Goal: Task Accomplishment & Management: Manage account settings

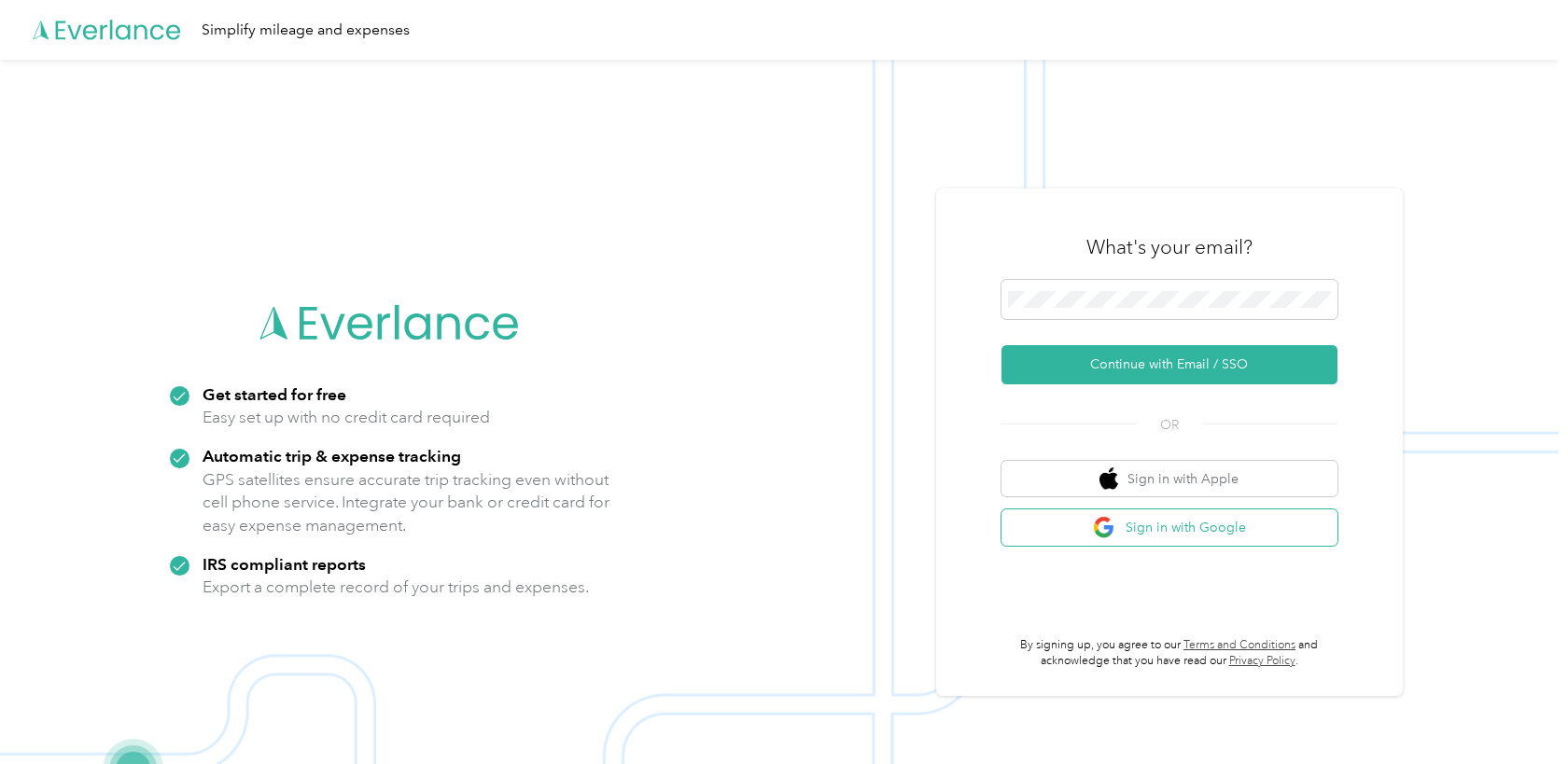
click at [1137, 522] on button "Sign in with Google" at bounding box center [1170, 527] width 336 height 36
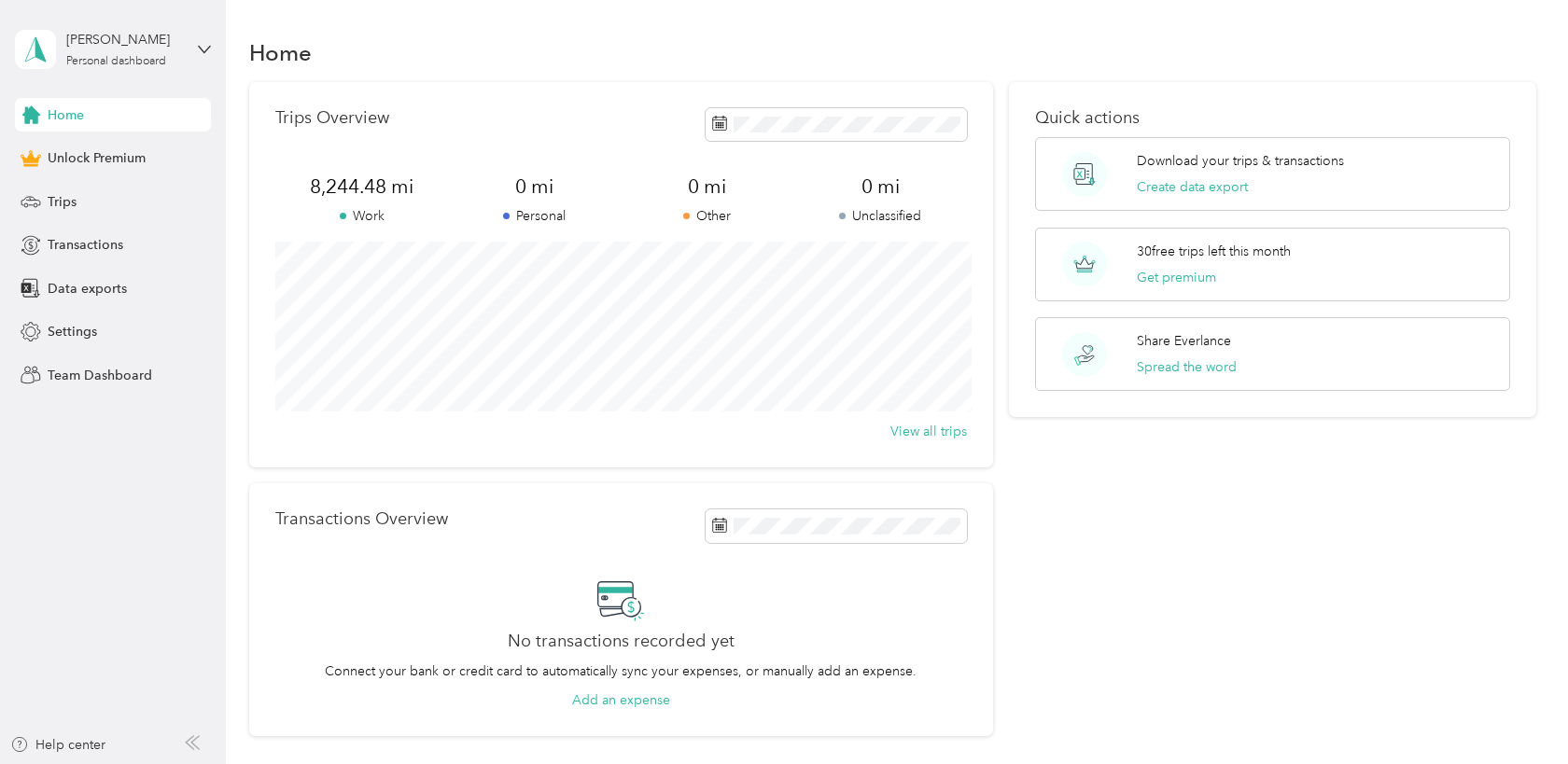
click at [68, 112] on span "Home" at bounding box center [66, 115] width 36 height 20
click at [91, 192] on div "Trips" at bounding box center [113, 201] width 196 height 33
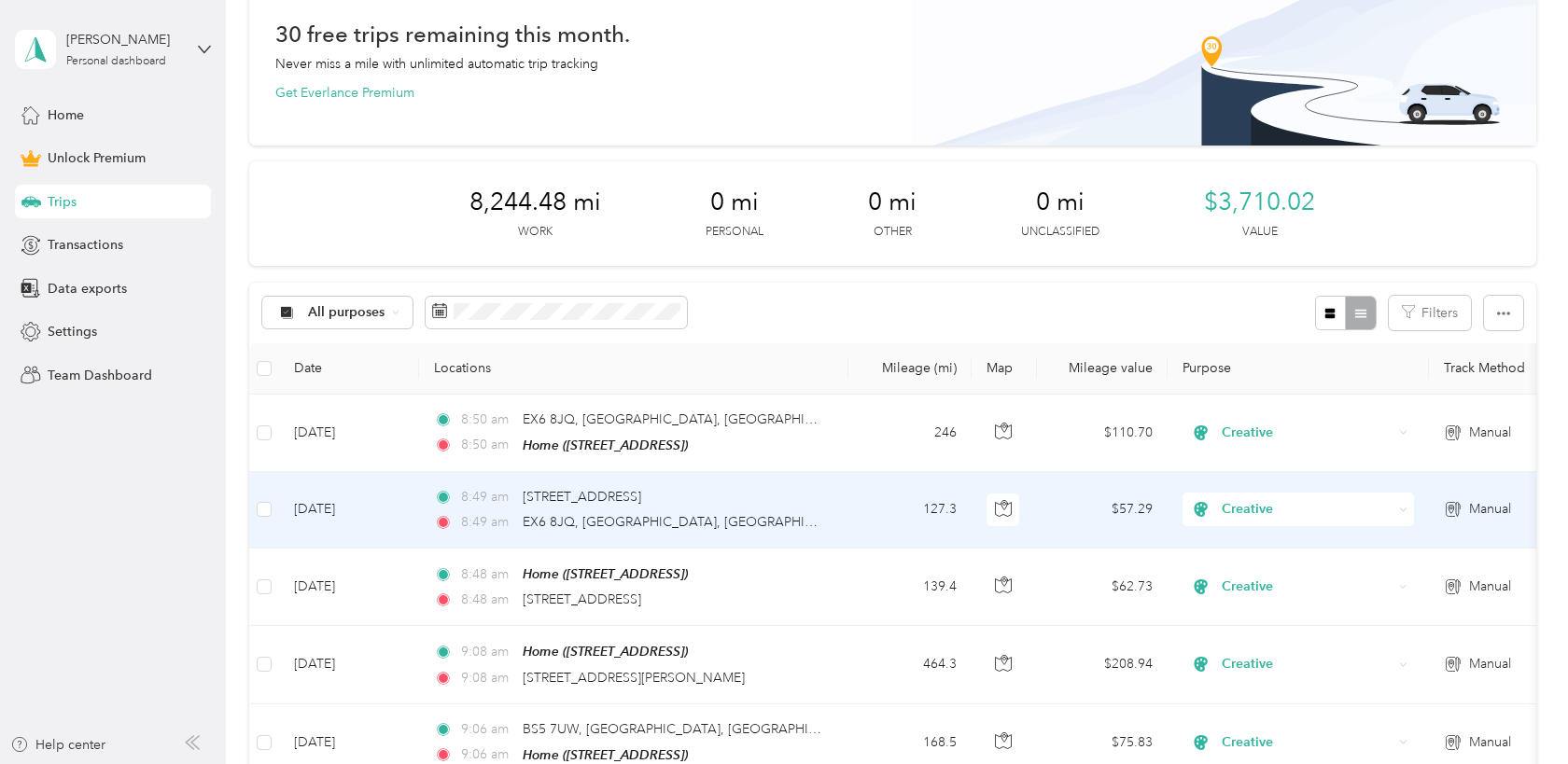
scroll to position [100, 0]
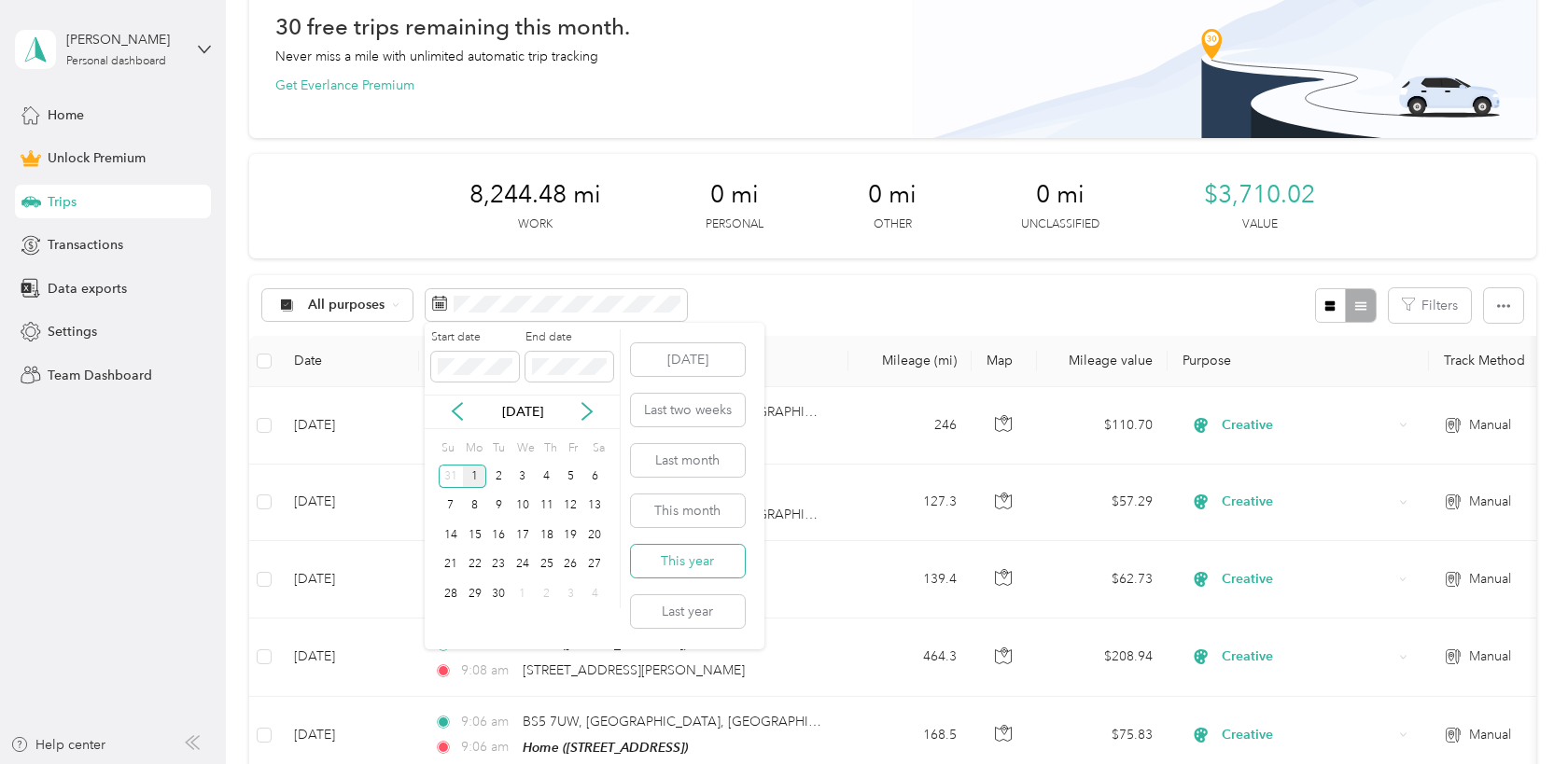
click at [689, 568] on button "This year" at bounding box center [687, 561] width 114 height 32
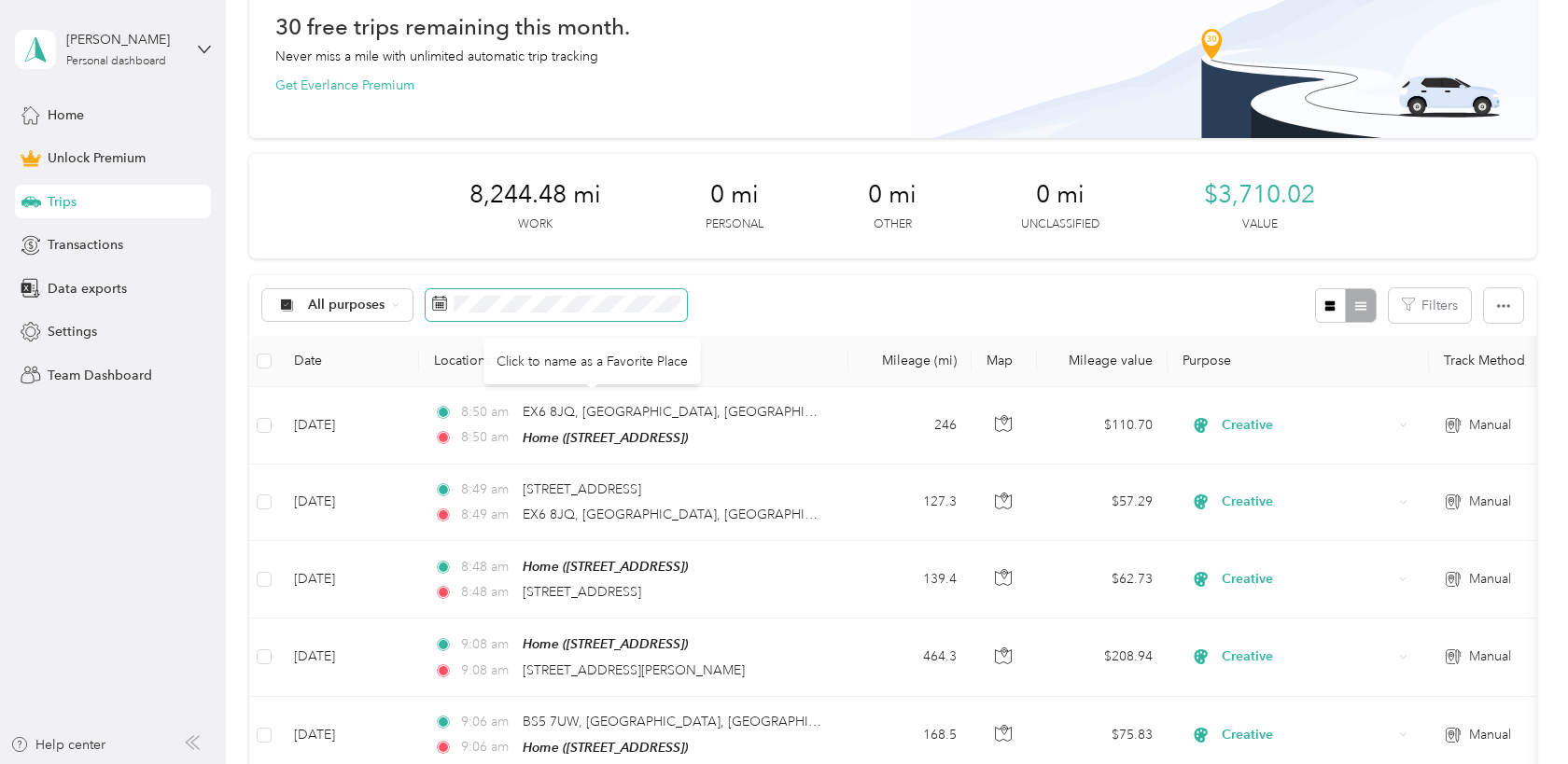
click at [598, 293] on span at bounding box center [555, 305] width 261 height 32
click at [593, 313] on span at bounding box center [555, 305] width 261 height 32
click at [758, 330] on div "All purposes Filters" at bounding box center [892, 305] width 1287 height 60
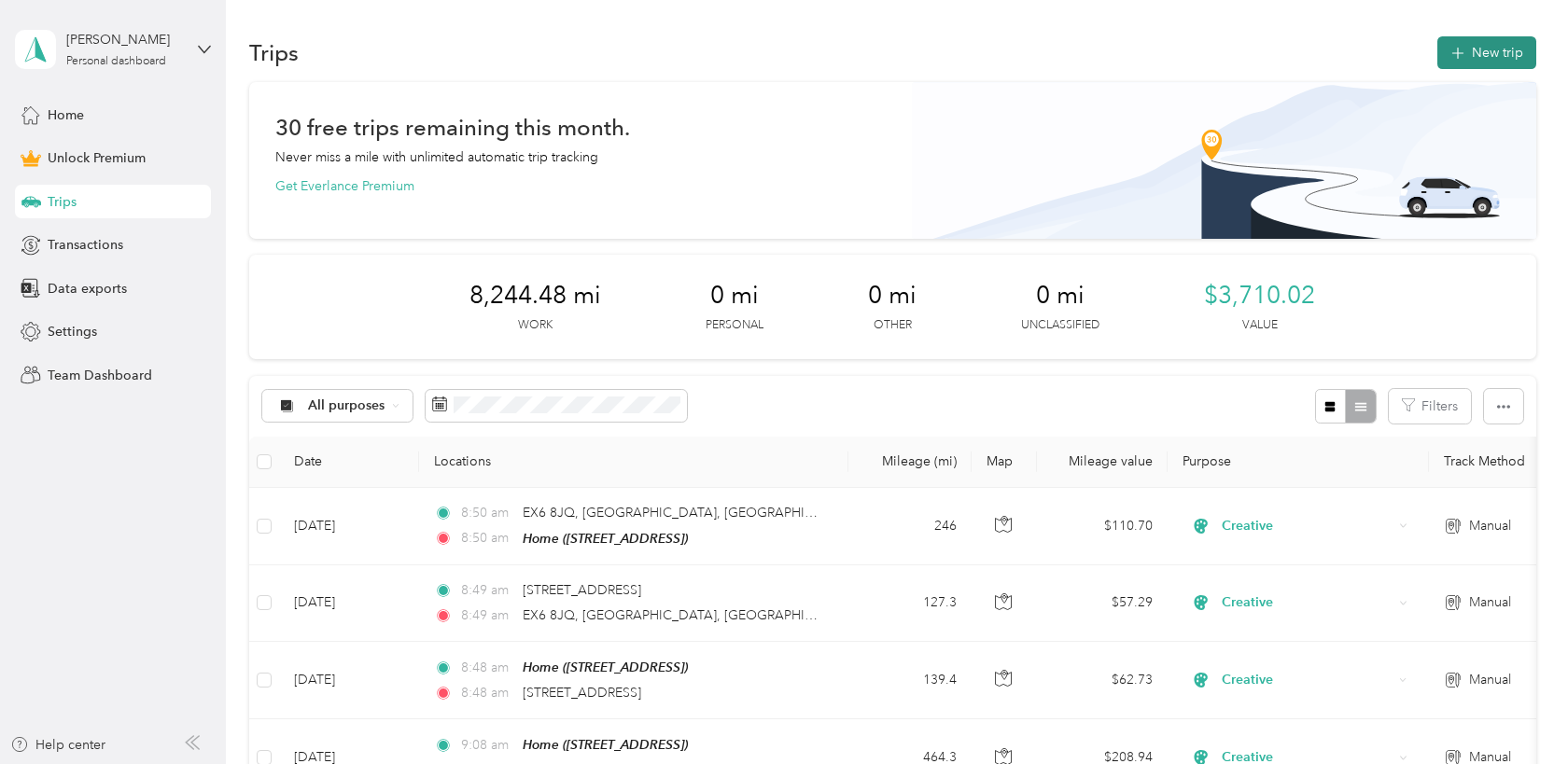
click at [1484, 63] on button "New trip" at bounding box center [1487, 53] width 99 height 32
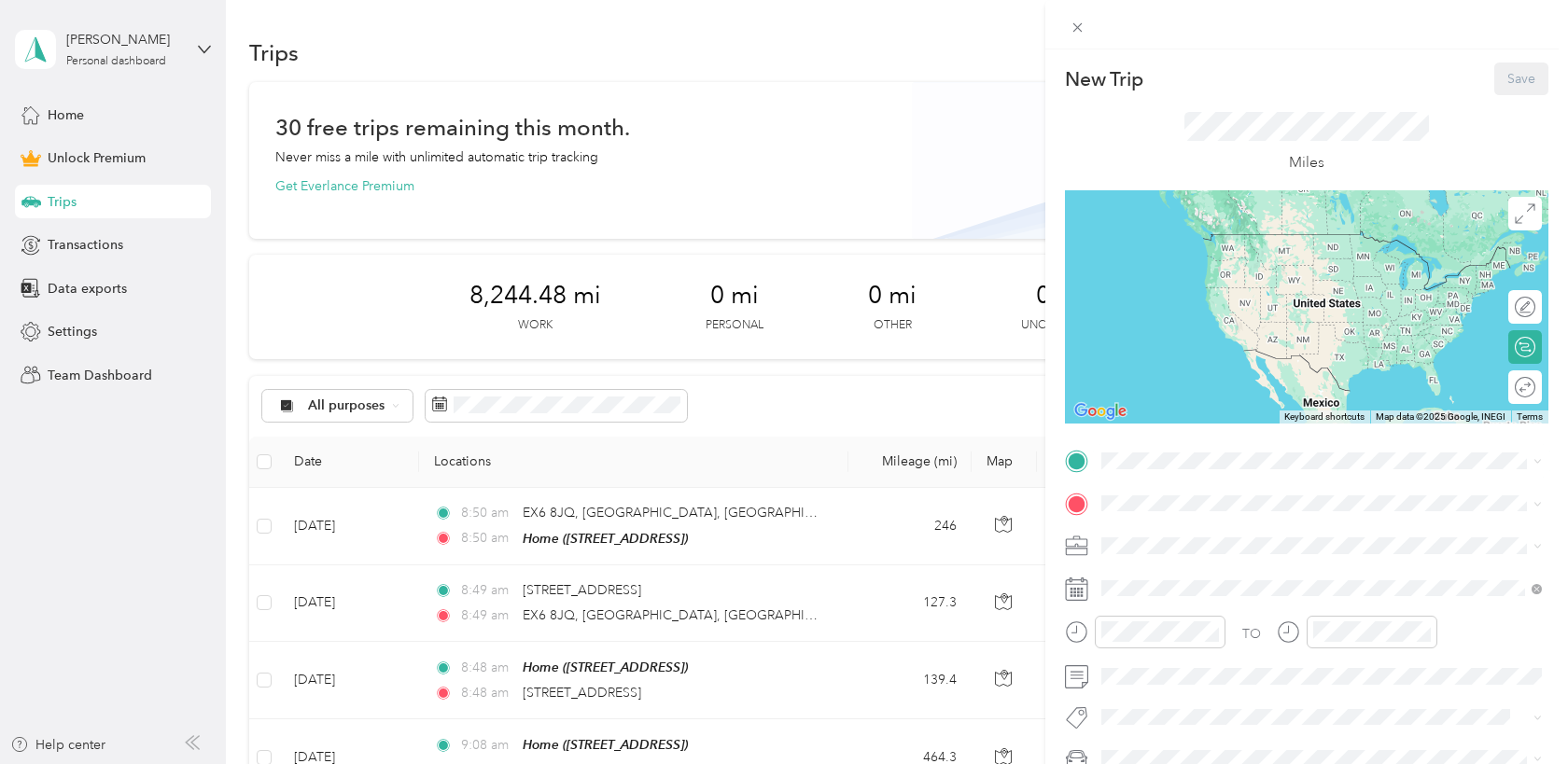
click at [1170, 553] on span "[STREET_ADDRESS]" at bounding box center [1196, 554] width 118 height 16
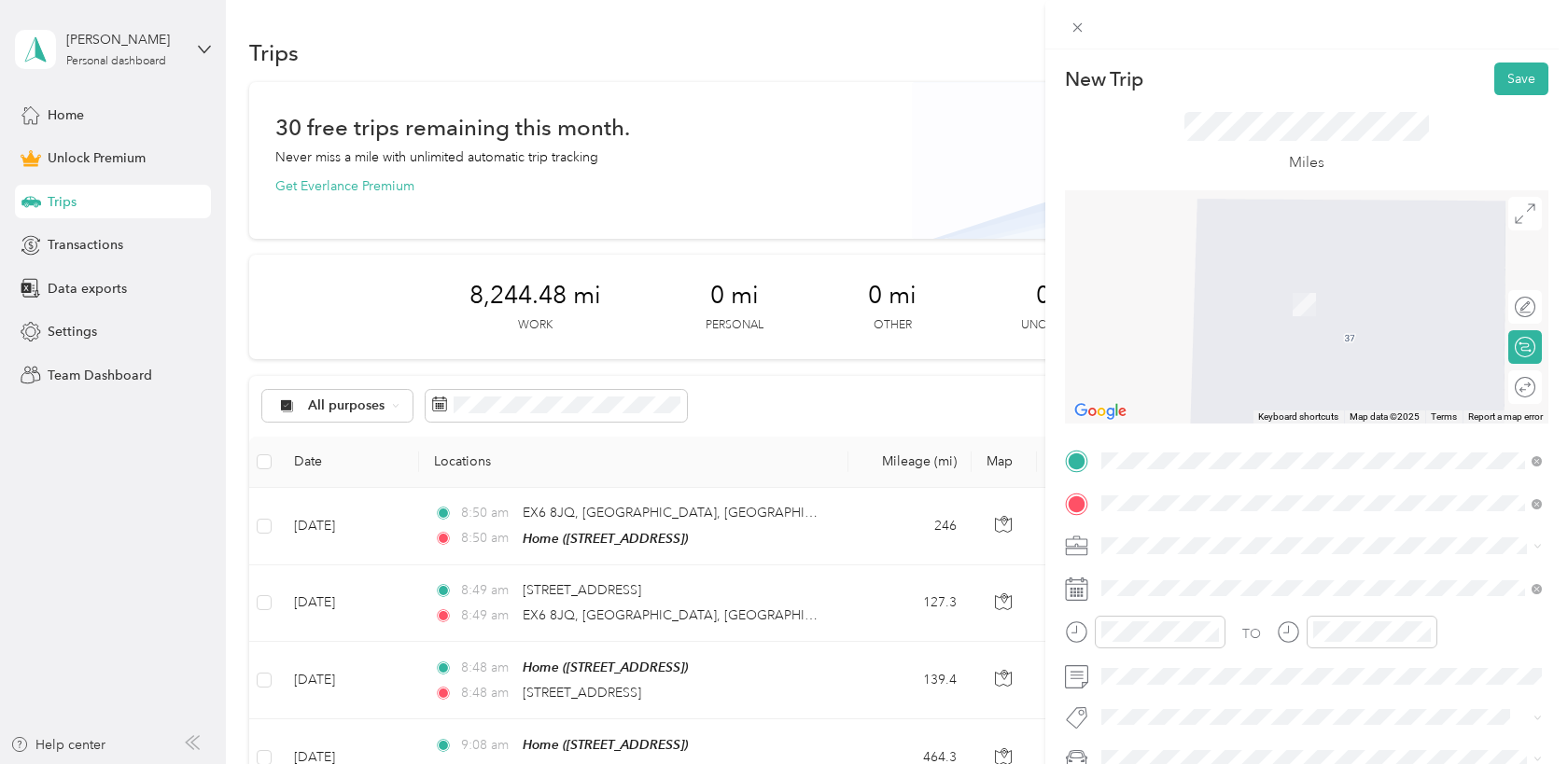
click at [1219, 323] on span "[STREET_ADDRESS]" at bounding box center [1196, 314] width 118 height 17
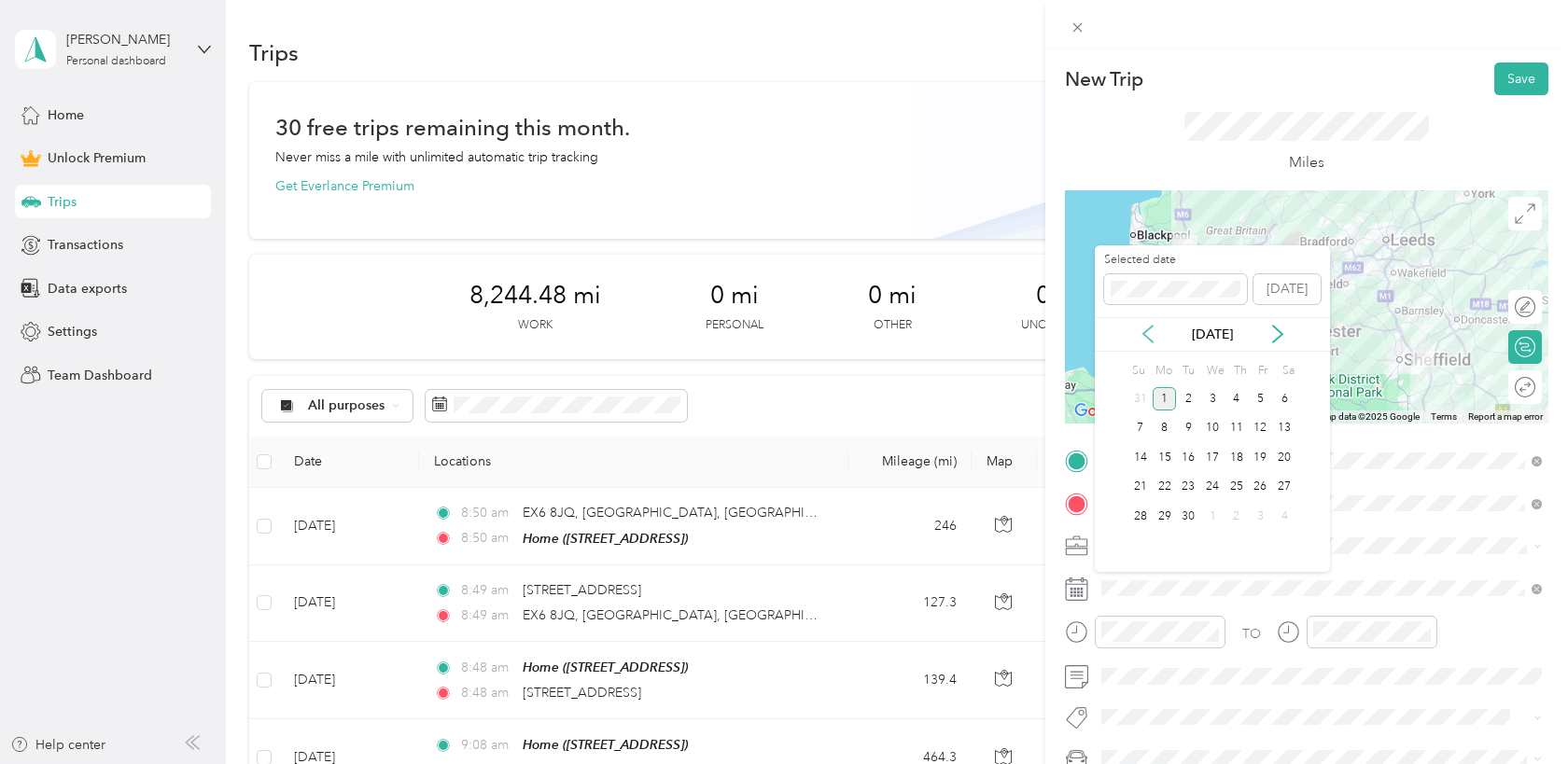
click at [1154, 333] on icon at bounding box center [1149, 334] width 19 height 19
click at [1224, 513] on div "28" at bounding box center [1235, 516] width 24 height 23
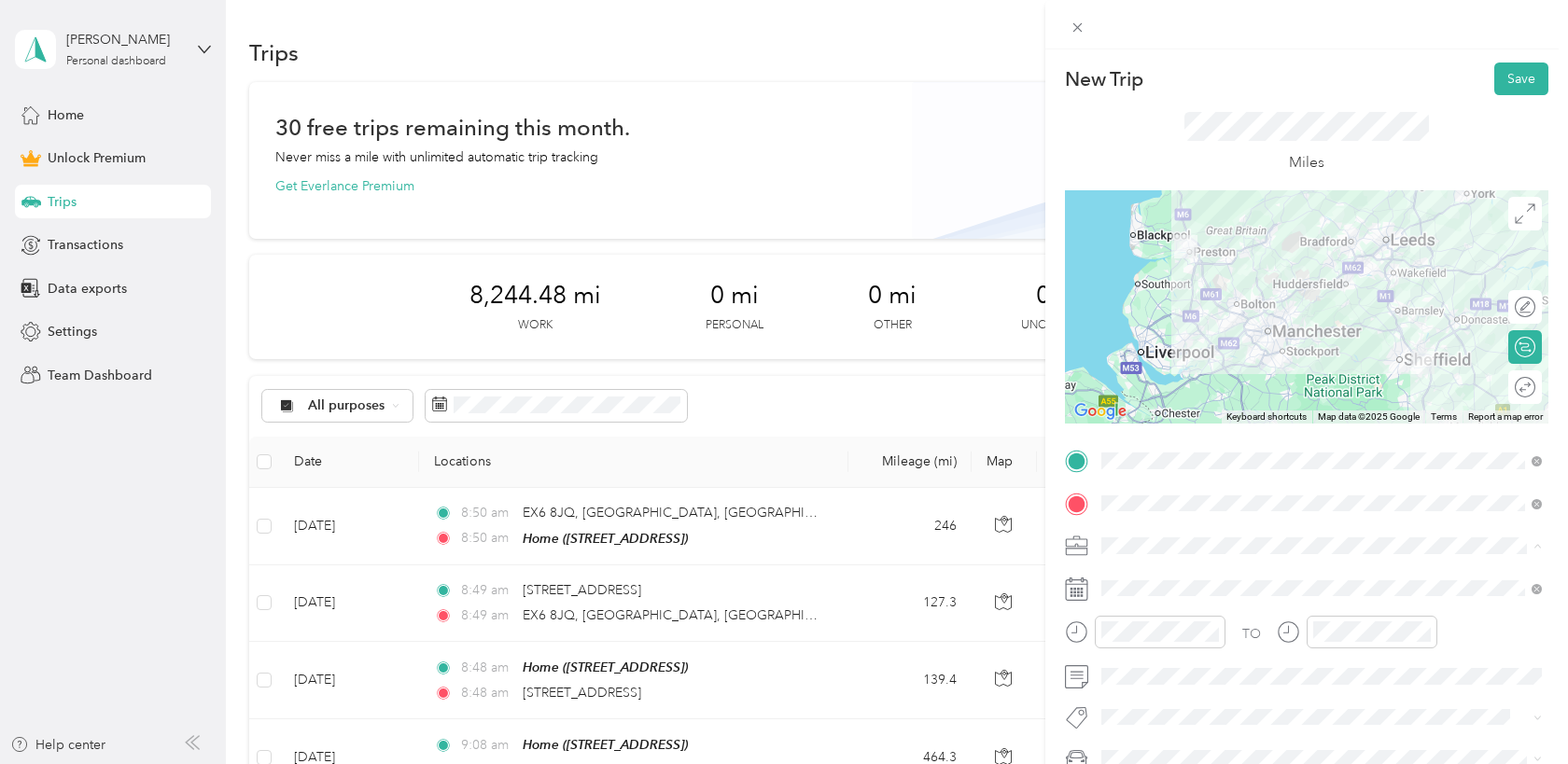
click at [1176, 350] on div "Creative" at bounding box center [1321, 350] width 427 height 20
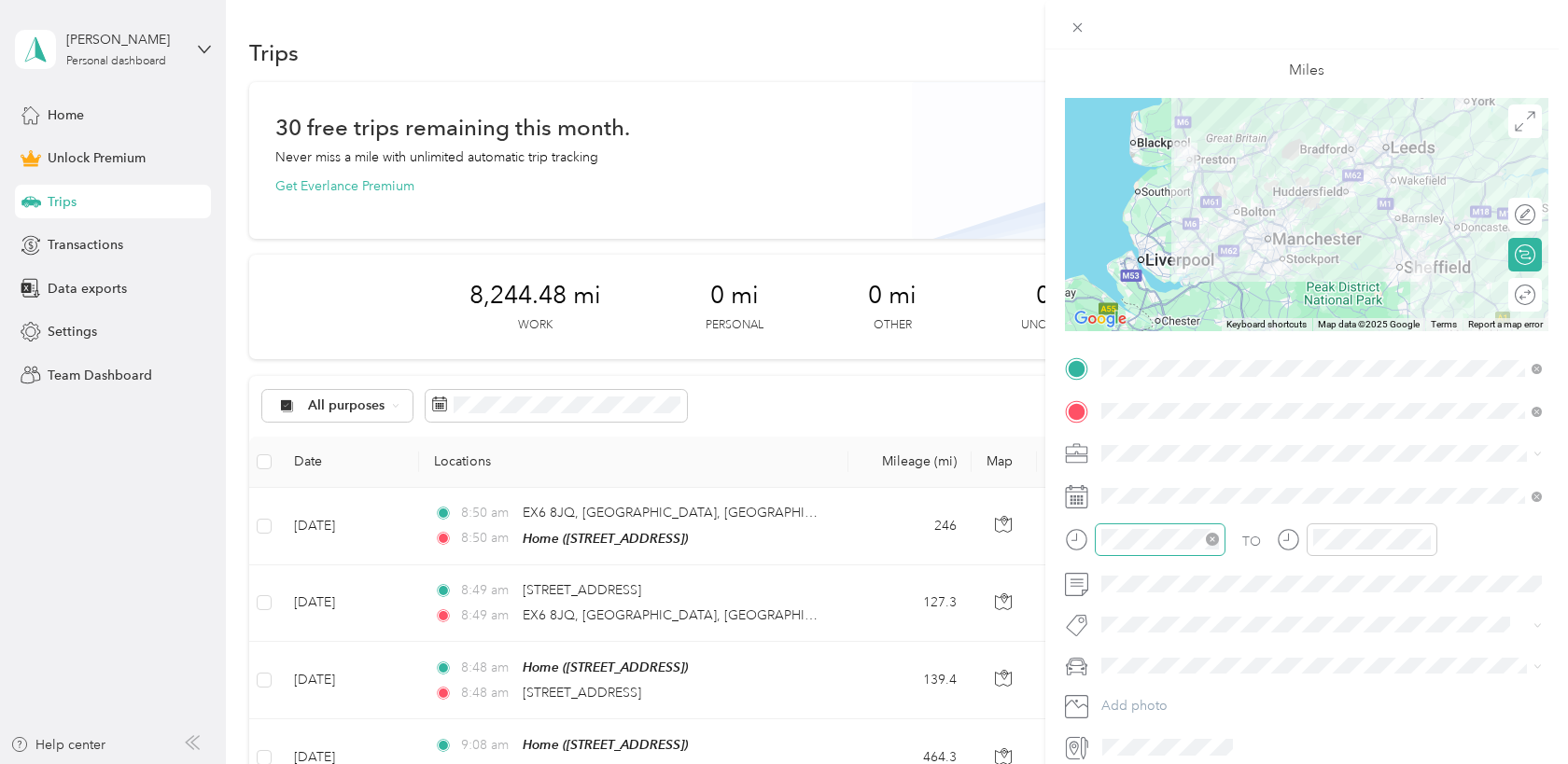
scroll to position [100, 0]
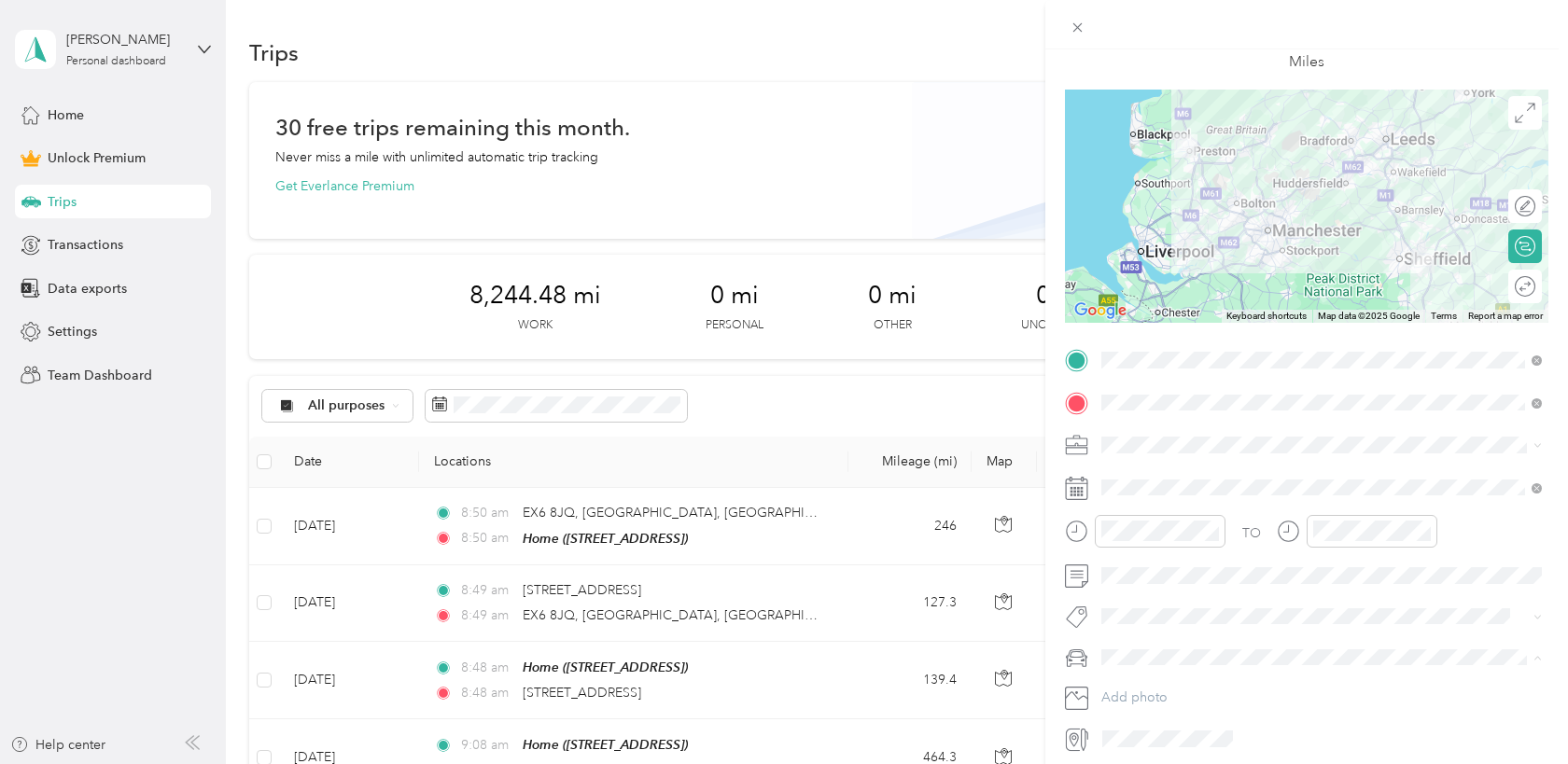
click at [1126, 690] on li "Orca" at bounding box center [1321, 690] width 454 height 32
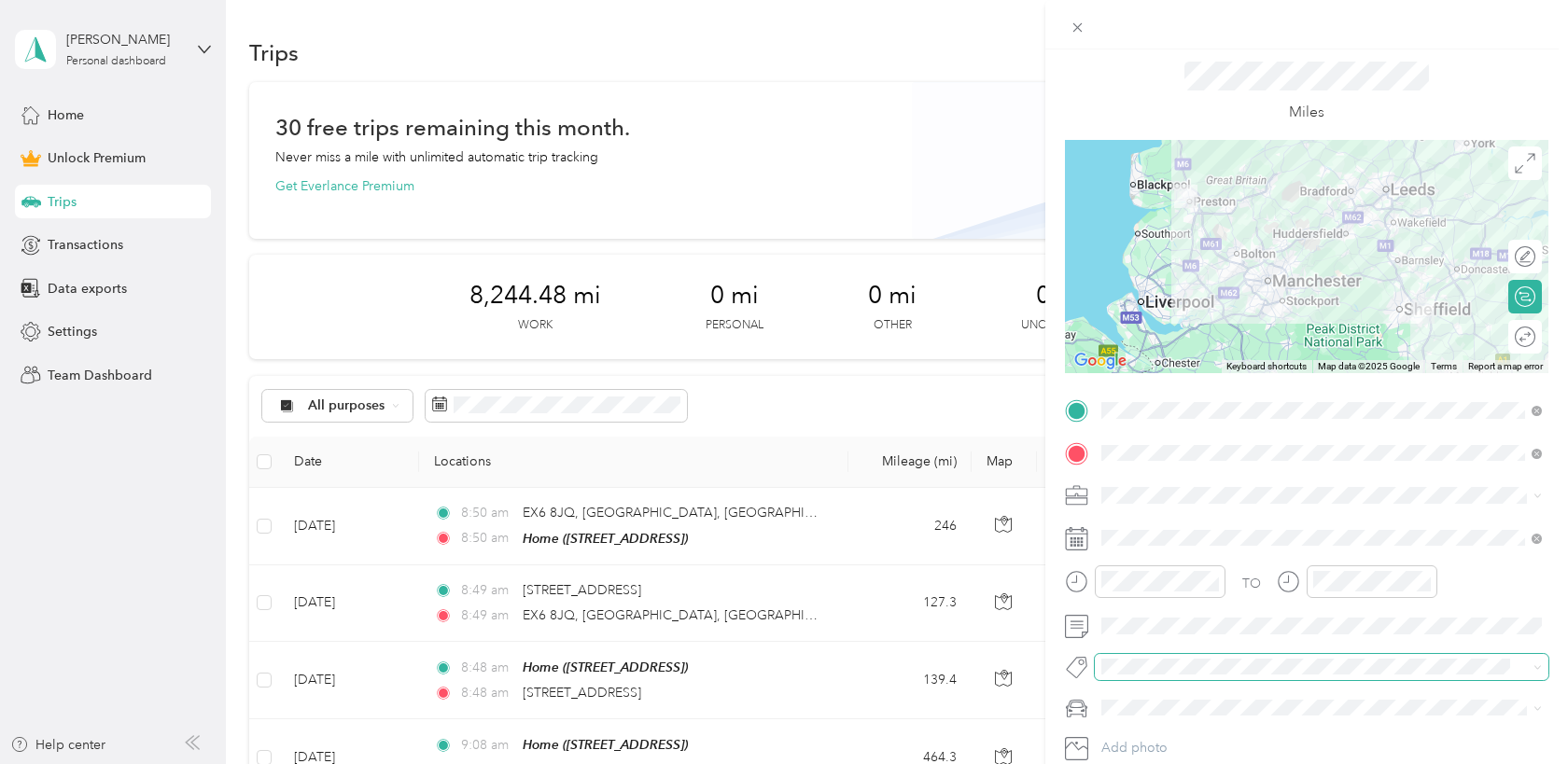
scroll to position [11, 0]
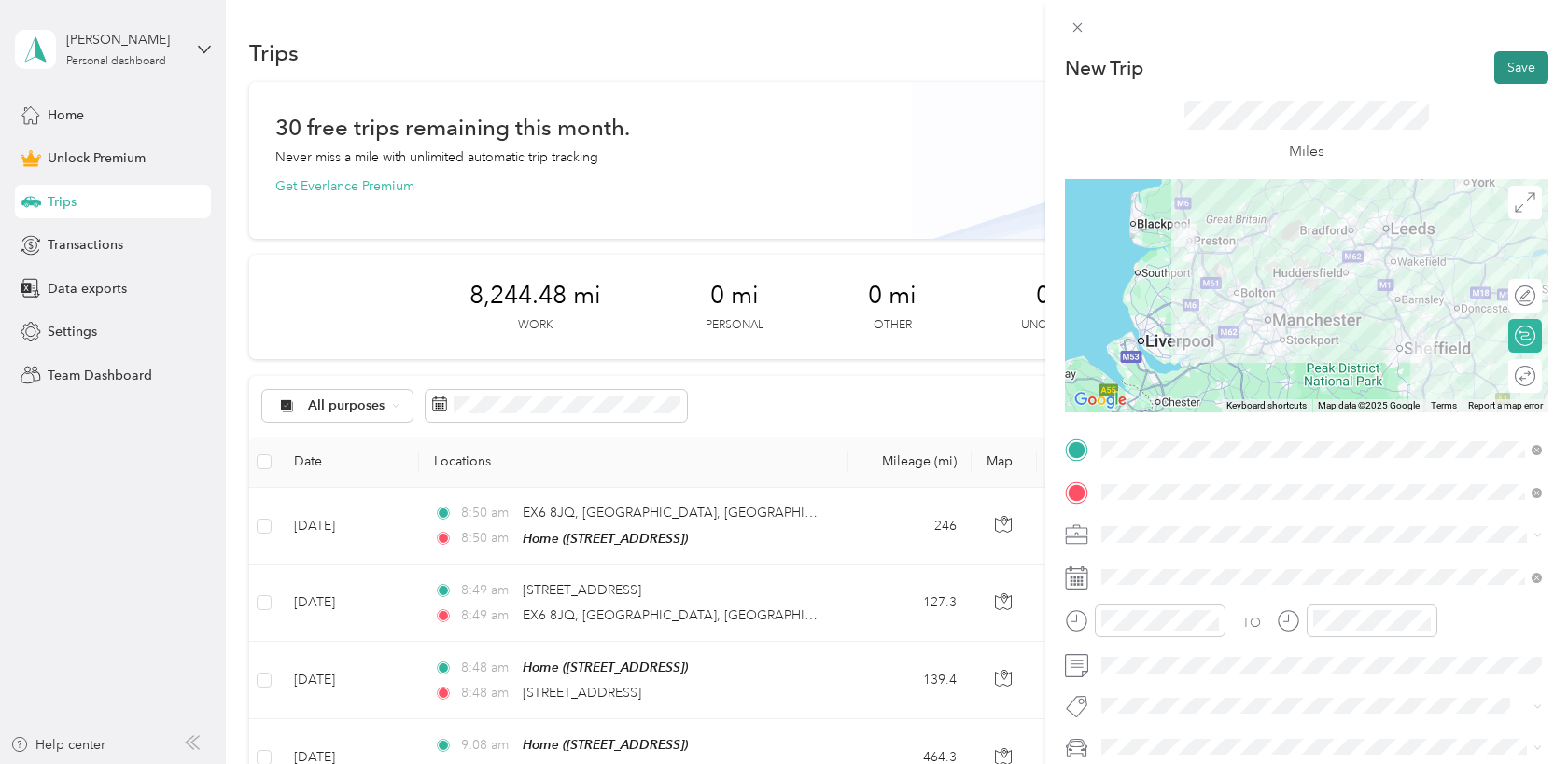
click at [1516, 60] on button "Save" at bounding box center [1521, 68] width 54 height 32
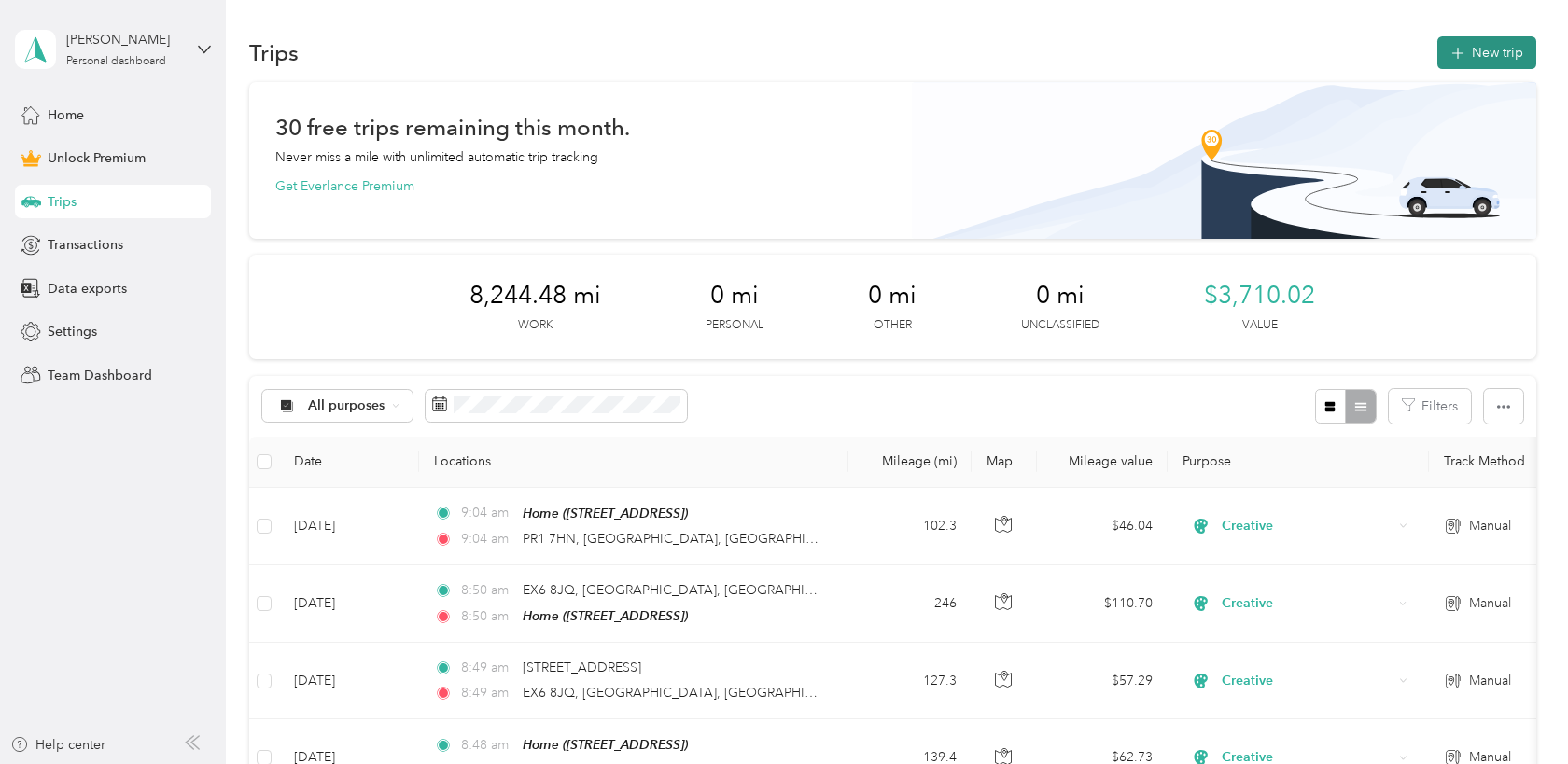
click at [1468, 50] on icon "button" at bounding box center [1457, 53] width 21 height 21
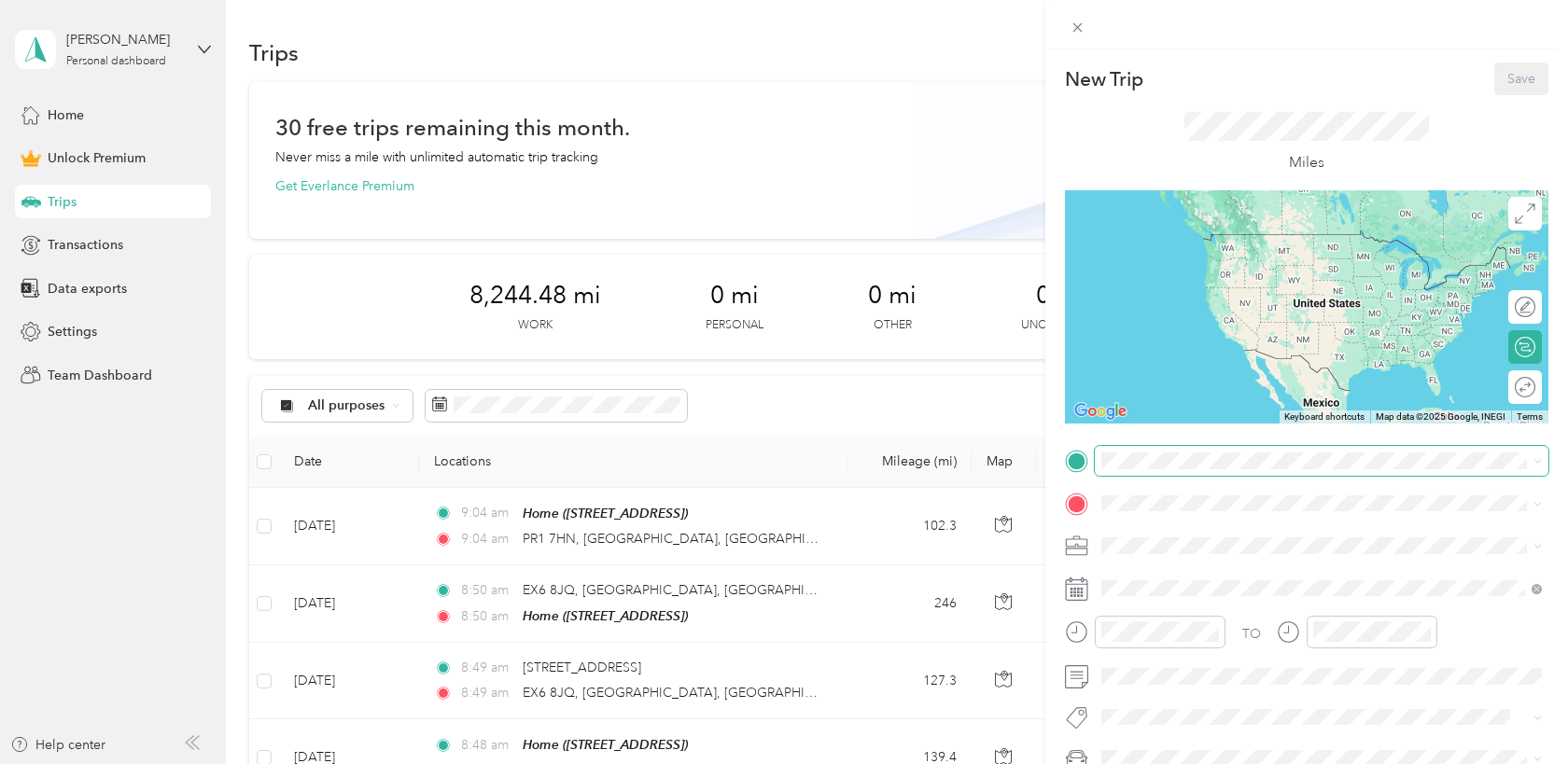
click at [1134, 471] on span at bounding box center [1321, 460] width 454 height 30
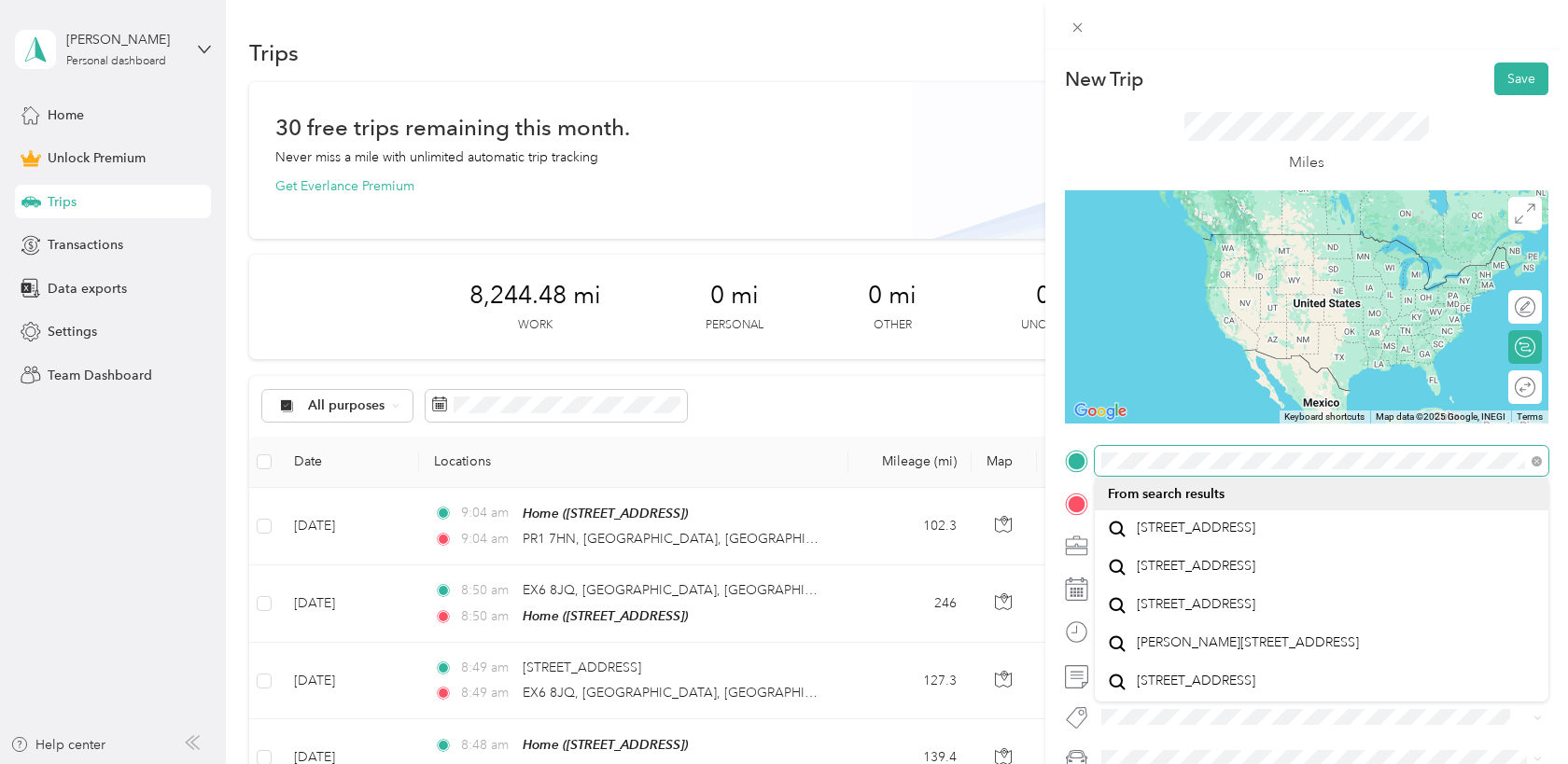
click at [1016, 461] on div "New Trip Save This trip cannot be edited because it is either under review, app…" at bounding box center [784, 382] width 1568 height 764
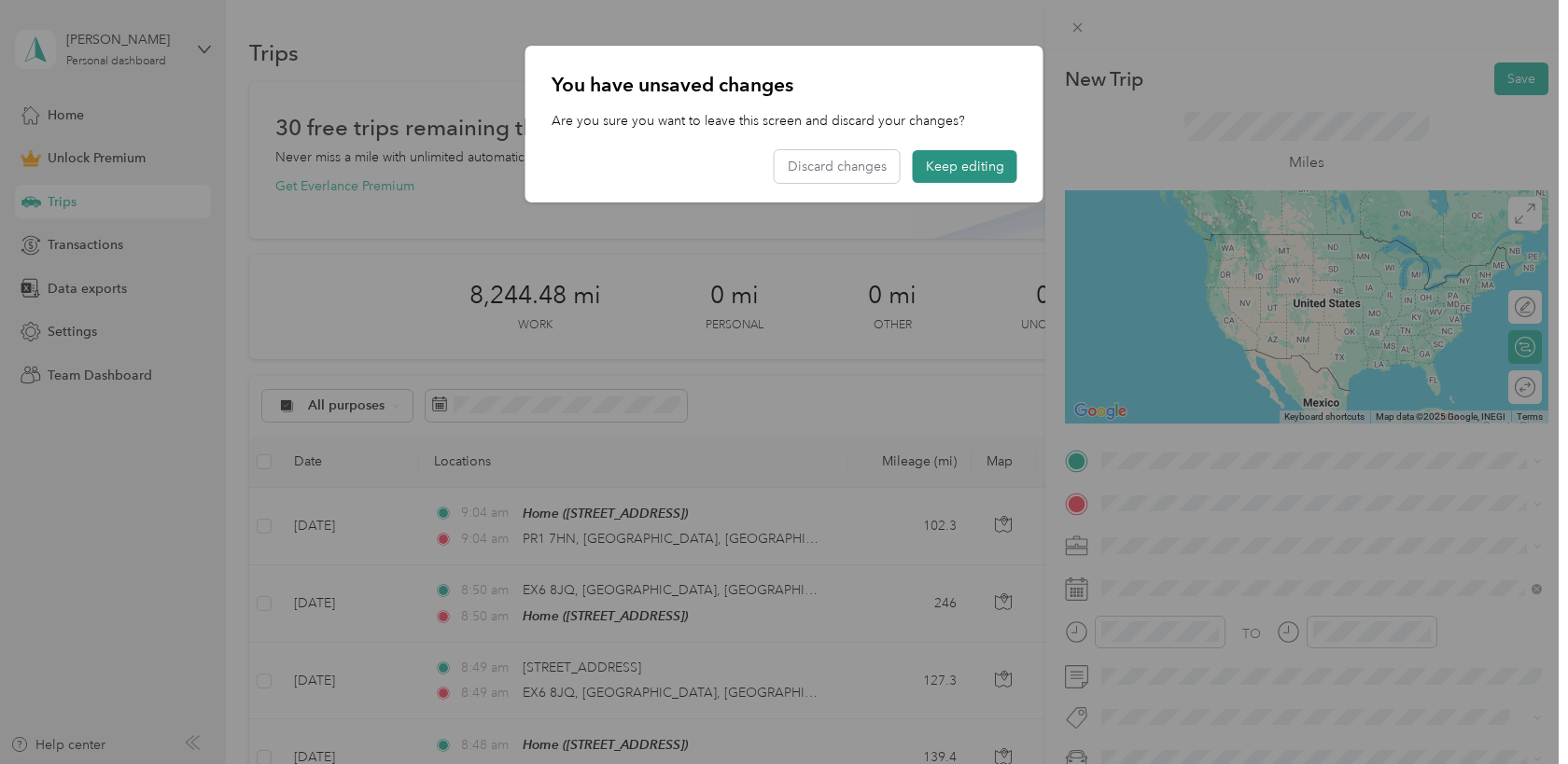
click at [959, 172] on button "Keep editing" at bounding box center [964, 166] width 104 height 32
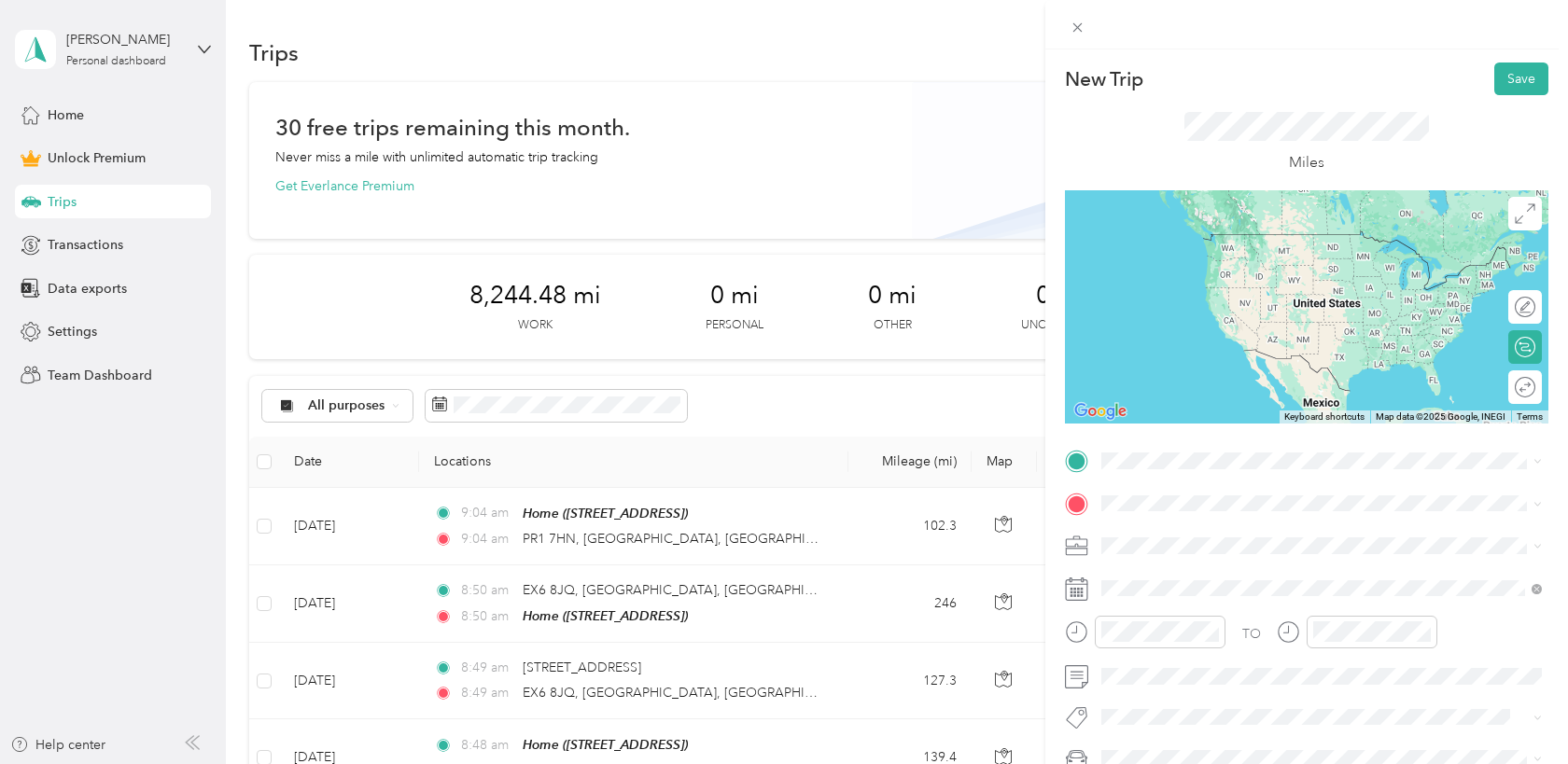
click at [1185, 523] on span "[STREET_ADDRESS]" at bounding box center [1196, 526] width 118 height 17
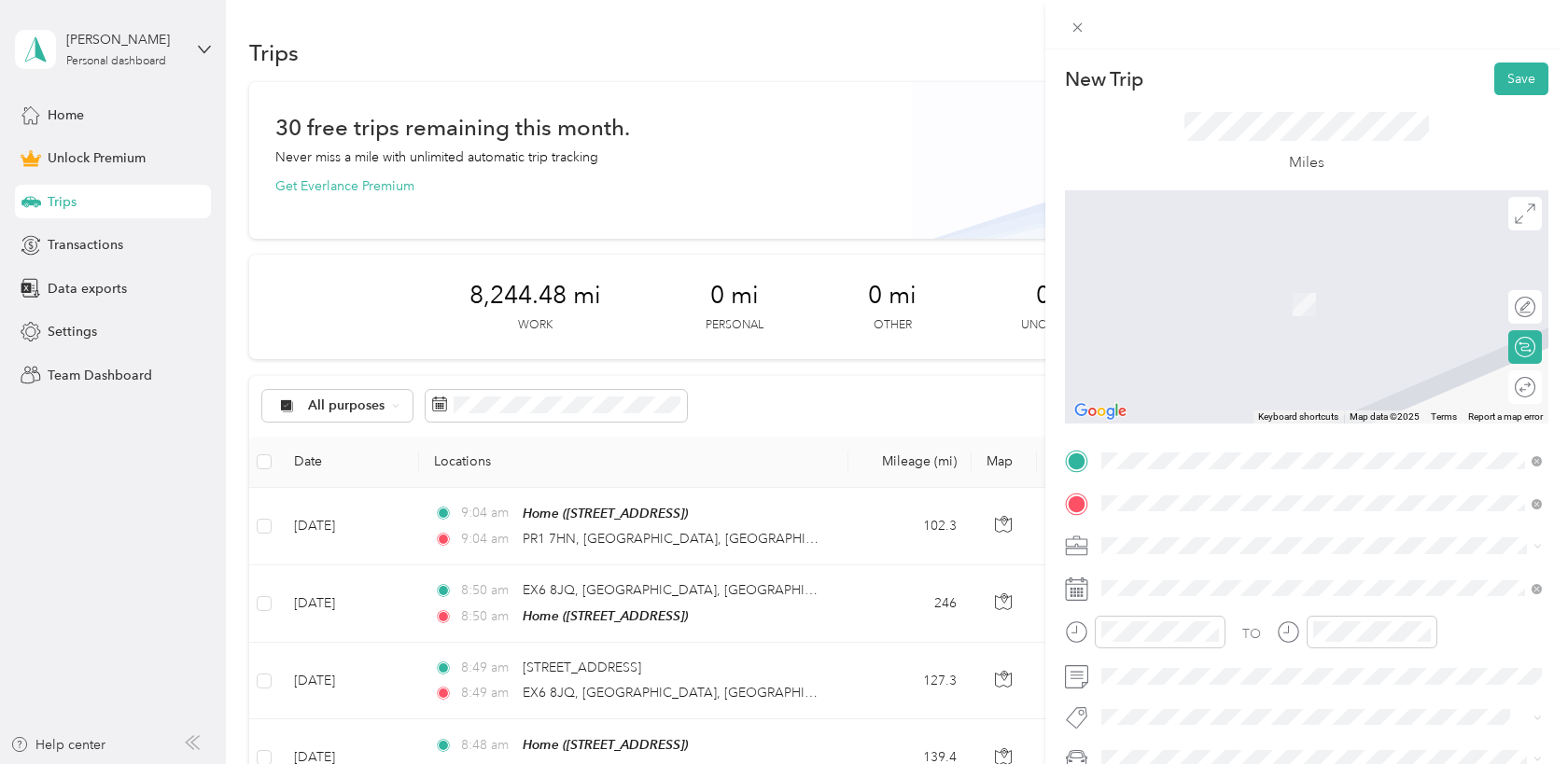
click at [1177, 580] on span "[STREET_ADDRESS]" at bounding box center [1196, 571] width 118 height 17
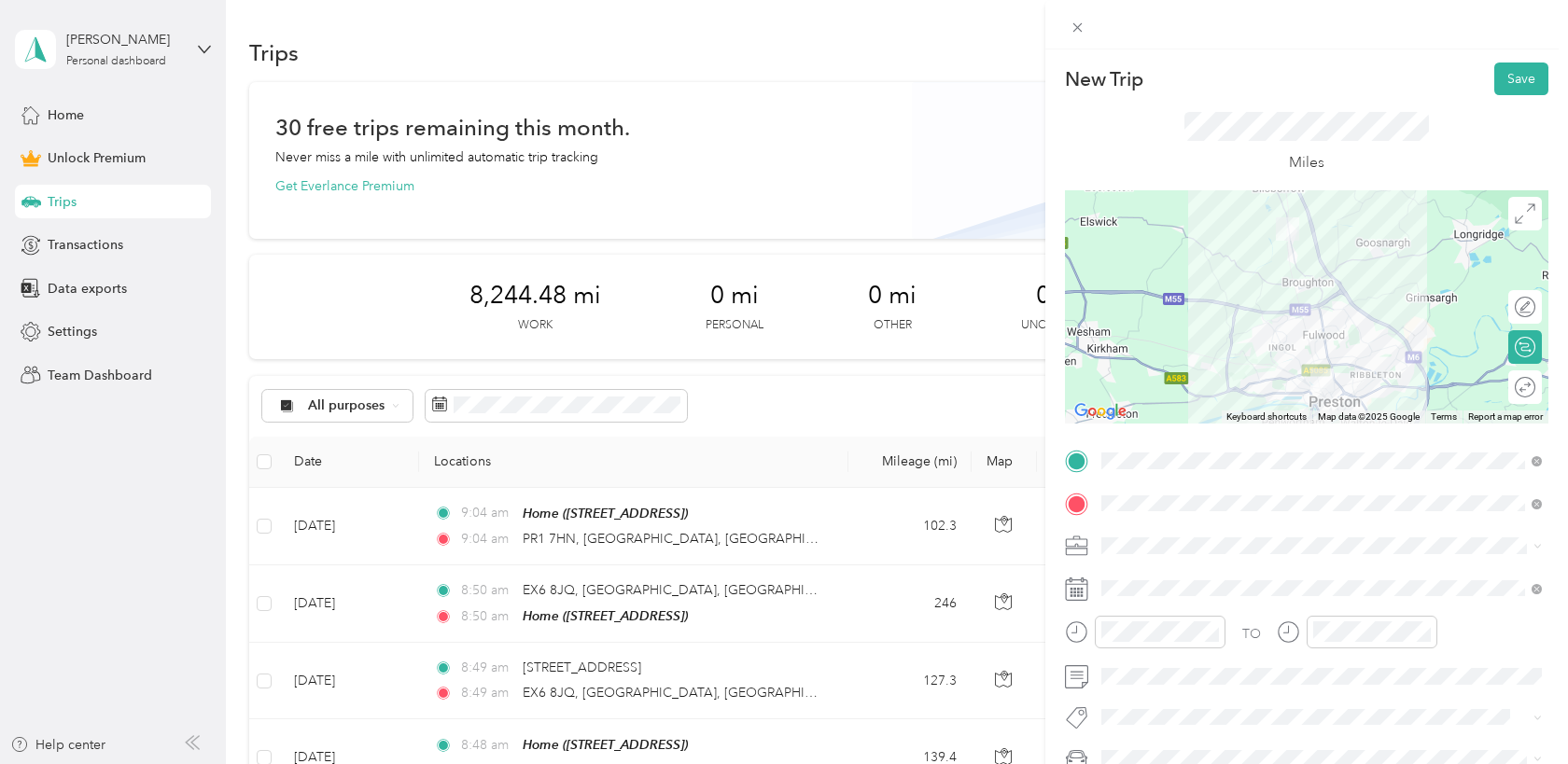
click at [1133, 554] on span at bounding box center [1321, 545] width 454 height 30
click at [1170, 342] on div "Creative" at bounding box center [1321, 350] width 427 height 20
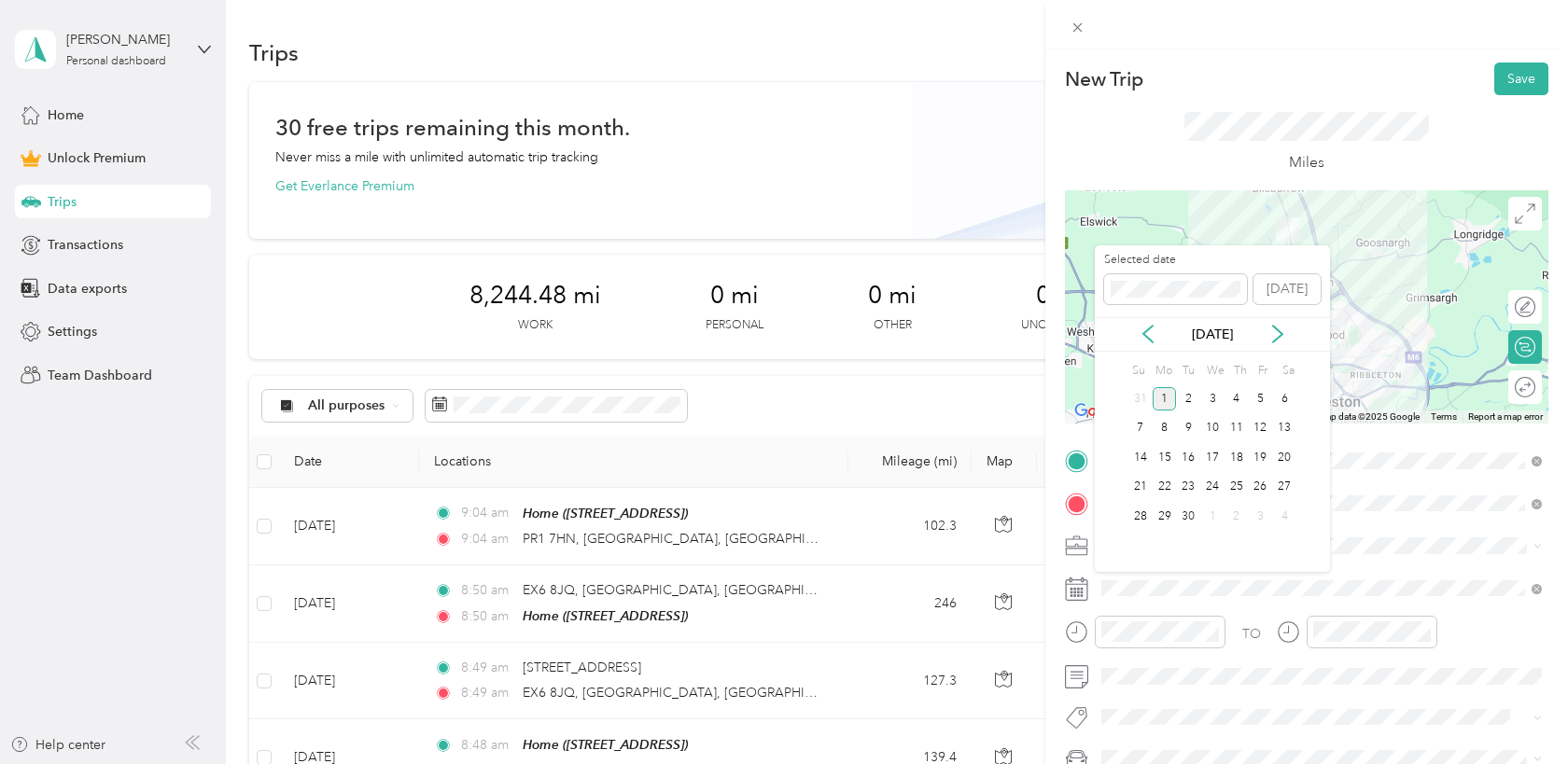
click at [1159, 328] on div "[DATE]" at bounding box center [1213, 334] width 235 height 20
click at [1151, 334] on icon at bounding box center [1149, 334] width 19 height 19
click at [1233, 517] on div "28" at bounding box center [1235, 516] width 24 height 23
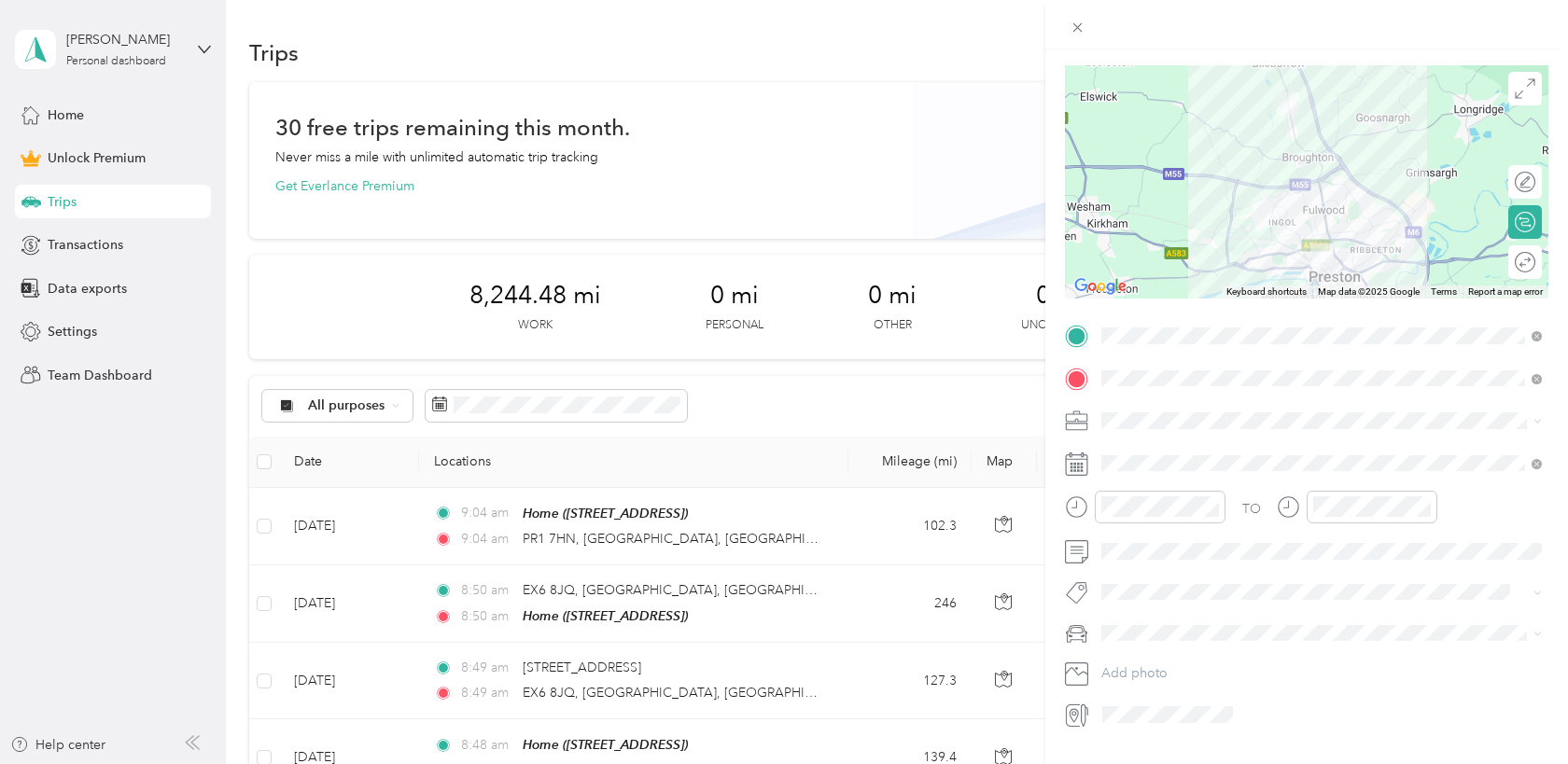
scroll to position [159, 0]
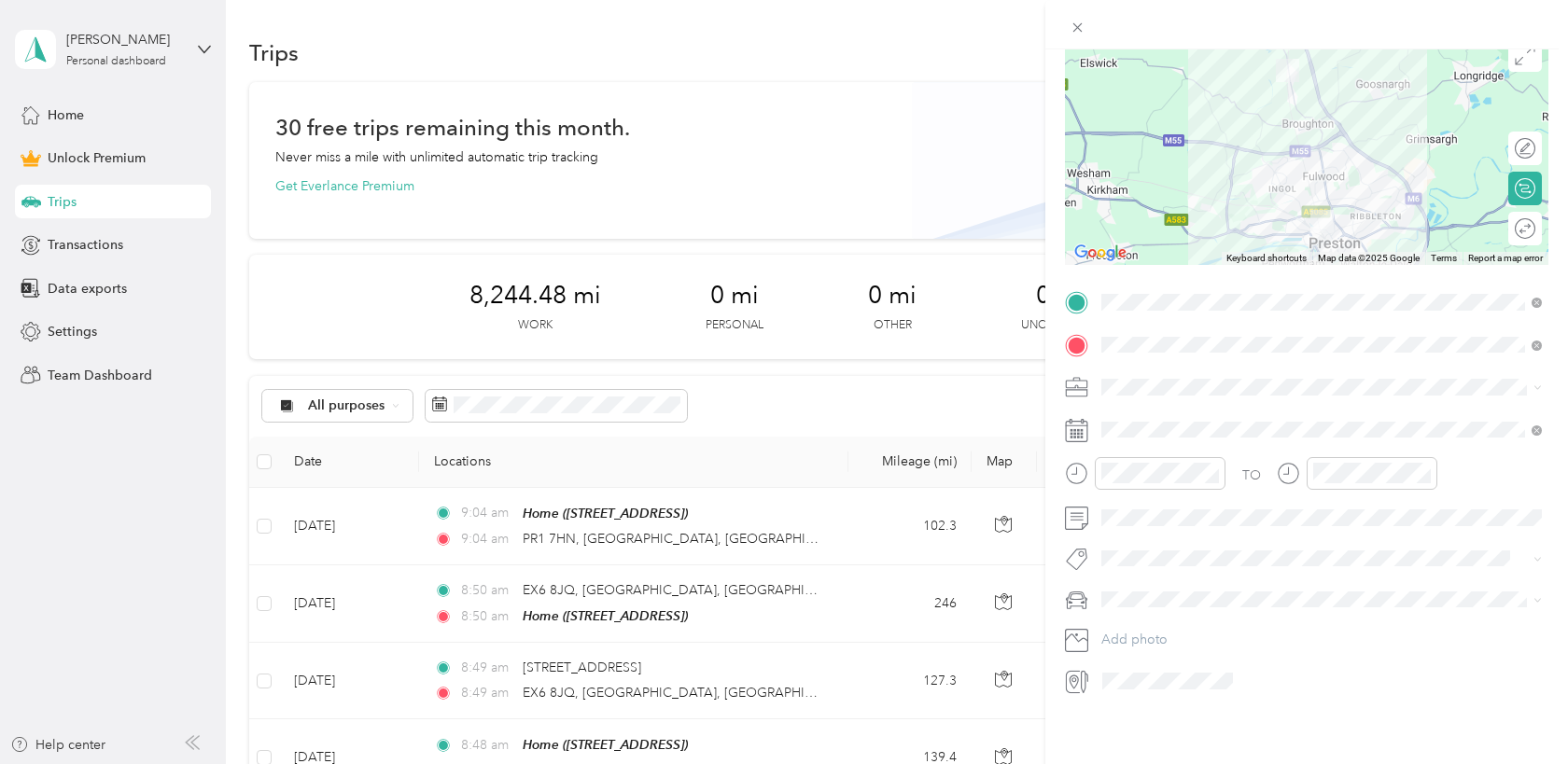
click at [1152, 588] on span at bounding box center [1321, 599] width 454 height 30
click at [1111, 641] on li "Orca" at bounding box center [1321, 632] width 454 height 32
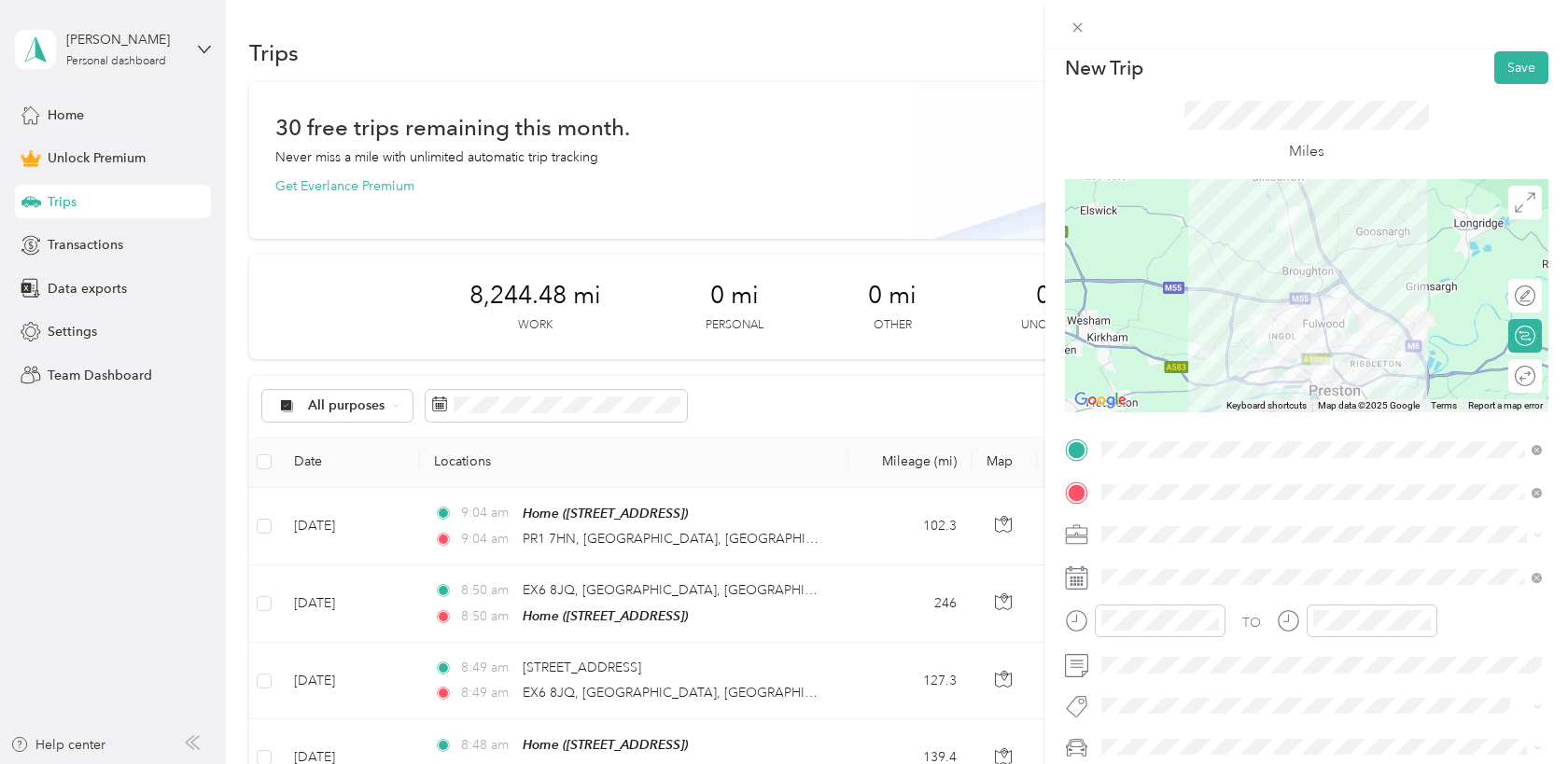
scroll to position [0, 0]
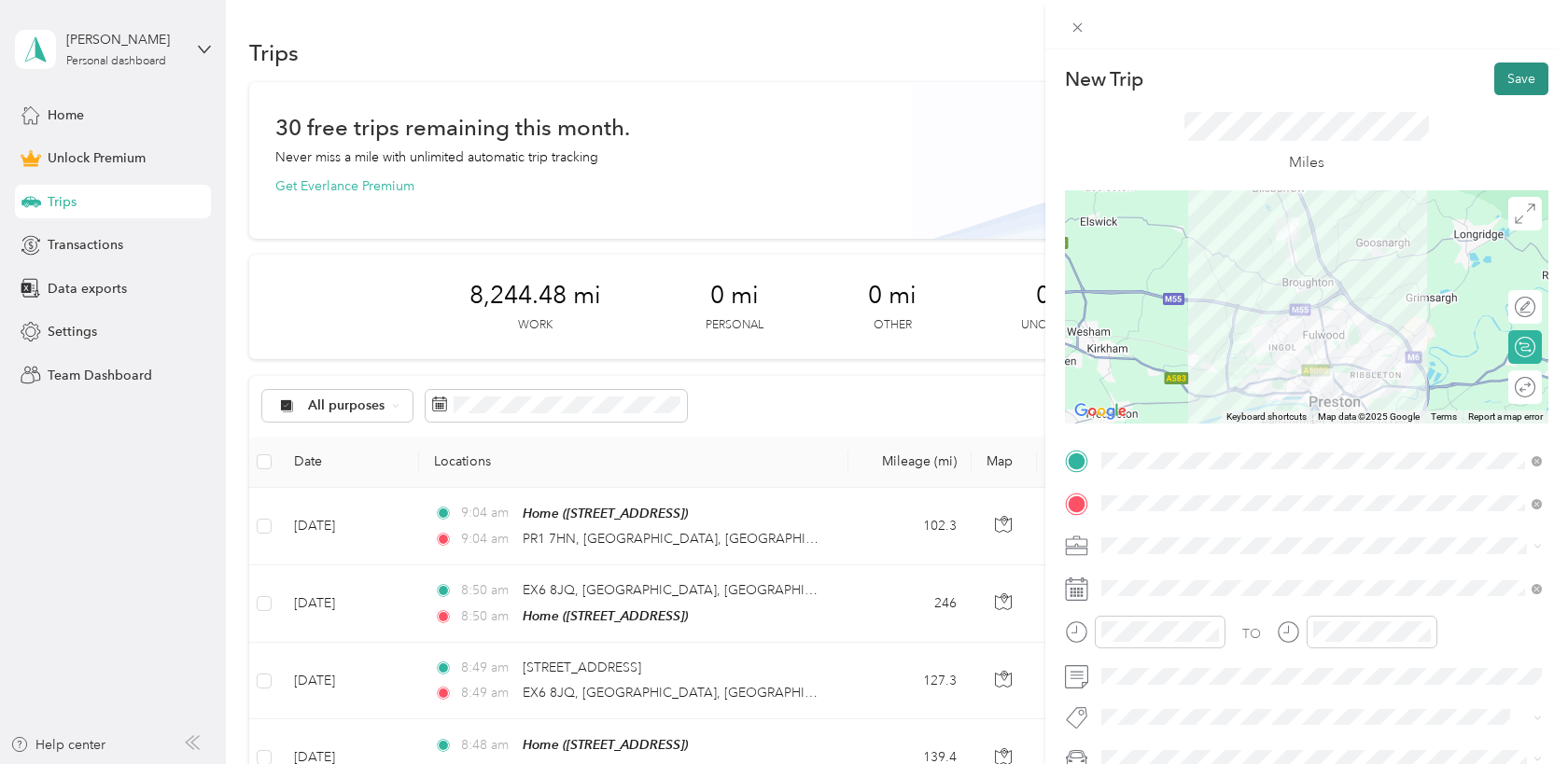
click at [1526, 78] on button "Save" at bounding box center [1521, 78] width 54 height 32
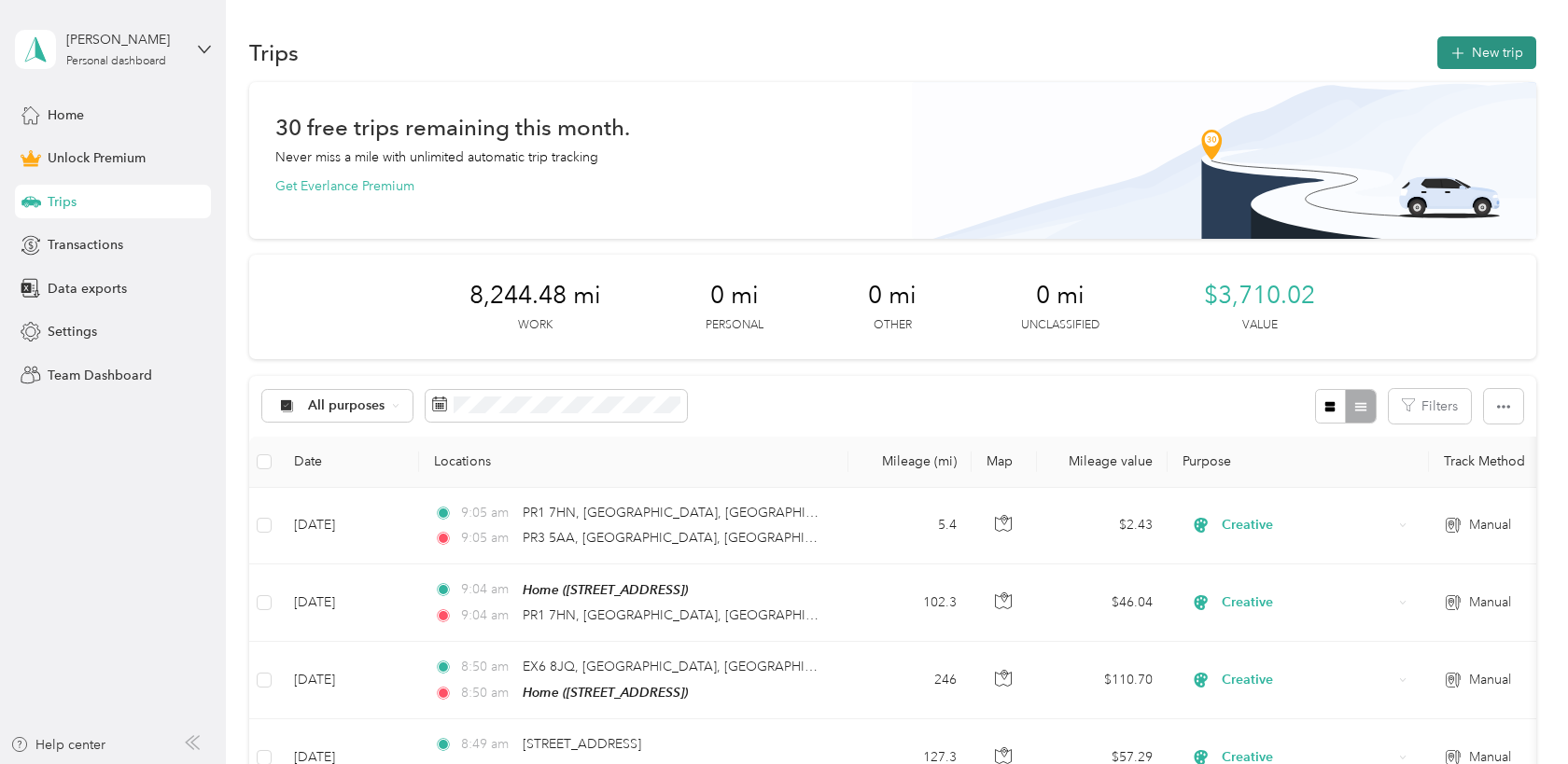
click at [1508, 53] on button "New trip" at bounding box center [1487, 53] width 99 height 32
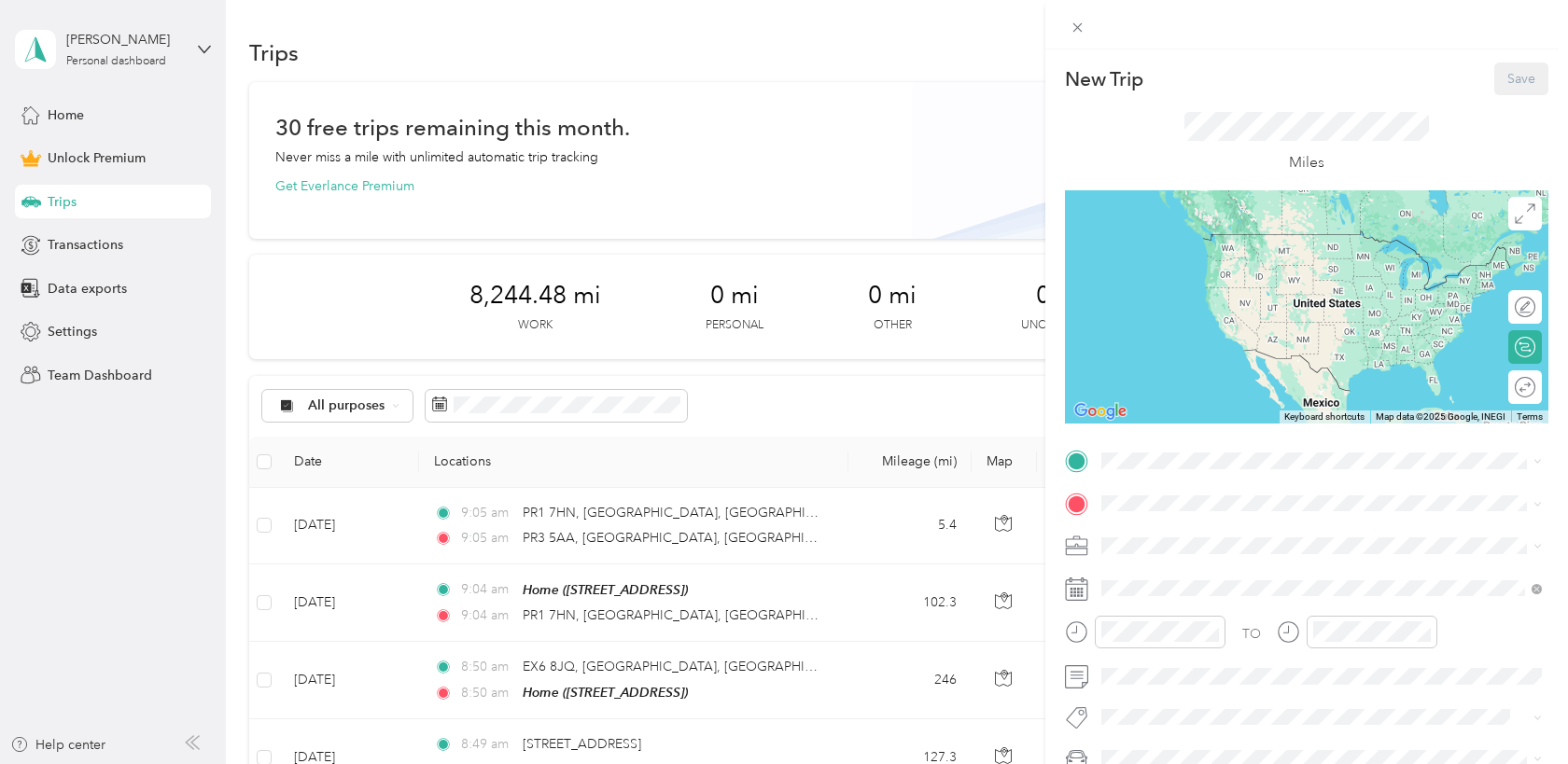
click at [1149, 478] on div "TO Add photo" at bounding box center [1306, 650] width 483 height 409
click at [1173, 522] on span "[STREET_ADDRESS]" at bounding box center [1196, 528] width 118 height 17
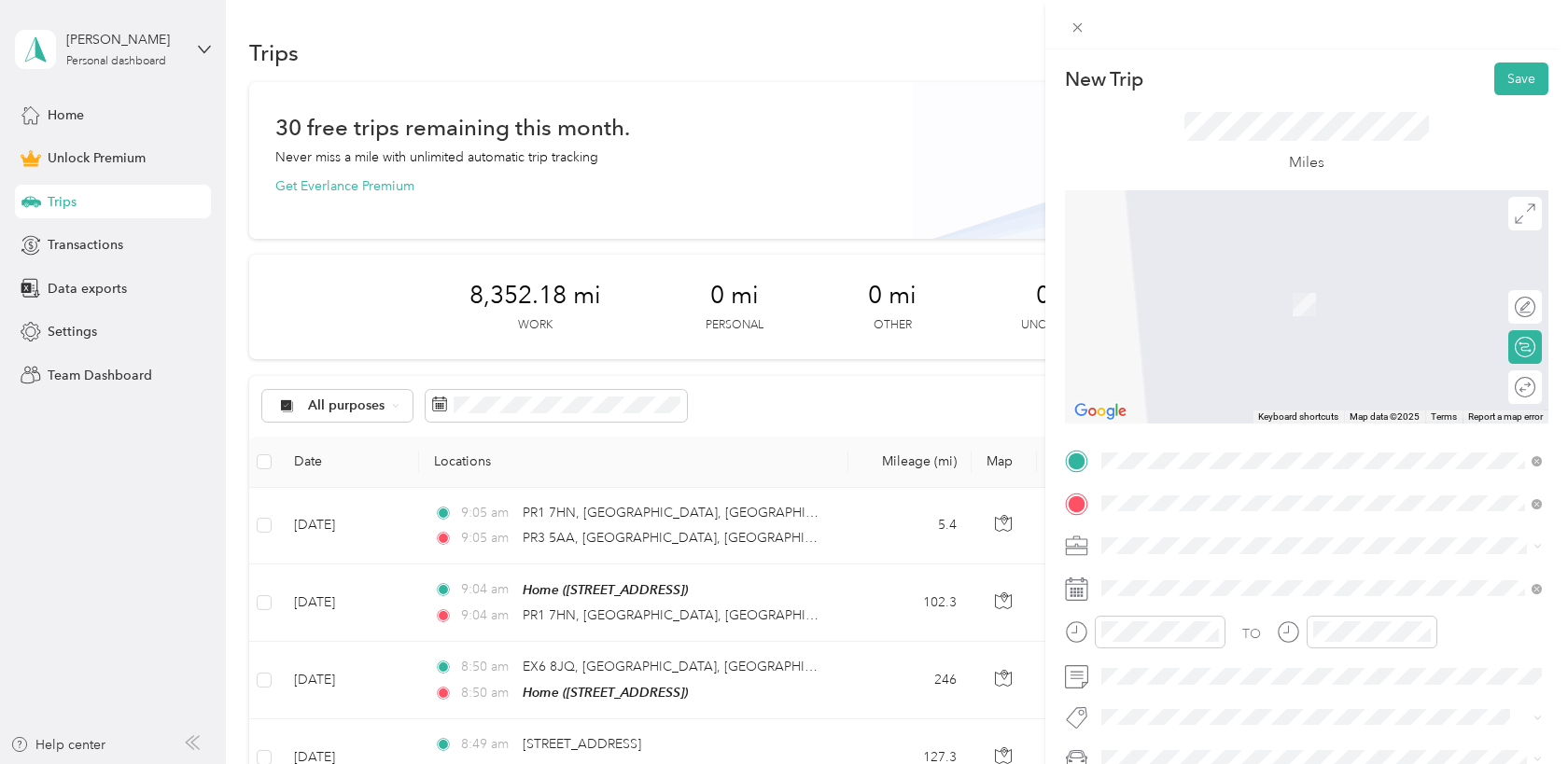
click at [1214, 576] on span "TD15 2PB [GEOGRAPHIC_DATA], [GEOGRAPHIC_DATA], [GEOGRAPHIC_DATA], [GEOGRAPHIC_D…" at bounding box center [1336, 587] width 398 height 50
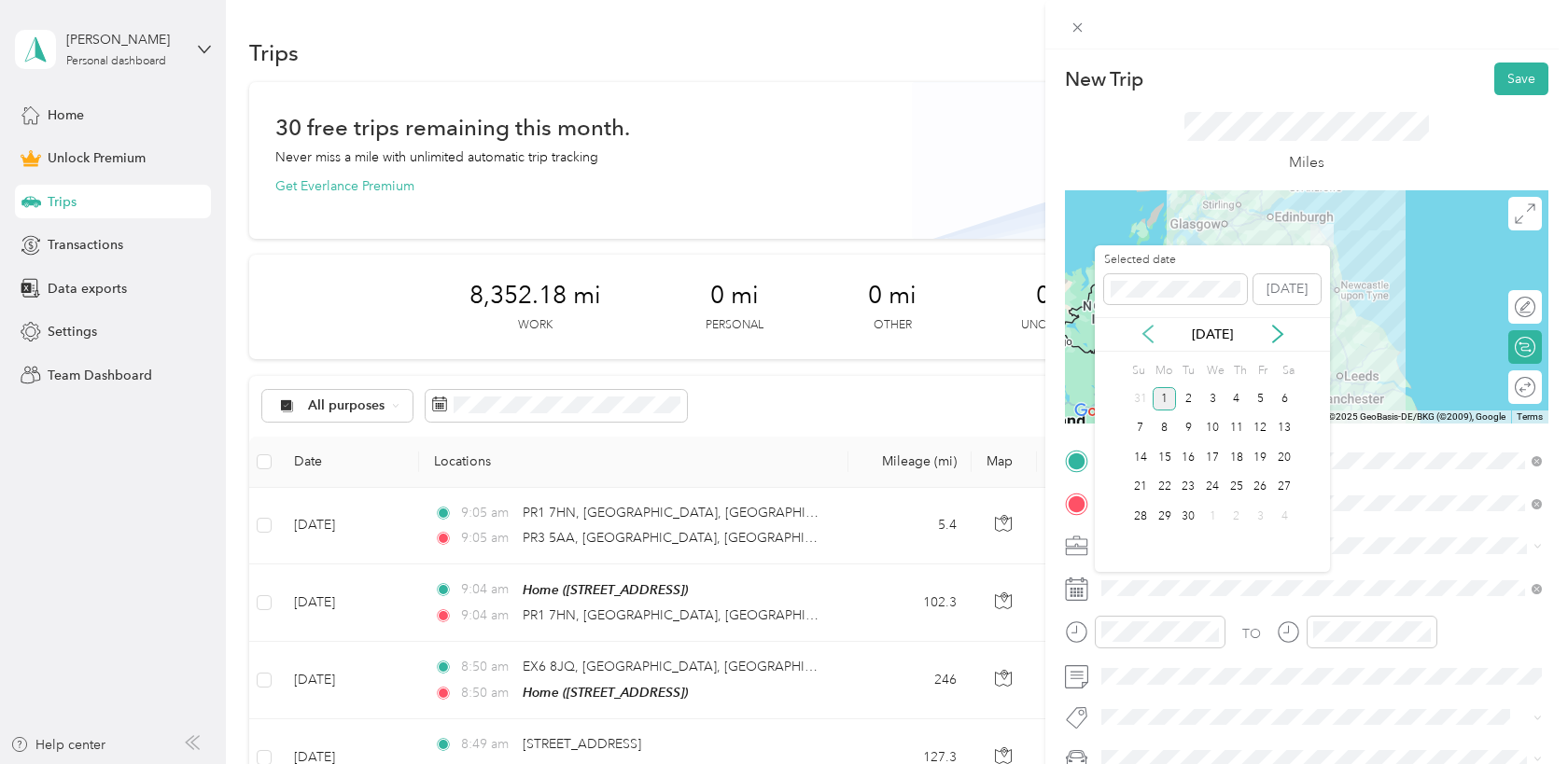
click at [1141, 337] on icon at bounding box center [1149, 334] width 19 height 19
click at [1259, 507] on div "29" at bounding box center [1260, 516] width 24 height 23
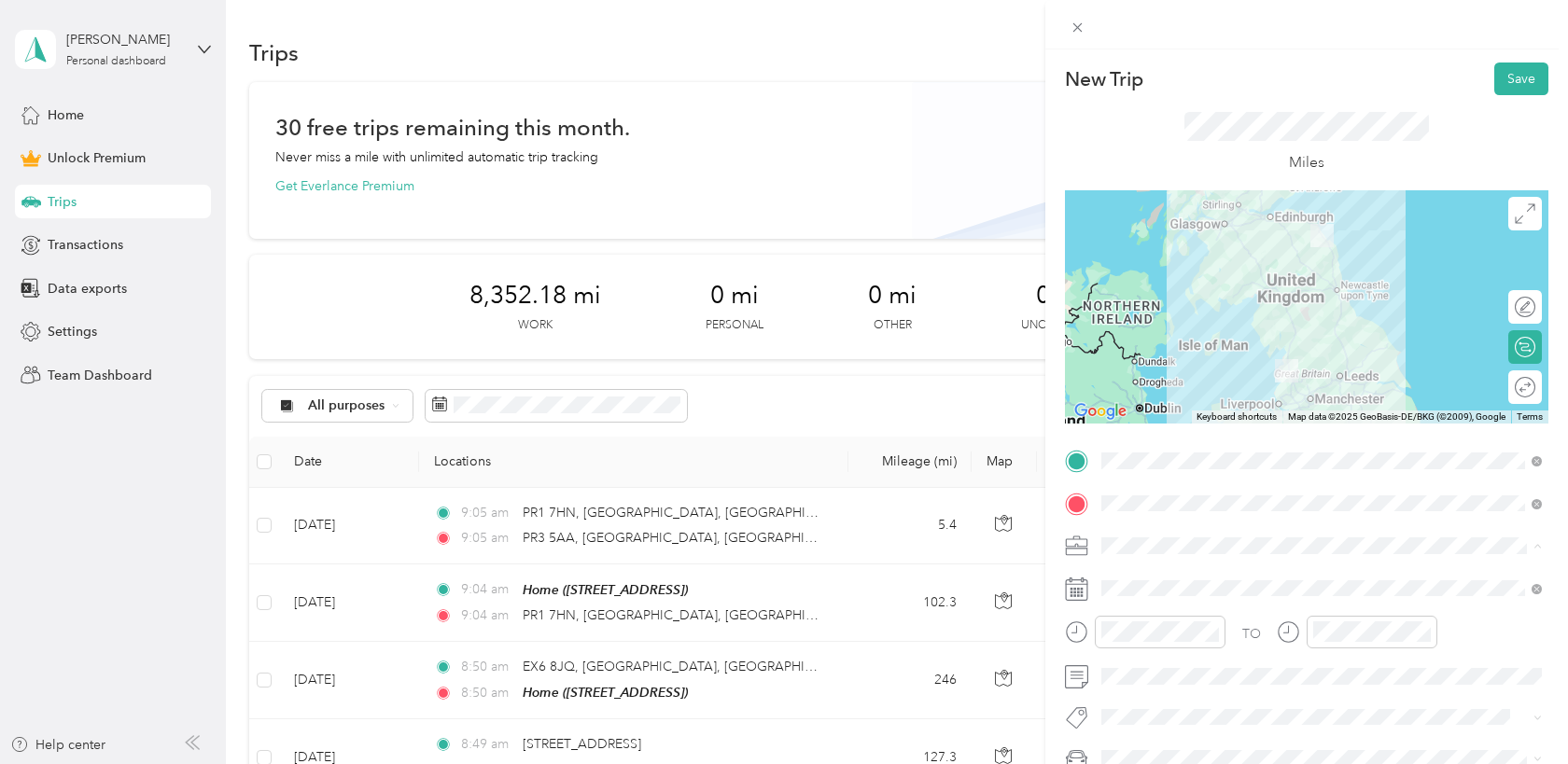
click at [1142, 353] on div "Creative" at bounding box center [1321, 350] width 427 height 20
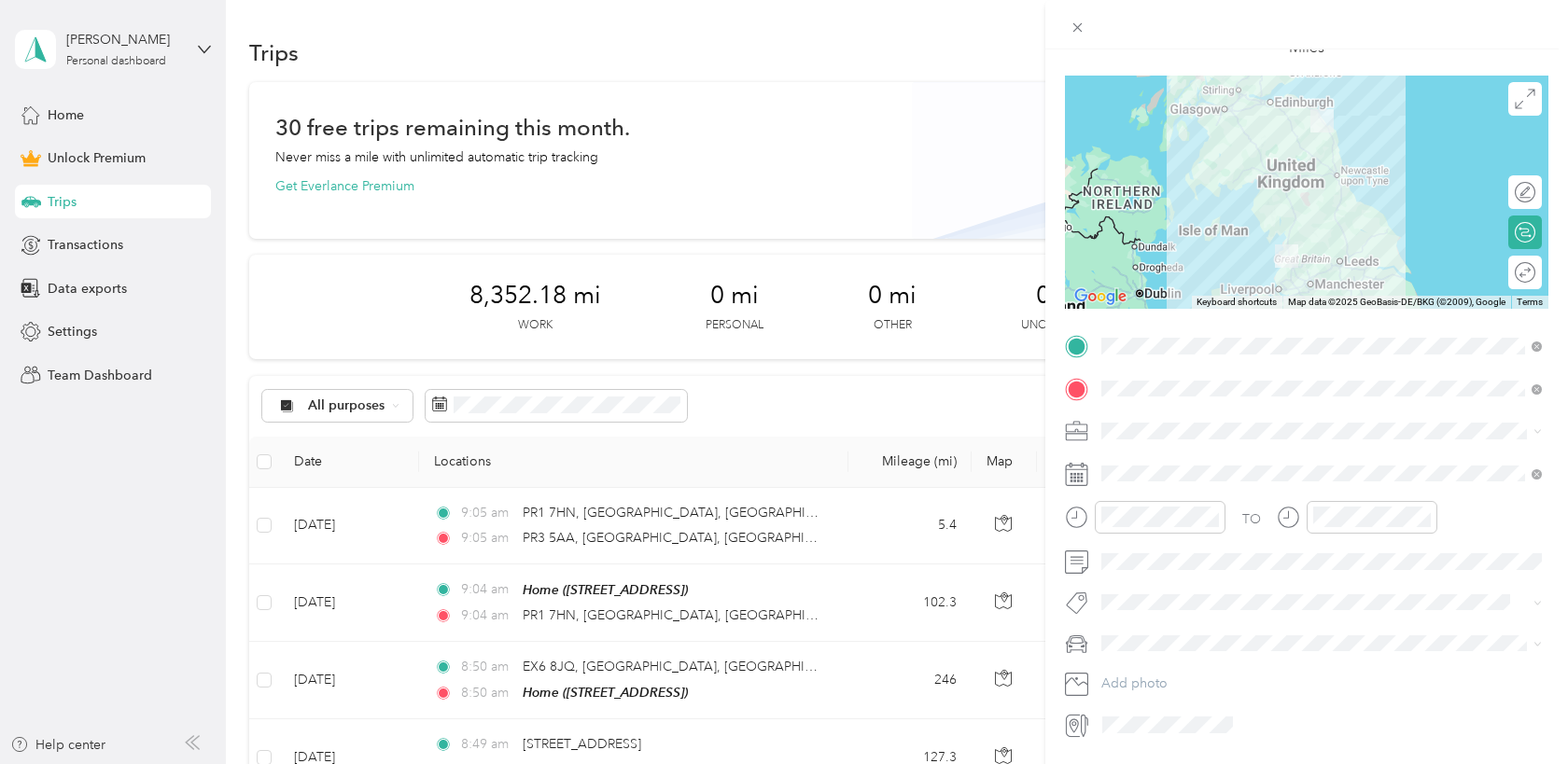
scroll to position [116, 0]
click at [1121, 666] on div "Orca" at bounding box center [1321, 674] width 427 height 20
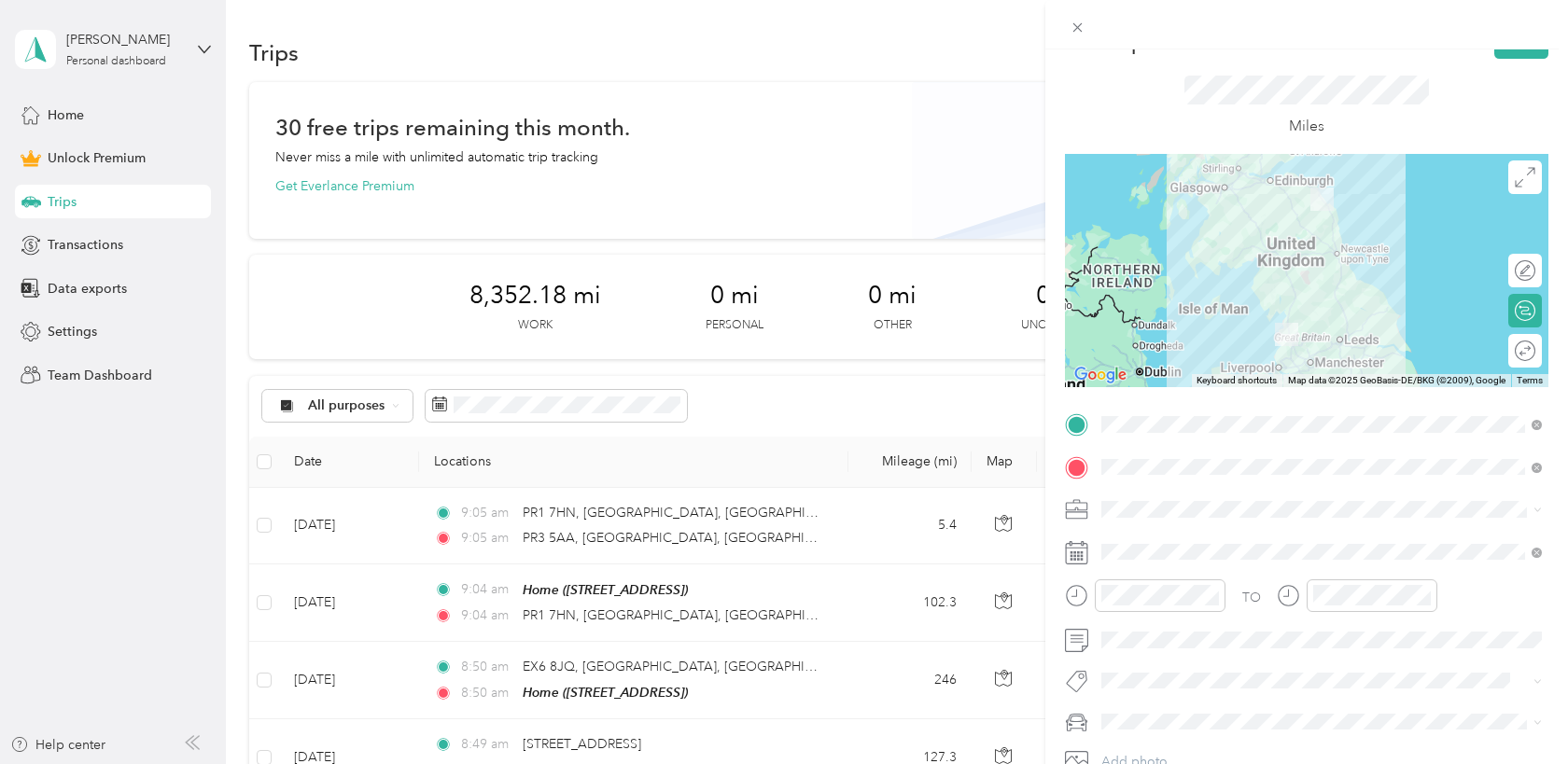
scroll to position [0, 0]
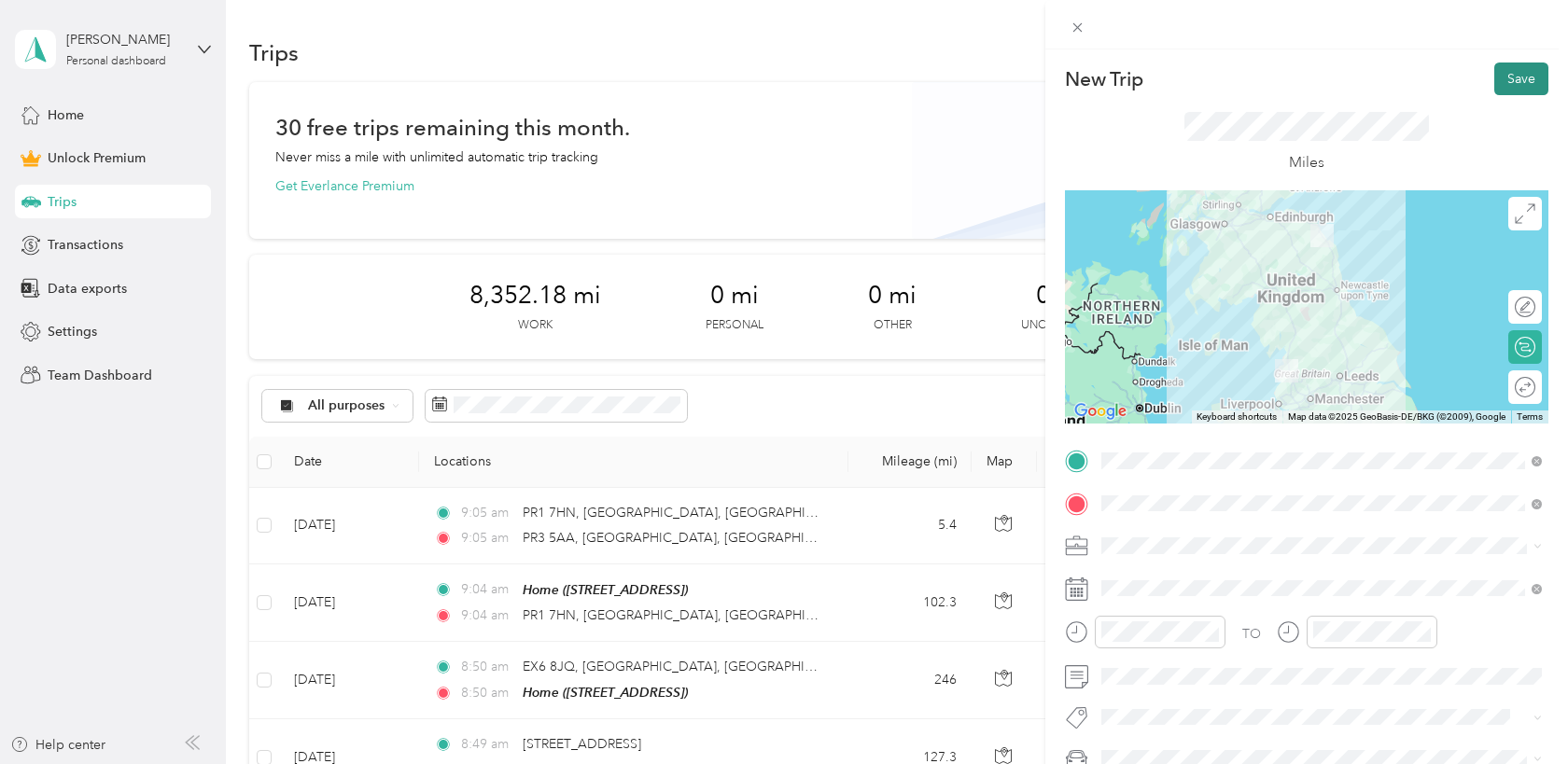
click at [1522, 73] on button "Save" at bounding box center [1521, 78] width 54 height 32
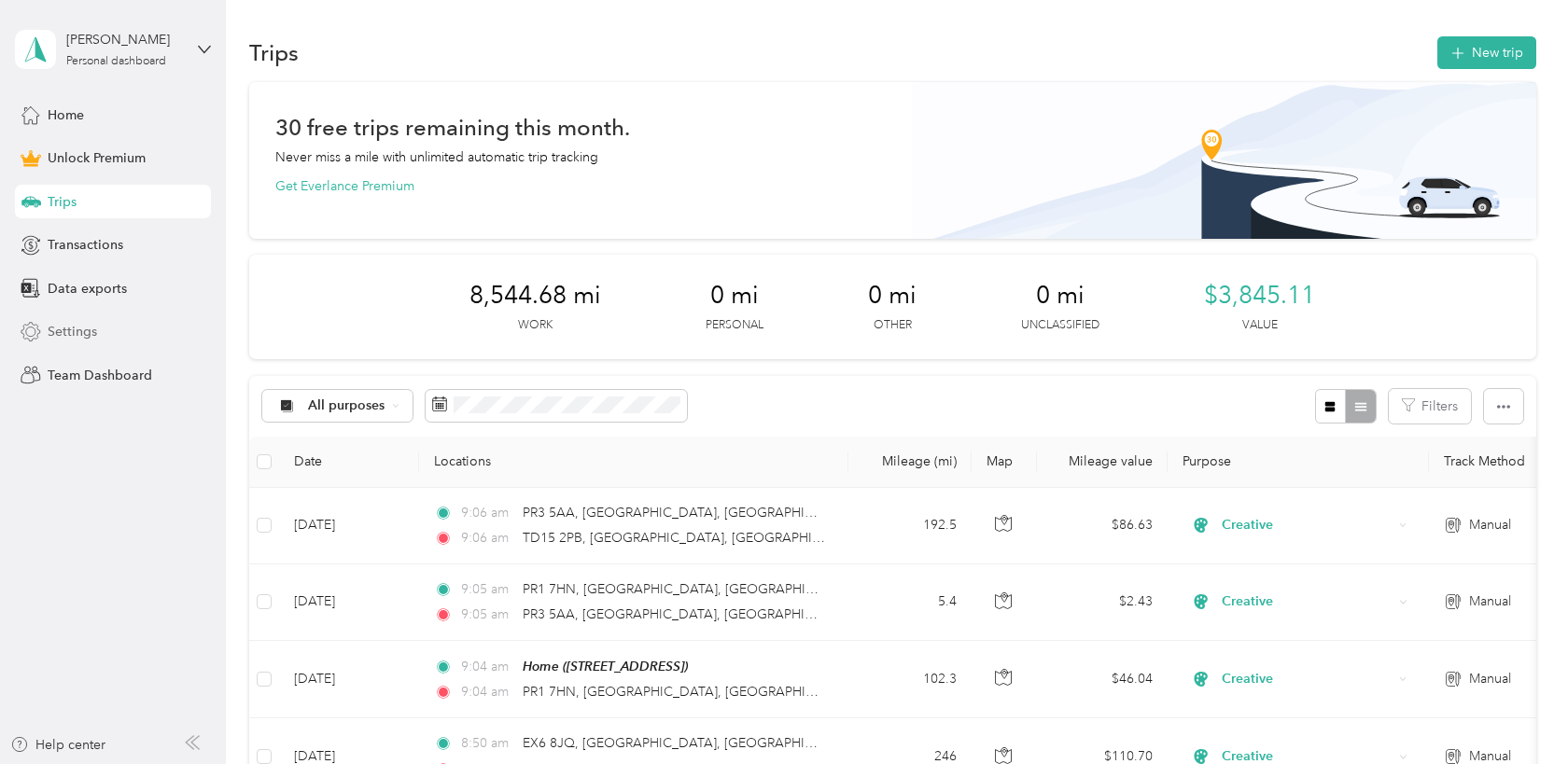
click at [75, 329] on span "Settings" at bounding box center [73, 331] width 50 height 20
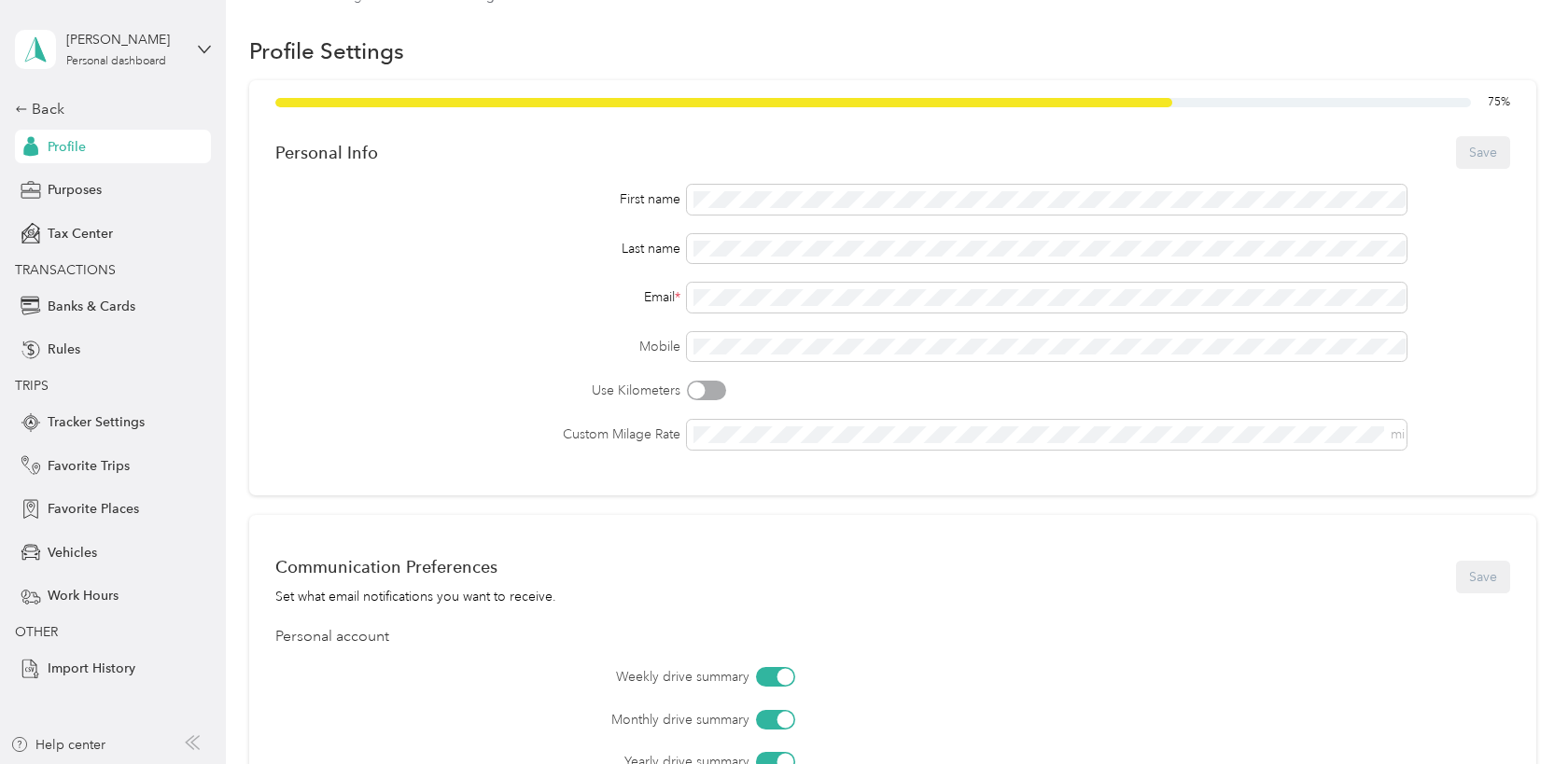
scroll to position [30, 0]
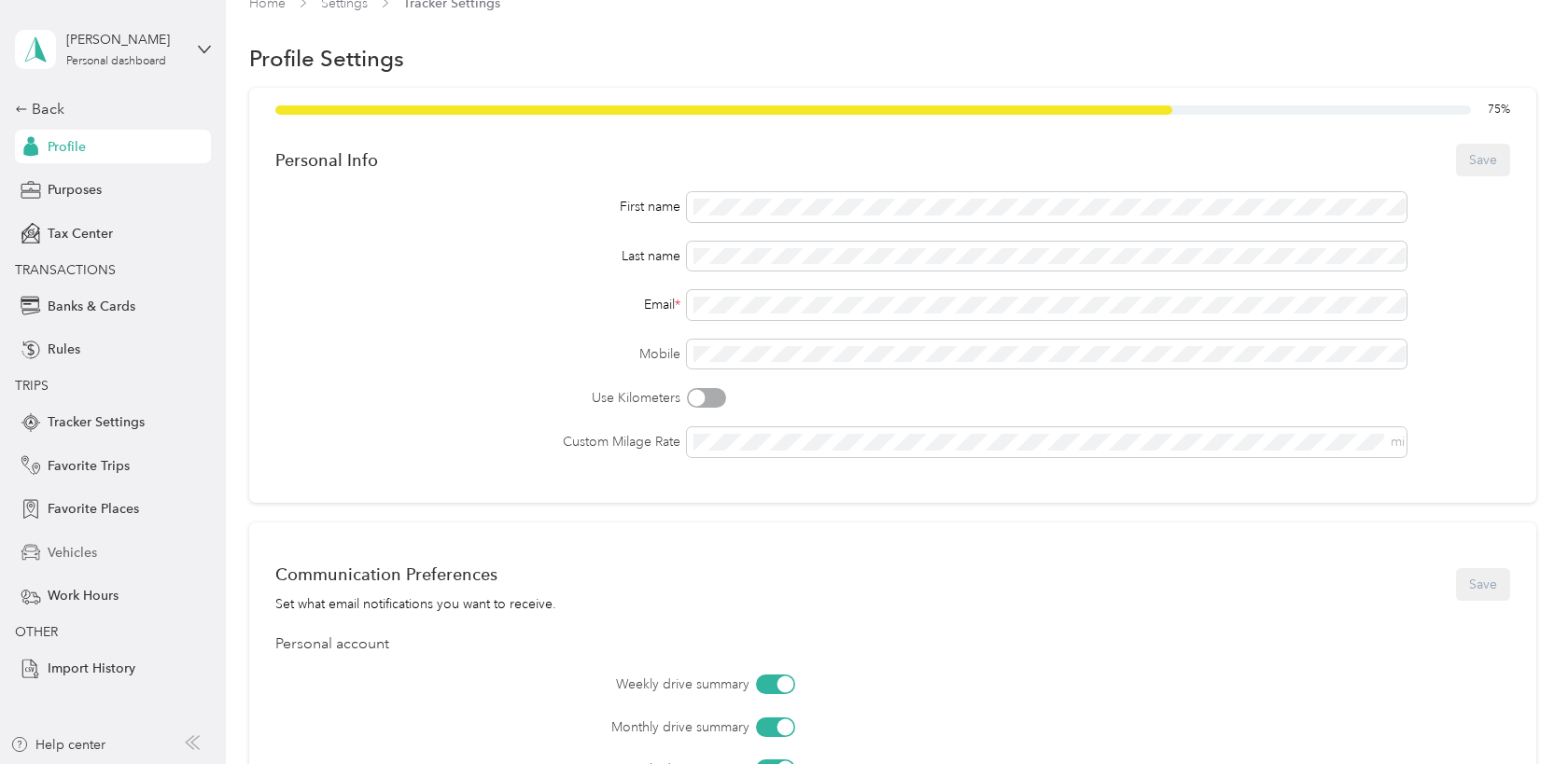
click at [78, 549] on span "Vehicles" at bounding box center [73, 552] width 50 height 20
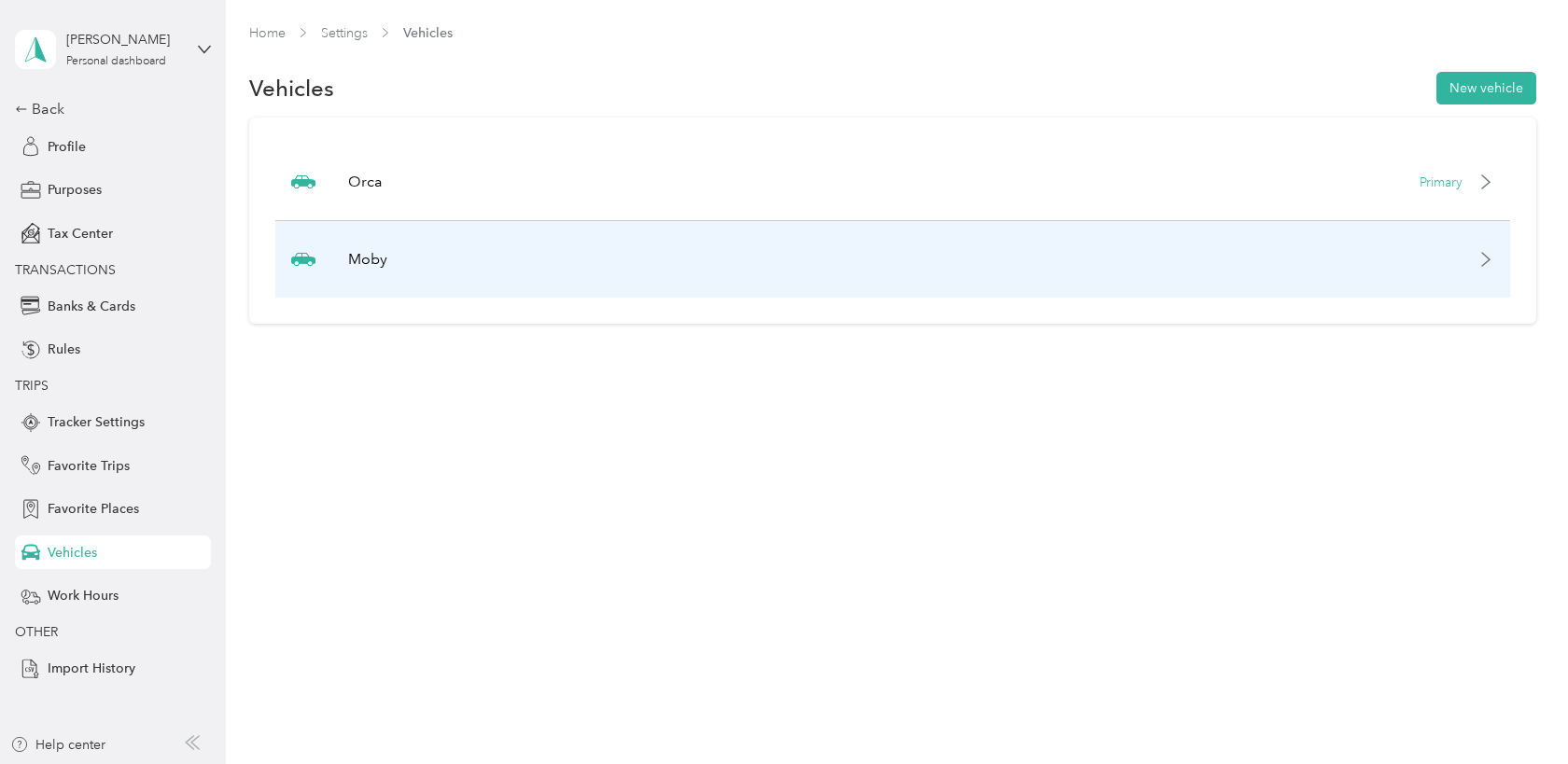
click at [1475, 240] on div "Moby" at bounding box center [892, 259] width 1235 height 76
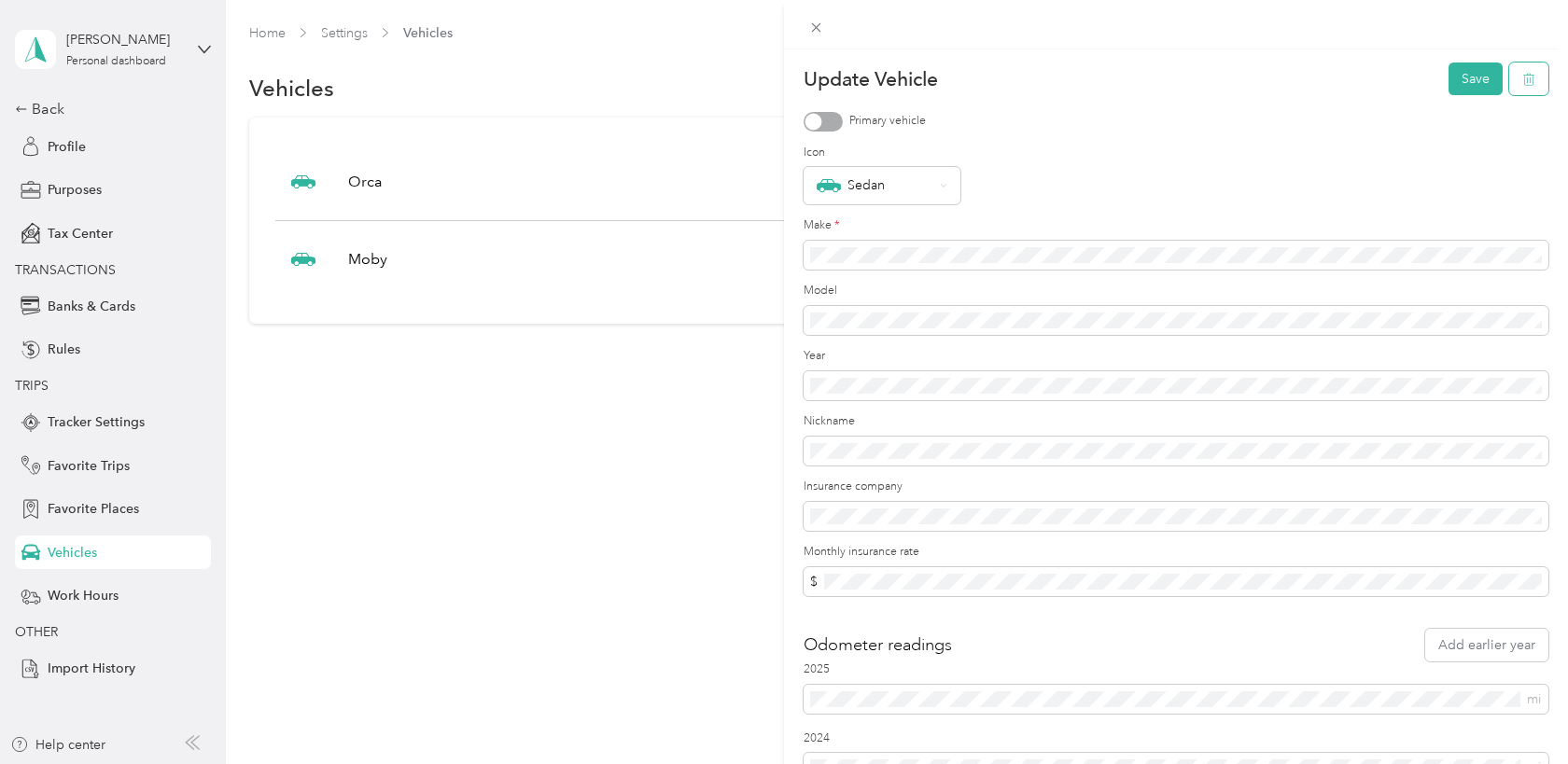
click at [1536, 77] on button "button" at bounding box center [1528, 78] width 39 height 32
click at [1467, 95] on button "Yes" at bounding box center [1473, 92] width 36 height 30
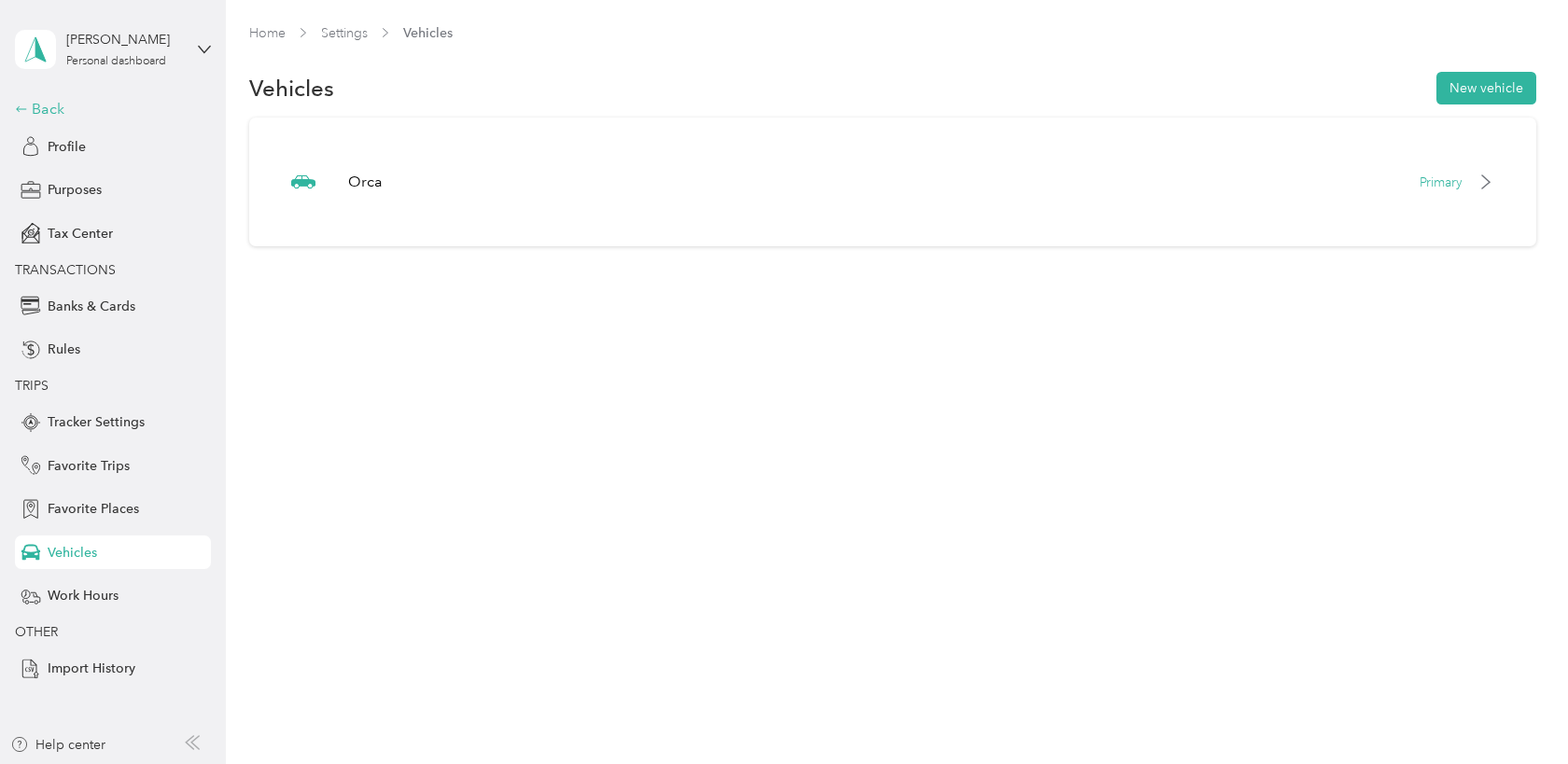
click at [81, 109] on div "Back" at bounding box center [108, 109] width 186 height 22
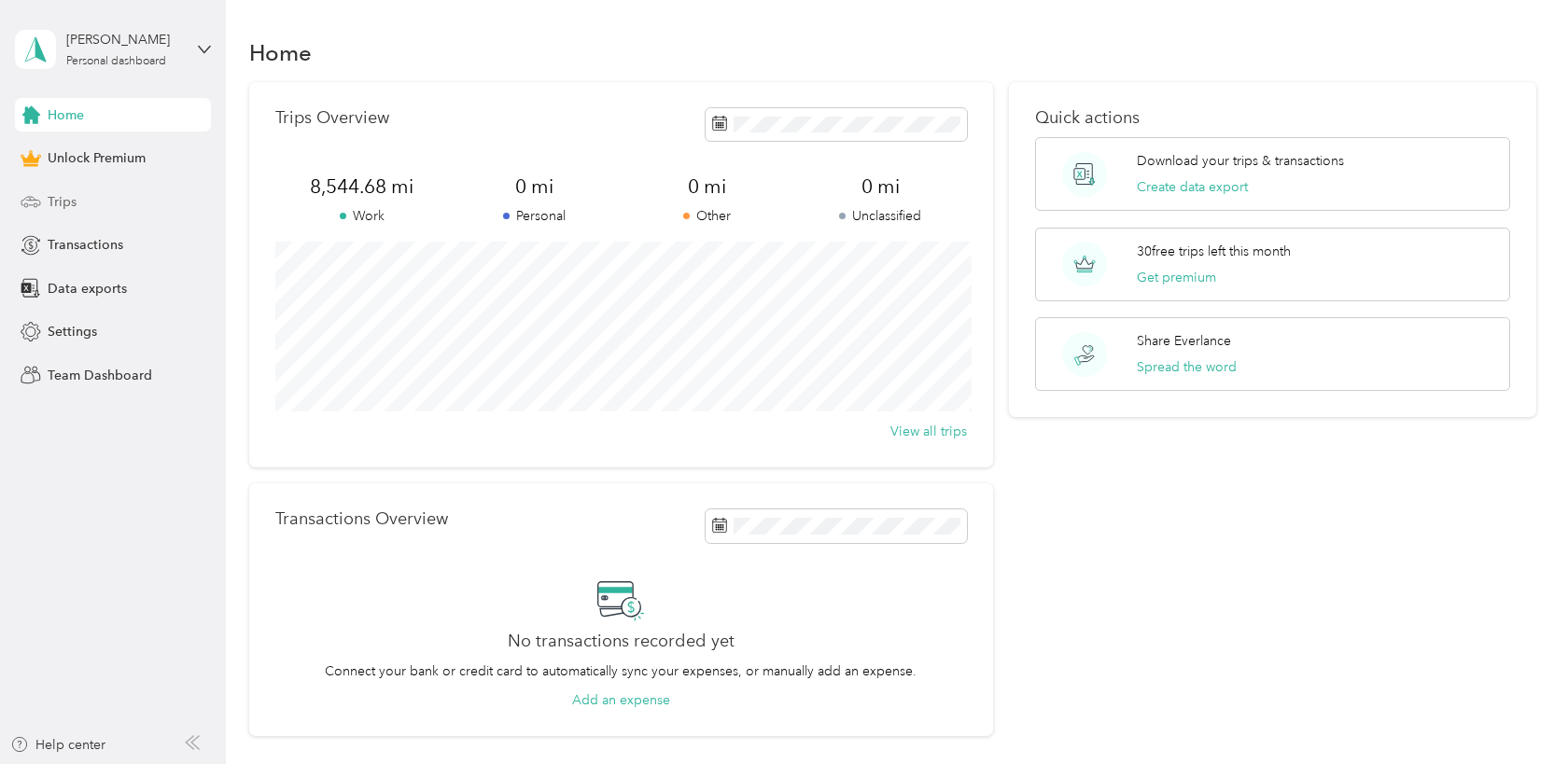
click at [69, 200] on span "Trips" at bounding box center [62, 202] width 29 height 20
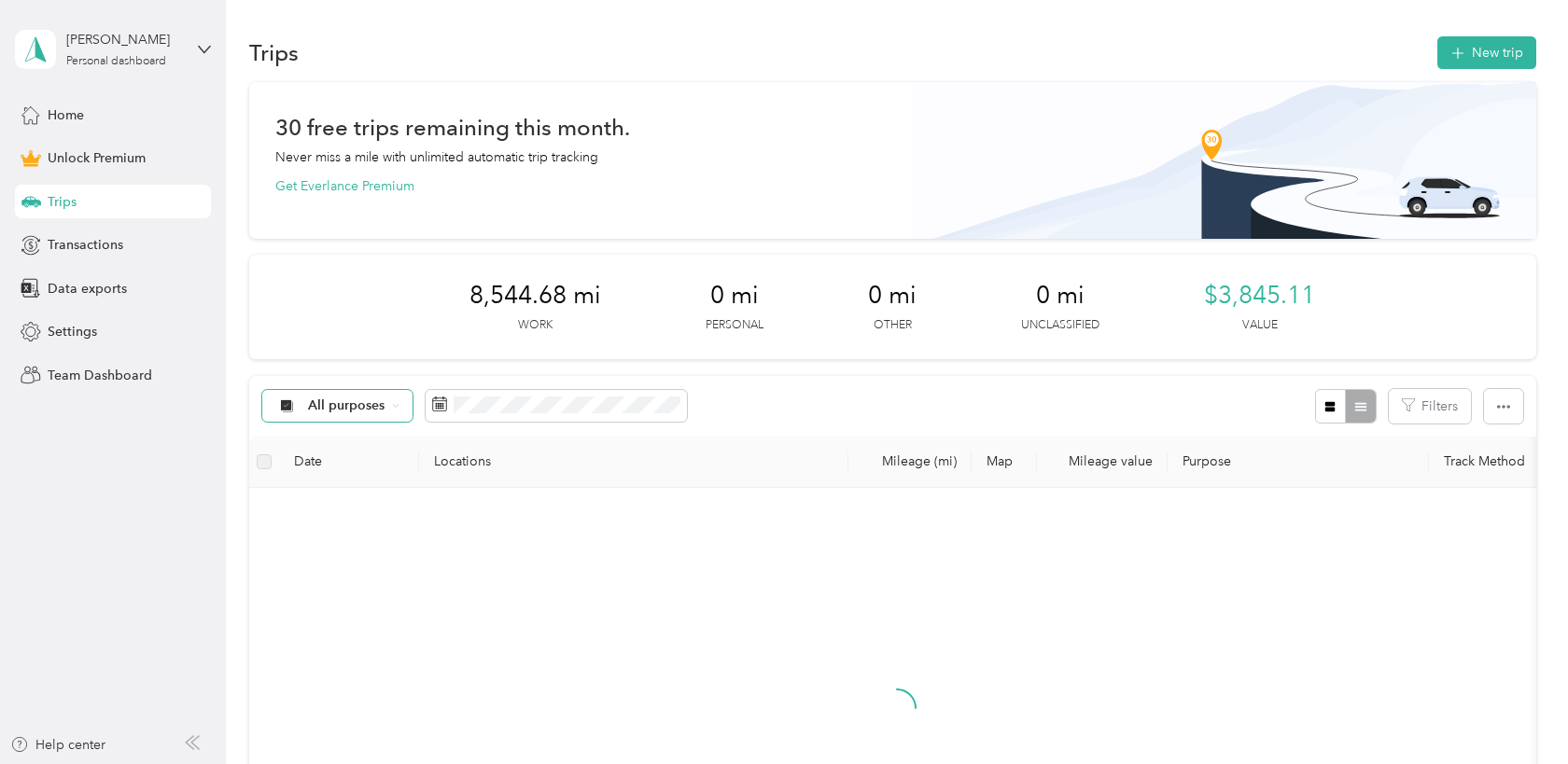
click at [349, 404] on span "All purposes" at bounding box center [346, 406] width 77 height 13
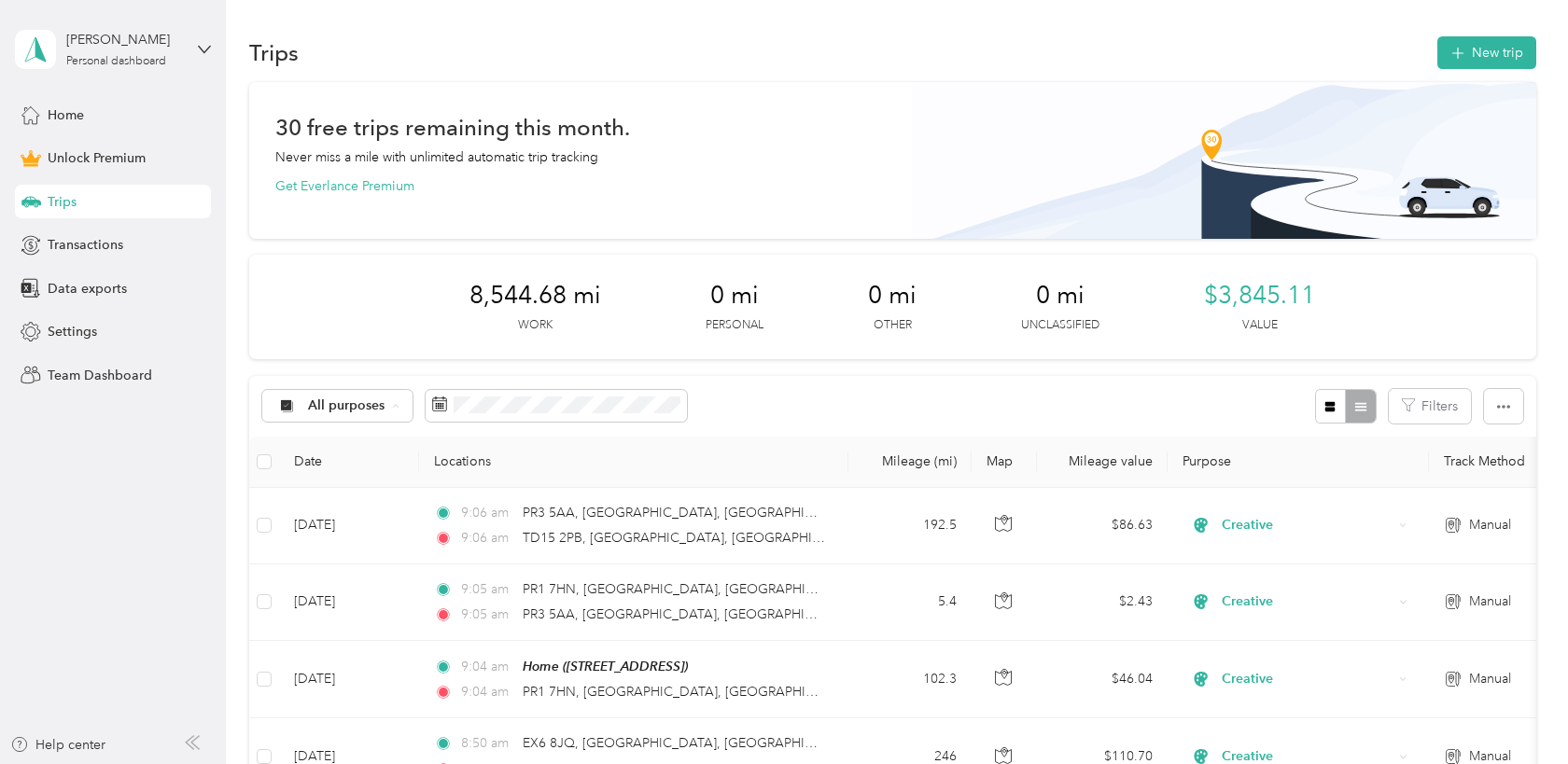
click at [331, 568] on span "Creative" at bounding box center [354, 570] width 91 height 20
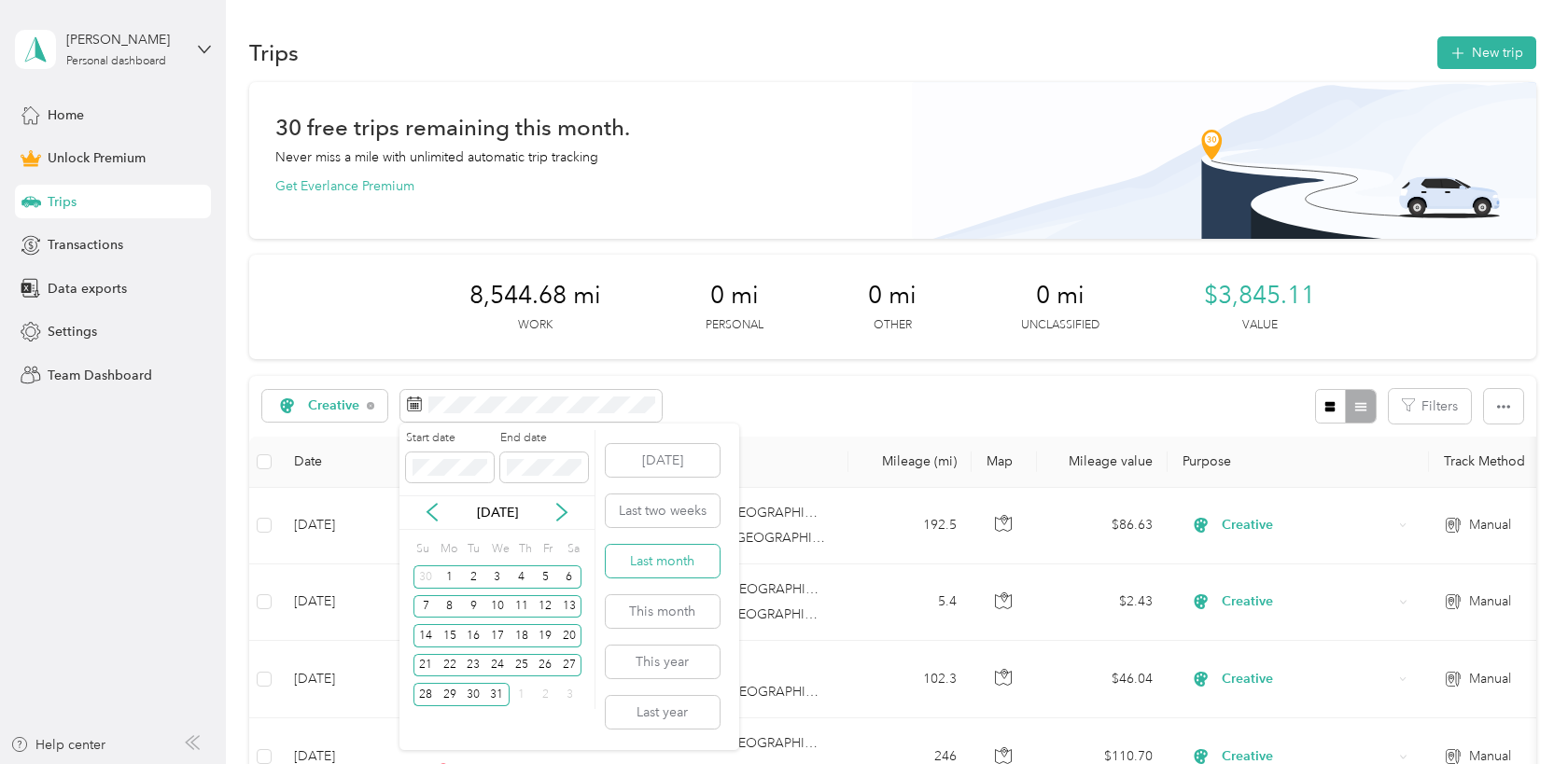
click at [688, 559] on button "Last month" at bounding box center [662, 561] width 114 height 32
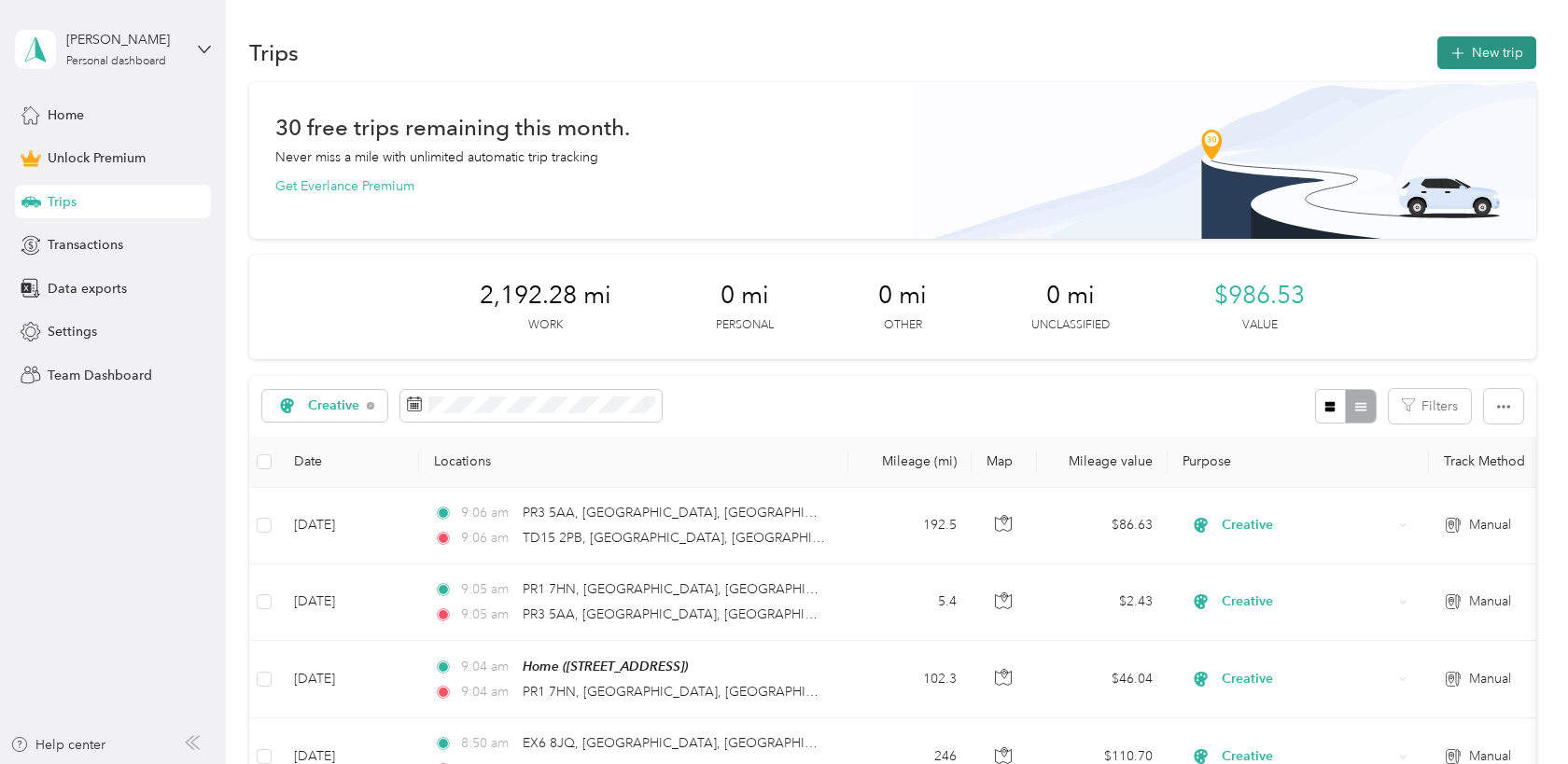
click at [1498, 55] on button "New trip" at bounding box center [1487, 53] width 99 height 32
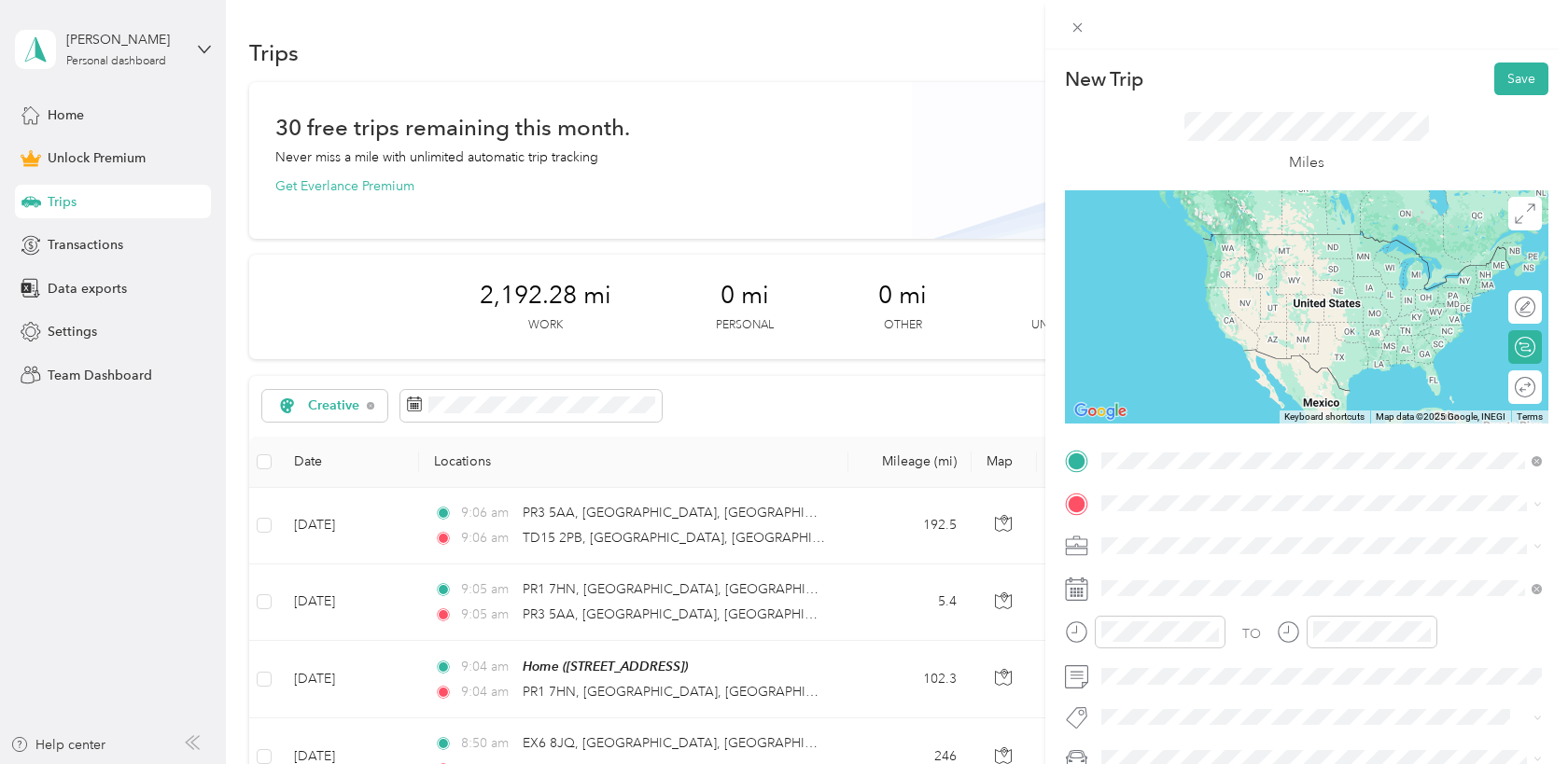
click at [1175, 539] on span "TD15 2PB [GEOGRAPHIC_DATA], [GEOGRAPHIC_DATA], [GEOGRAPHIC_DATA], [GEOGRAPHIC_D…" at bounding box center [1336, 544] width 398 height 50
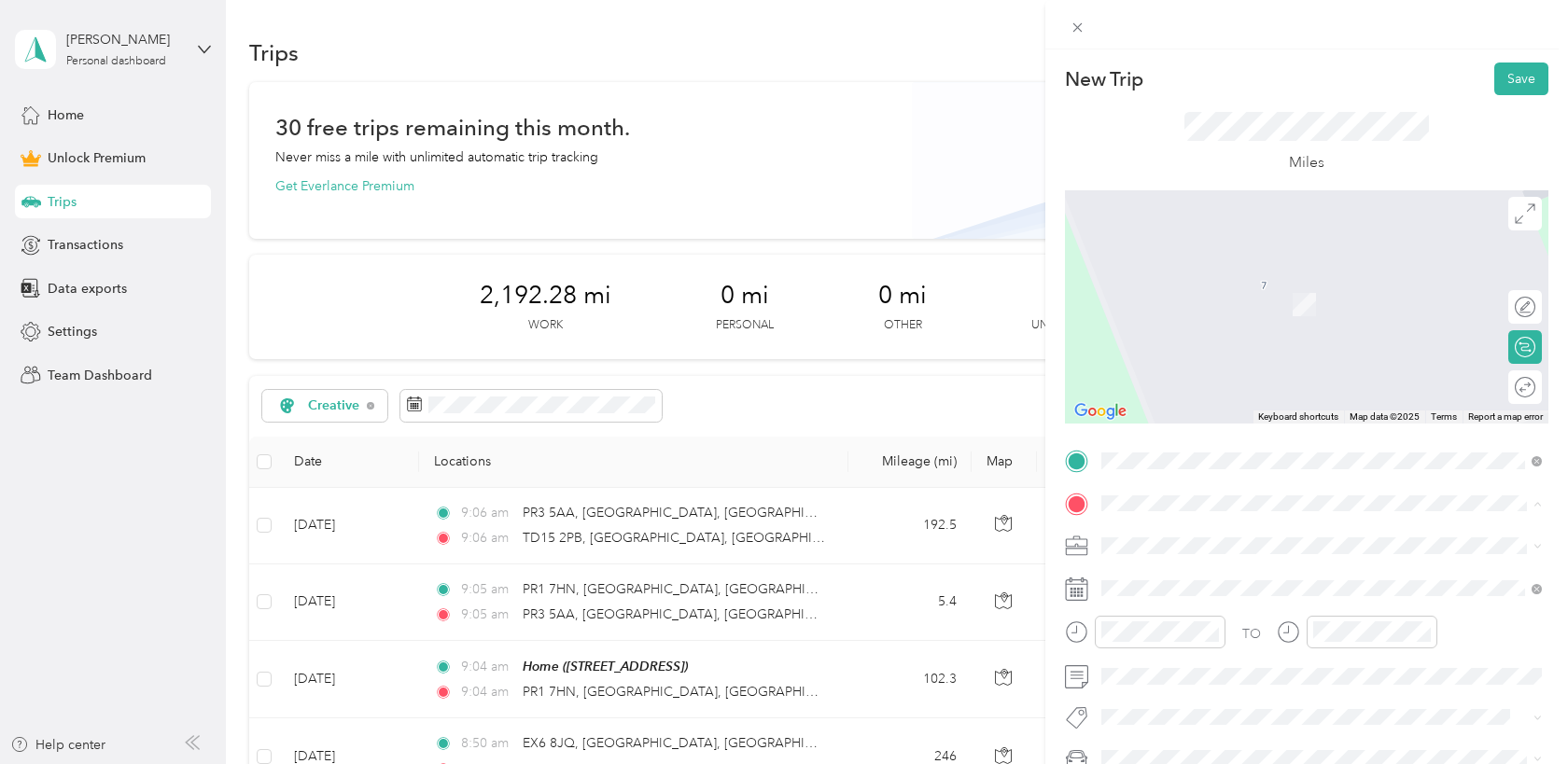
click at [1156, 564] on span "[STREET_ADDRESS]" at bounding box center [1196, 571] width 118 height 17
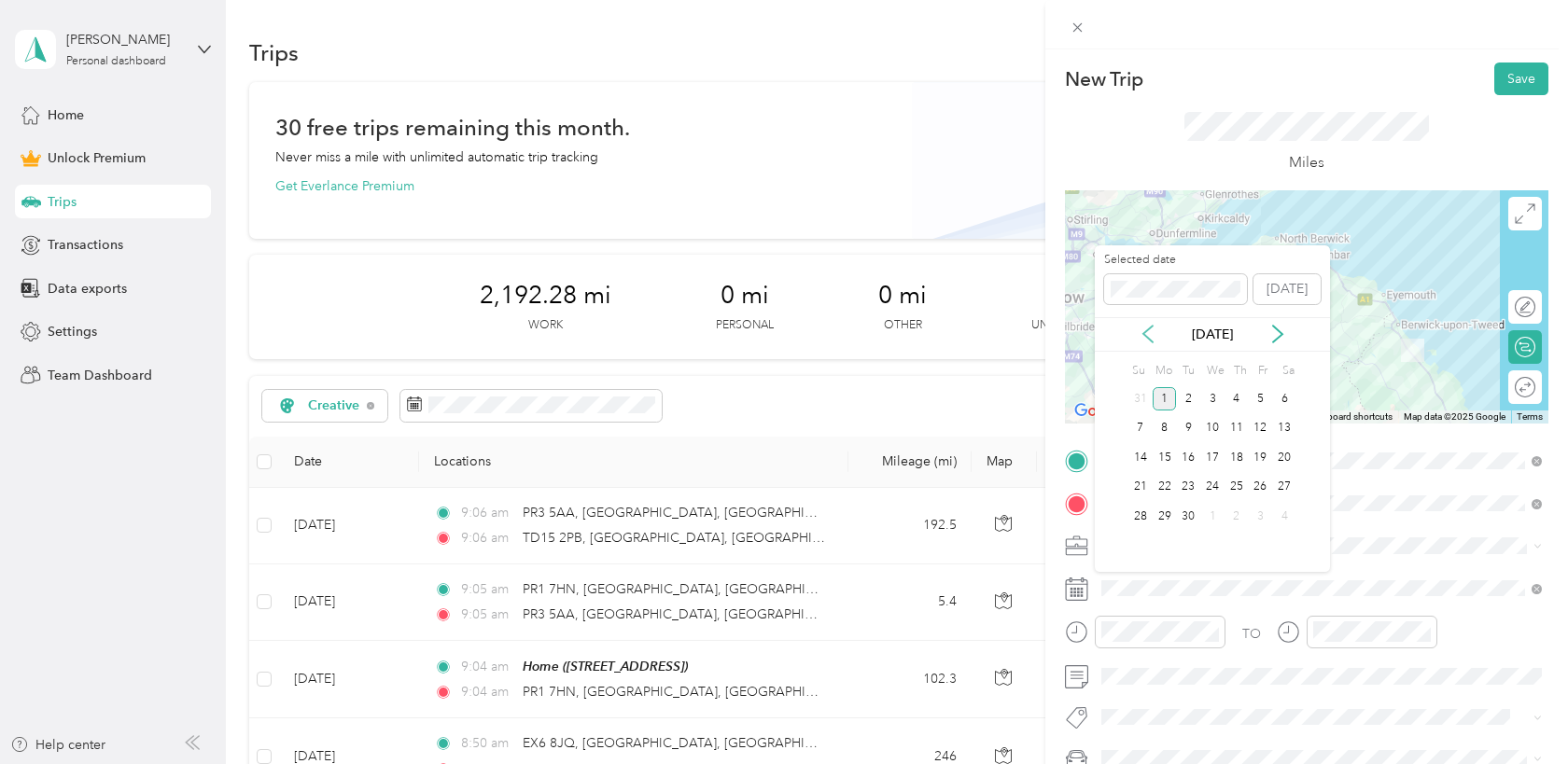
click at [1139, 326] on icon at bounding box center [1149, 334] width 19 height 19
click at [1285, 515] on div "30" at bounding box center [1283, 516] width 24 height 23
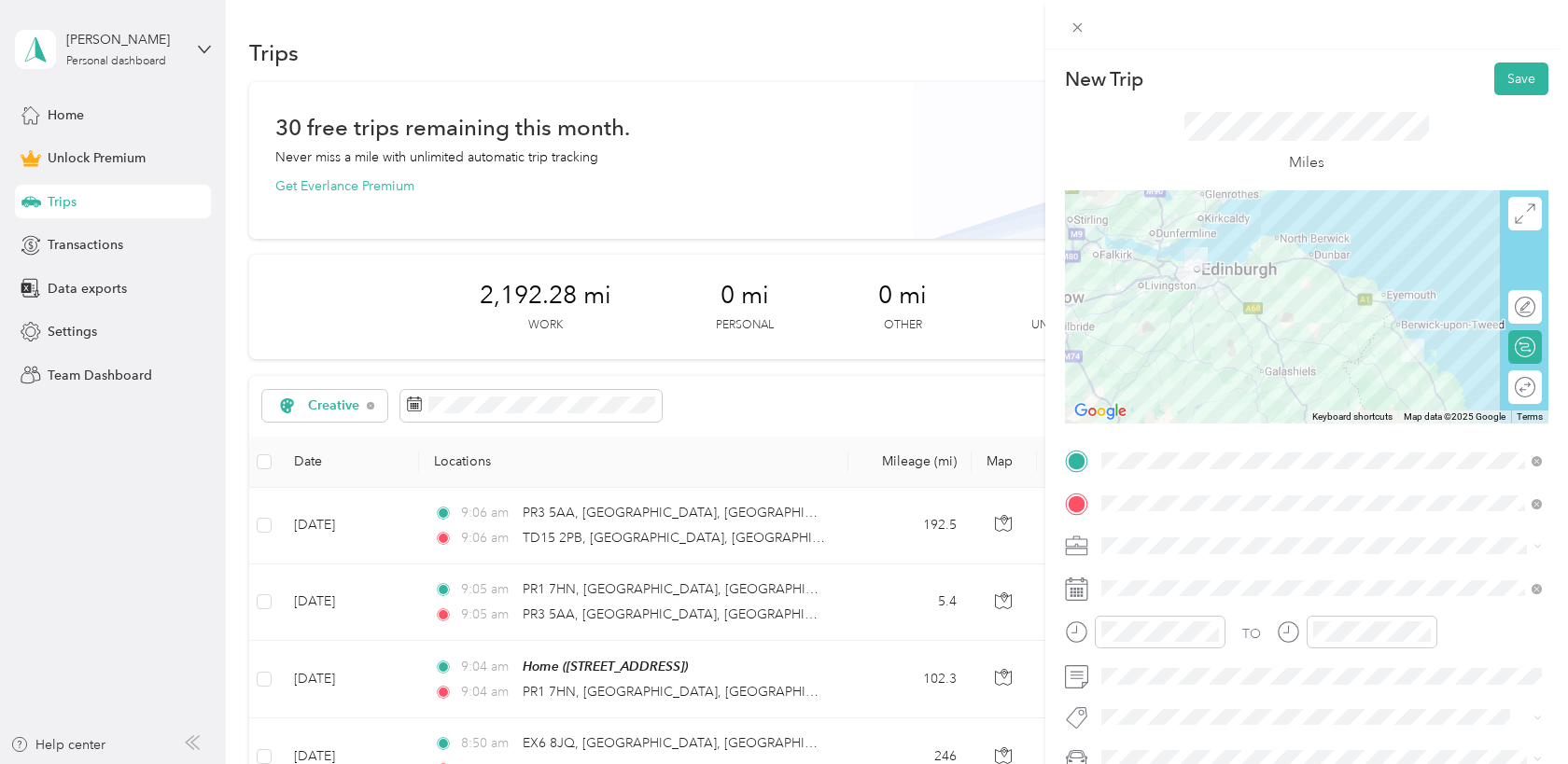
click at [1131, 352] on div "Creative" at bounding box center [1321, 346] width 427 height 20
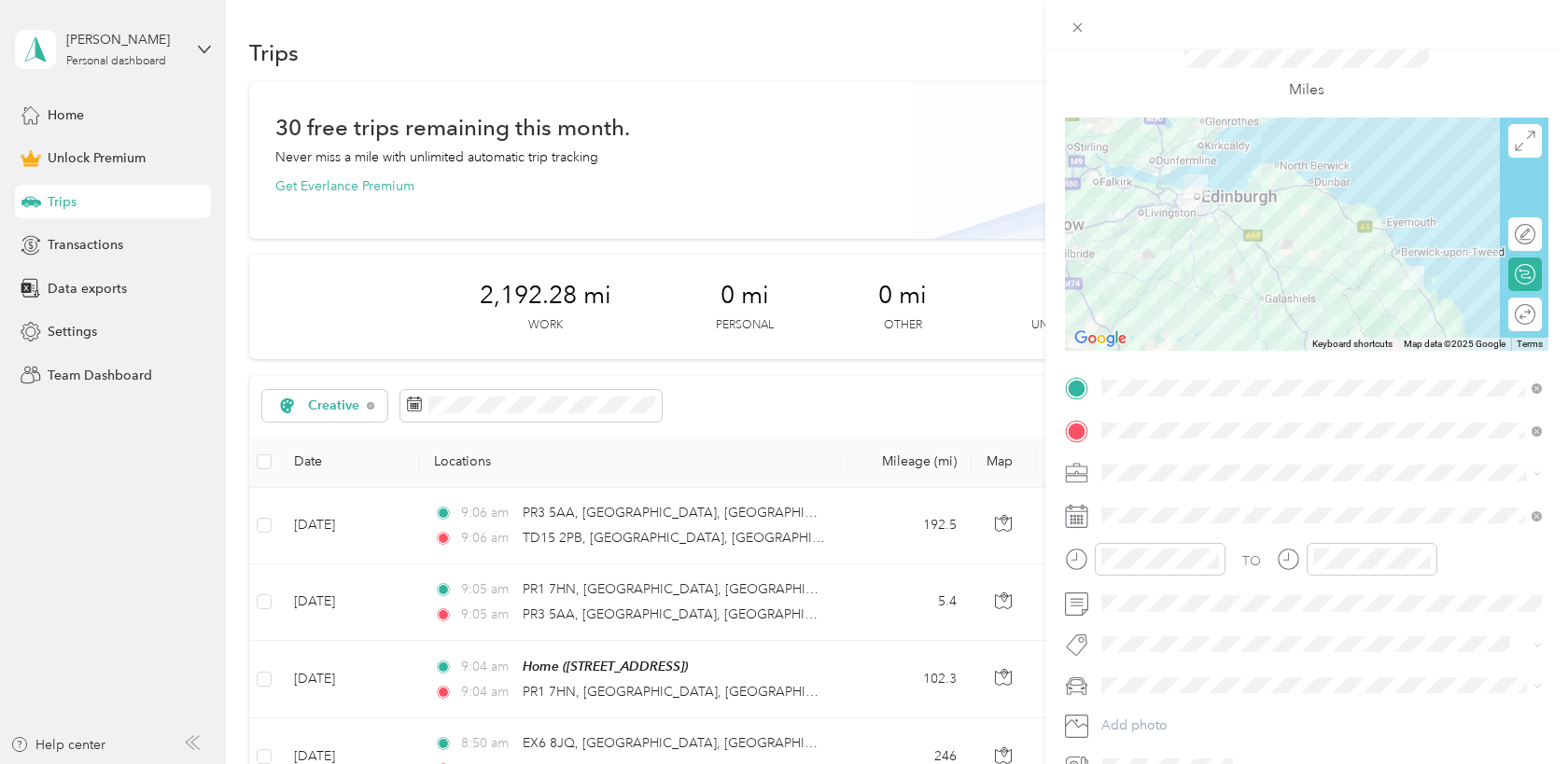
click at [1118, 703] on li "Orca" at bounding box center [1321, 713] width 454 height 32
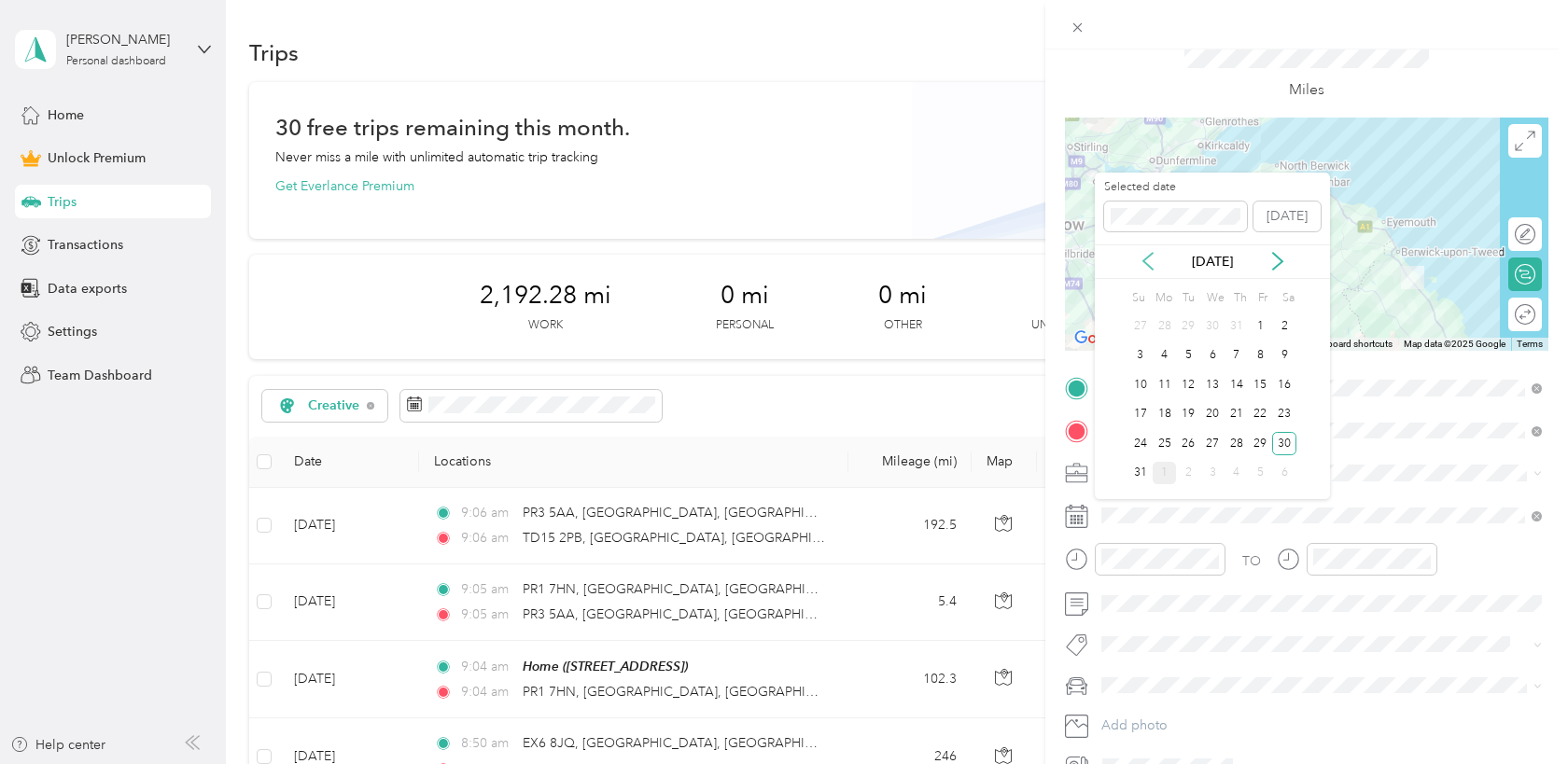
click at [1145, 258] on icon at bounding box center [1149, 262] width 19 height 19
click at [1278, 260] on icon at bounding box center [1278, 262] width 10 height 17
click at [1262, 441] on div "29" at bounding box center [1260, 443] width 24 height 23
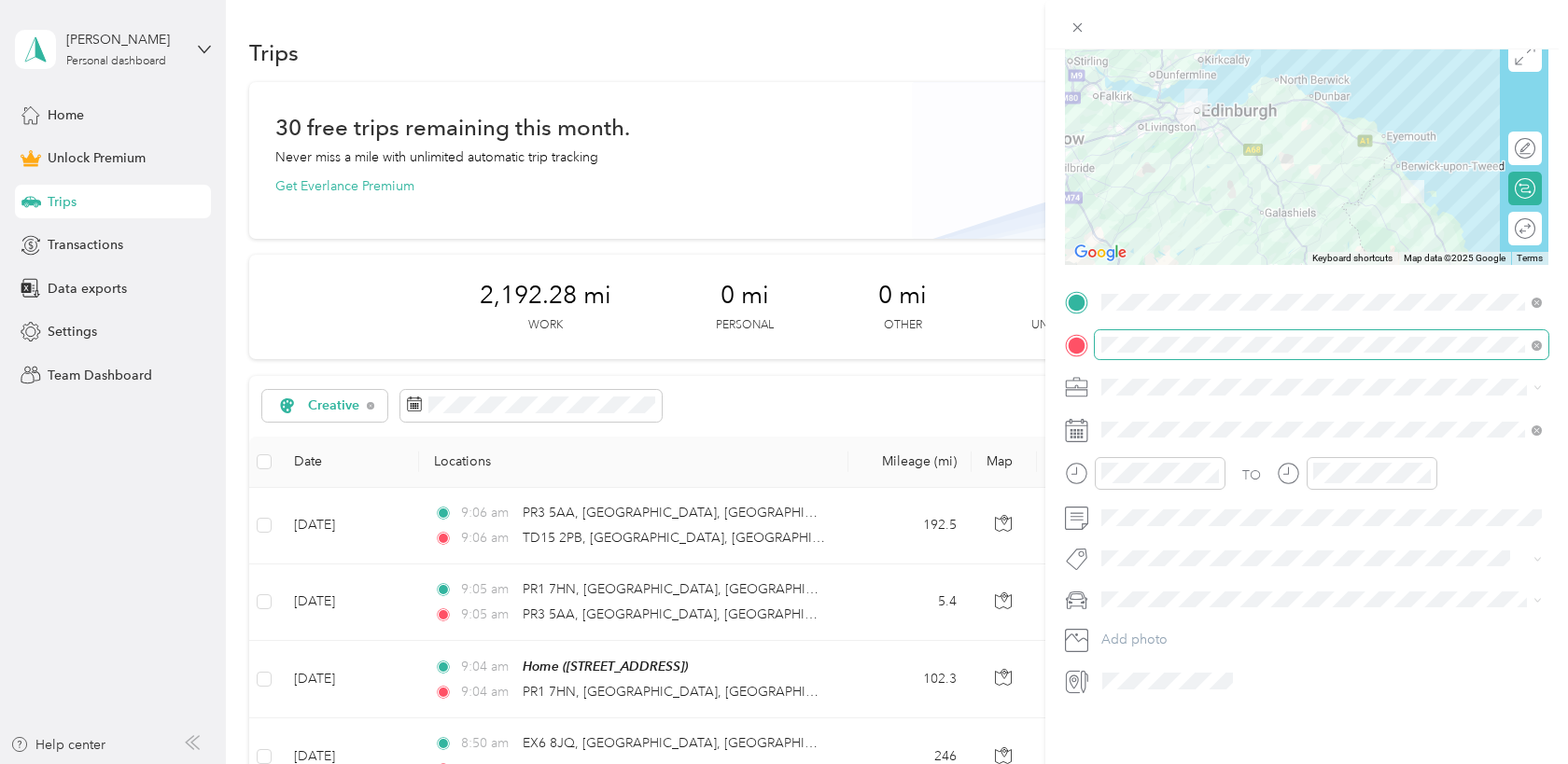
scroll to position [0, 0]
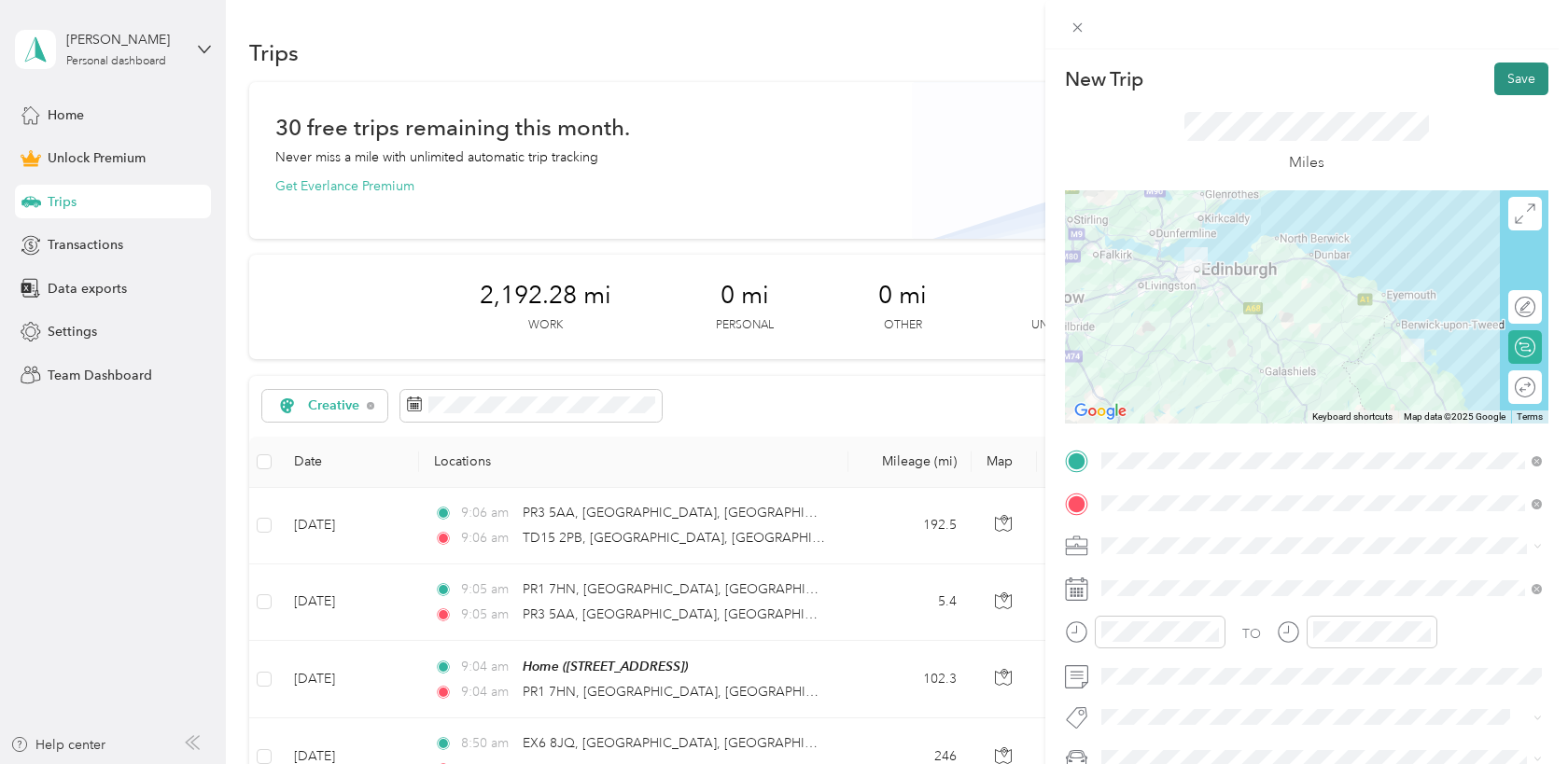
click at [1520, 76] on button "Save" at bounding box center [1521, 78] width 54 height 32
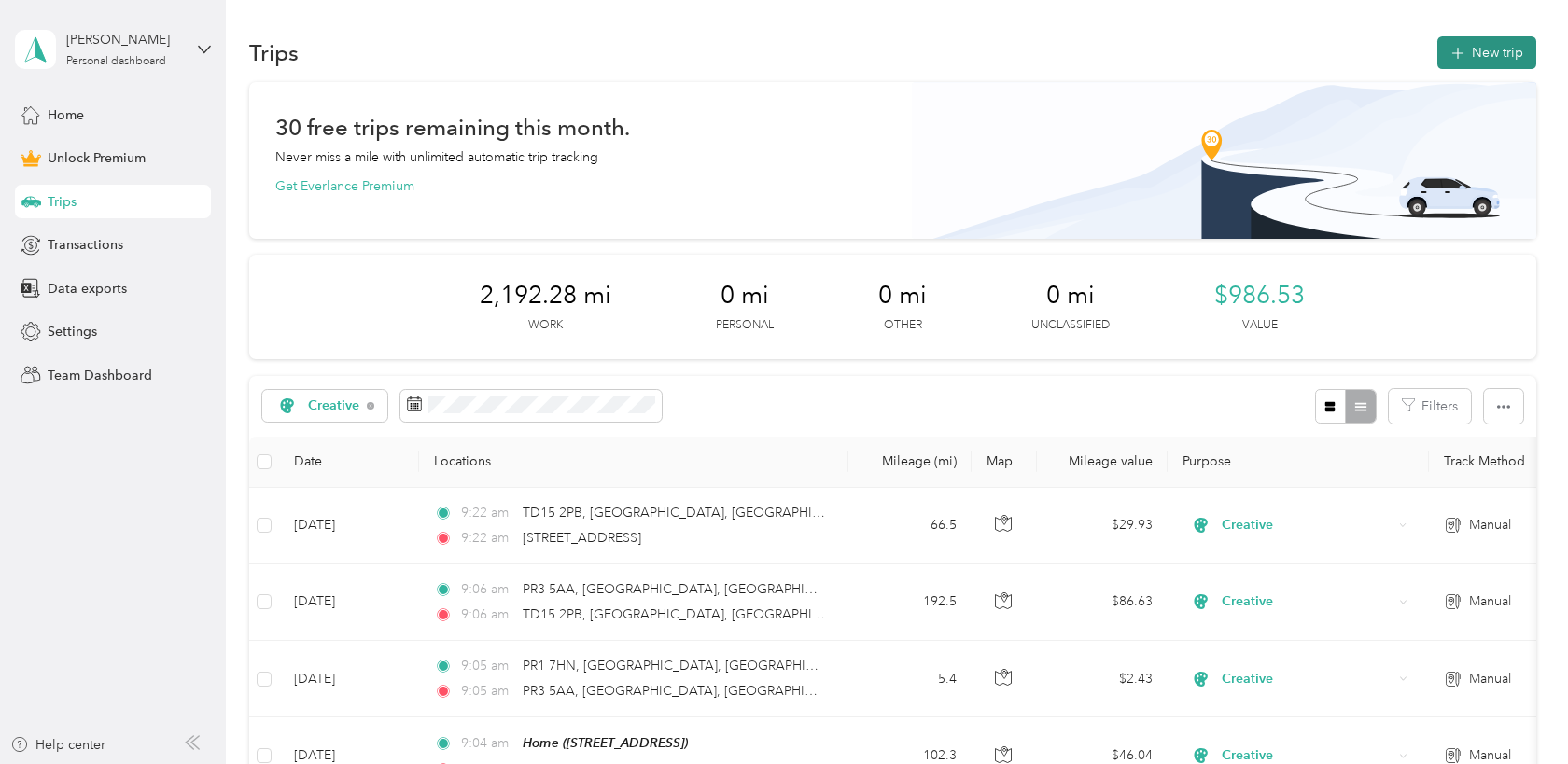
click at [1483, 57] on button "New trip" at bounding box center [1487, 53] width 99 height 32
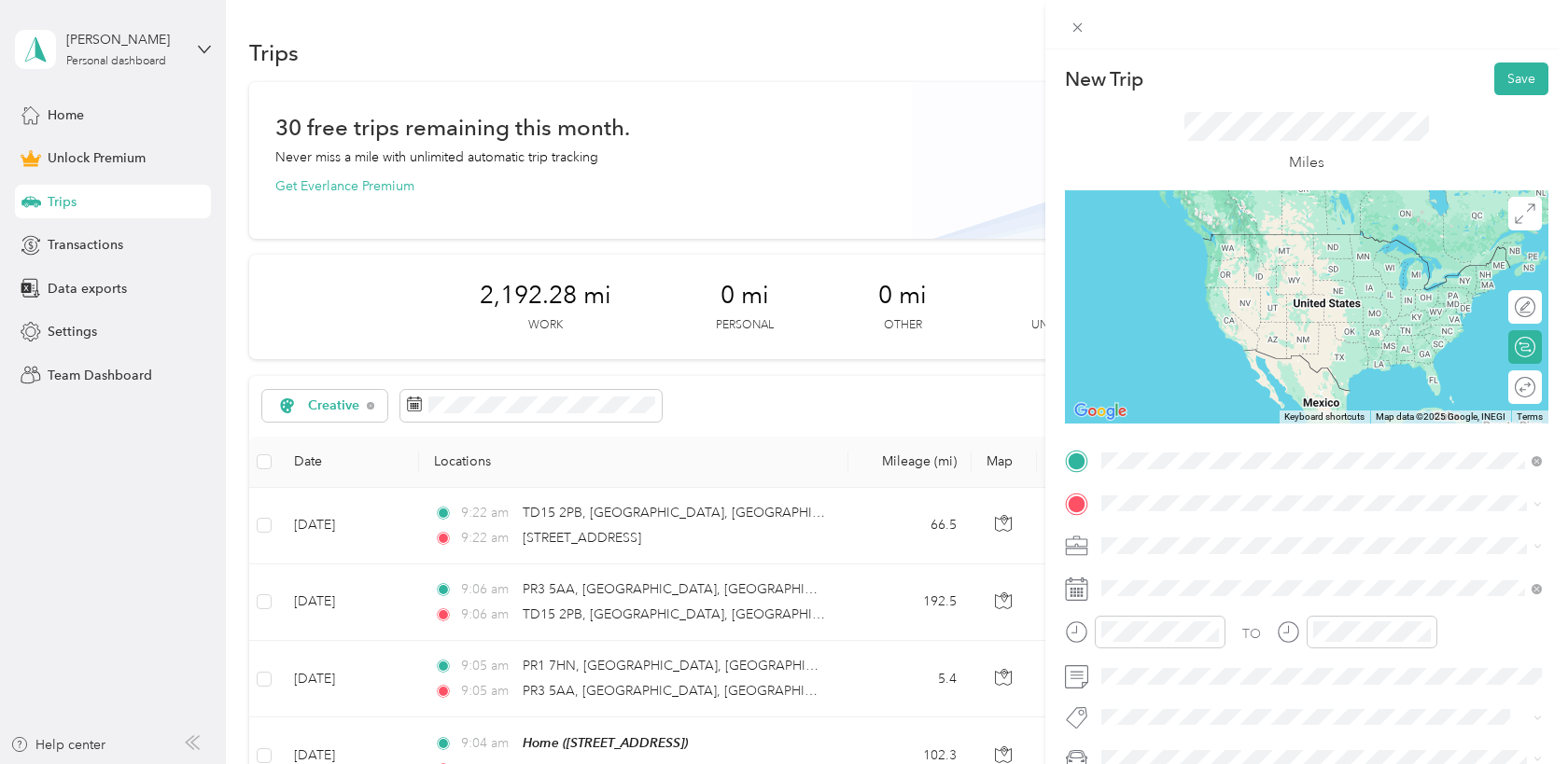
click at [1167, 537] on span "[STREET_ADDRESS]" at bounding box center [1196, 528] width 118 height 17
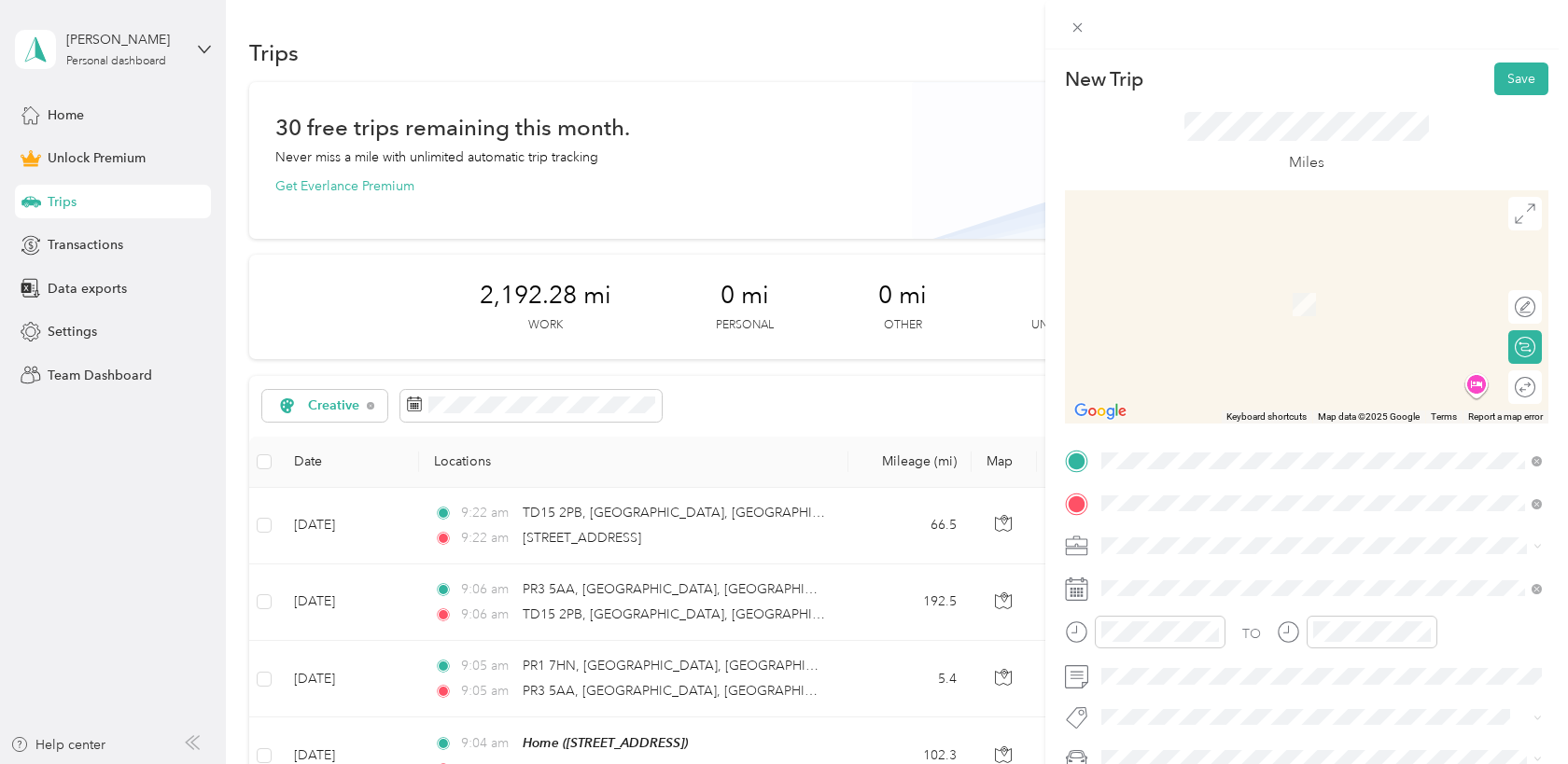
click at [1226, 578] on span "KY10 3XA Anstruther, [GEOGRAPHIC_DATA], [GEOGRAPHIC_DATA], [GEOGRAPHIC_DATA]" at bounding box center [1336, 587] width 398 height 50
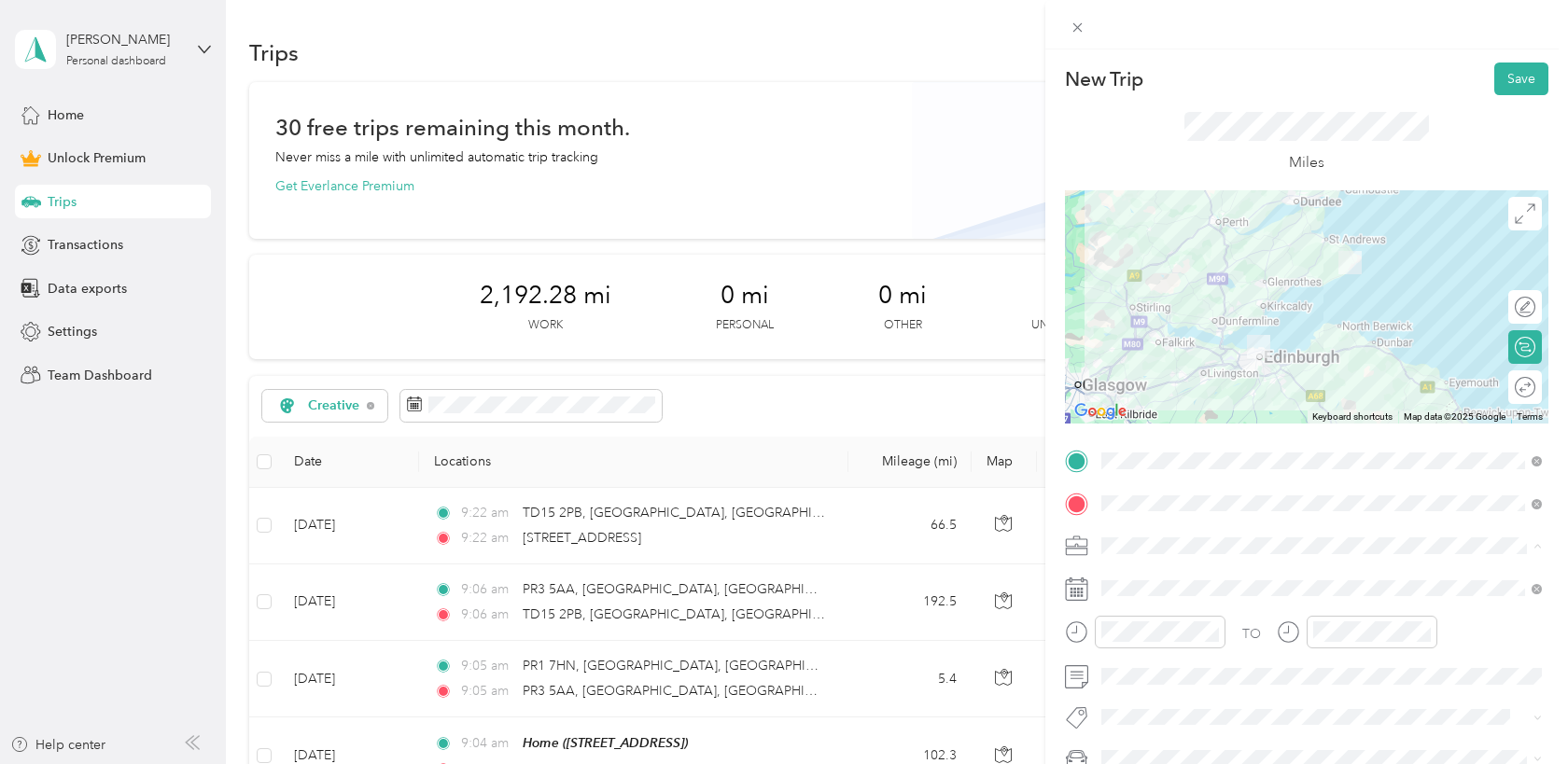
click at [1168, 350] on div "Creative" at bounding box center [1321, 350] width 427 height 20
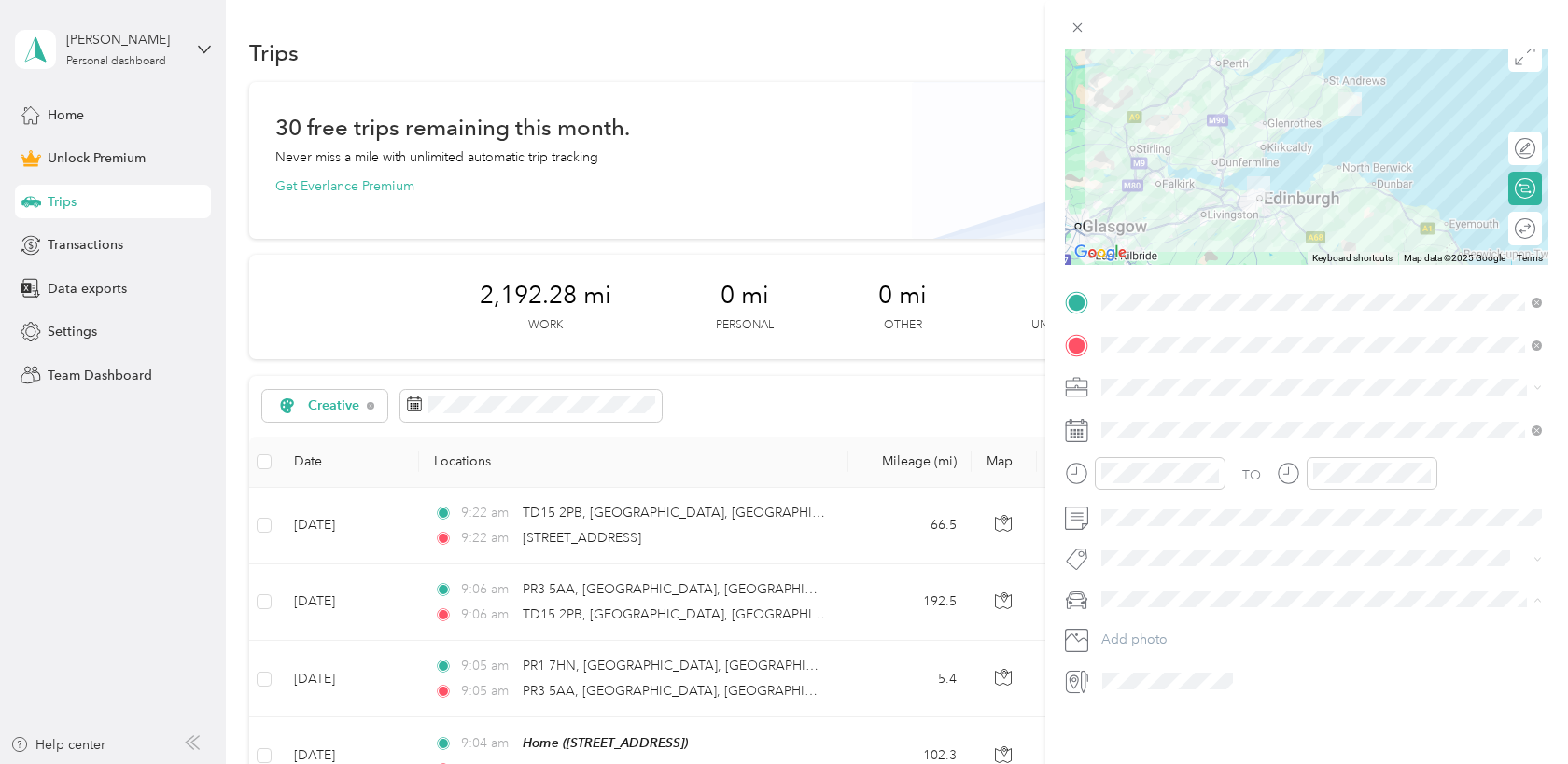
click at [1126, 633] on div "Orca" at bounding box center [1321, 631] width 427 height 20
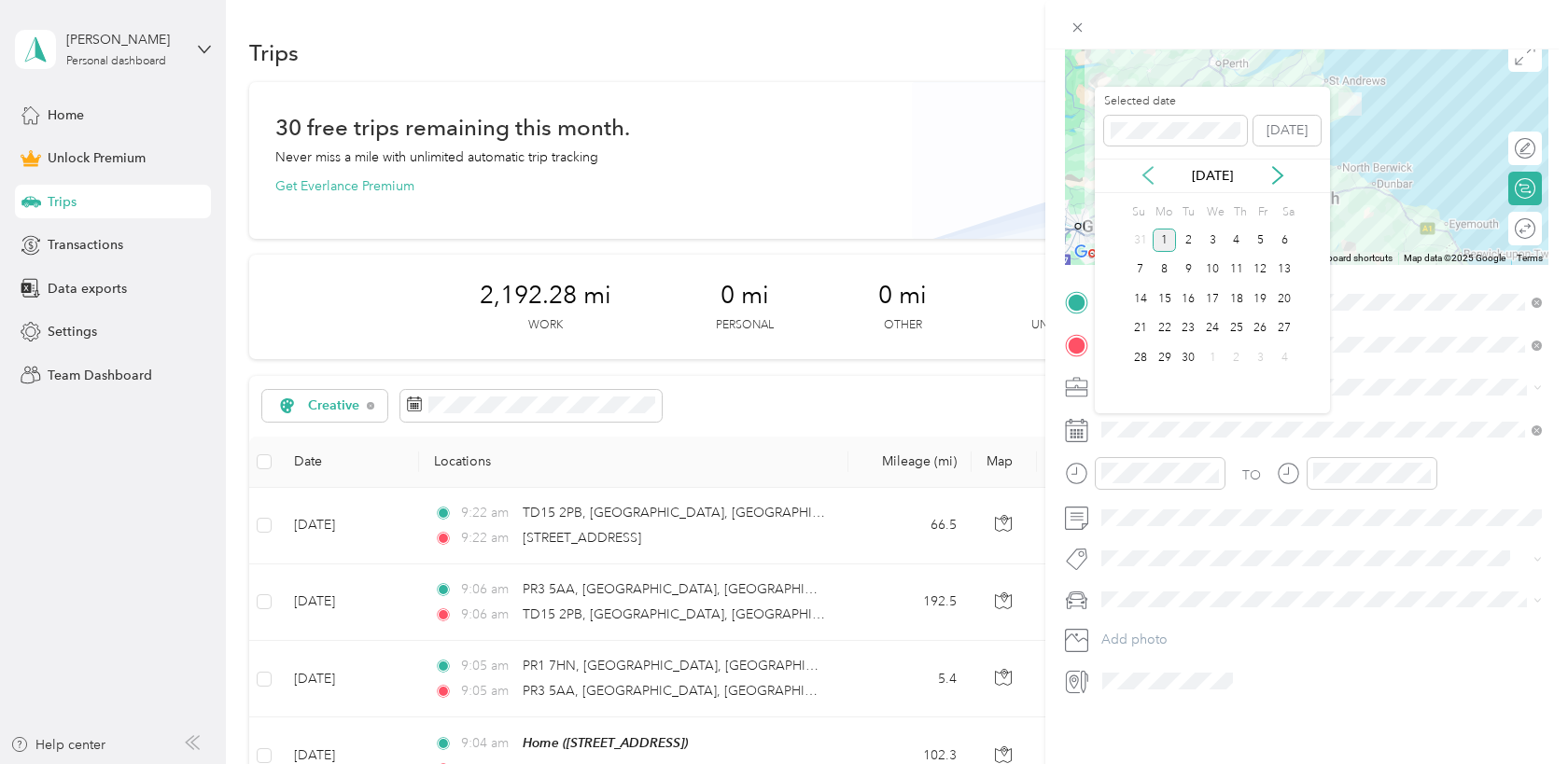
click at [1146, 180] on icon at bounding box center [1148, 176] width 10 height 17
click at [1139, 380] on div "31" at bounding box center [1140, 388] width 24 height 23
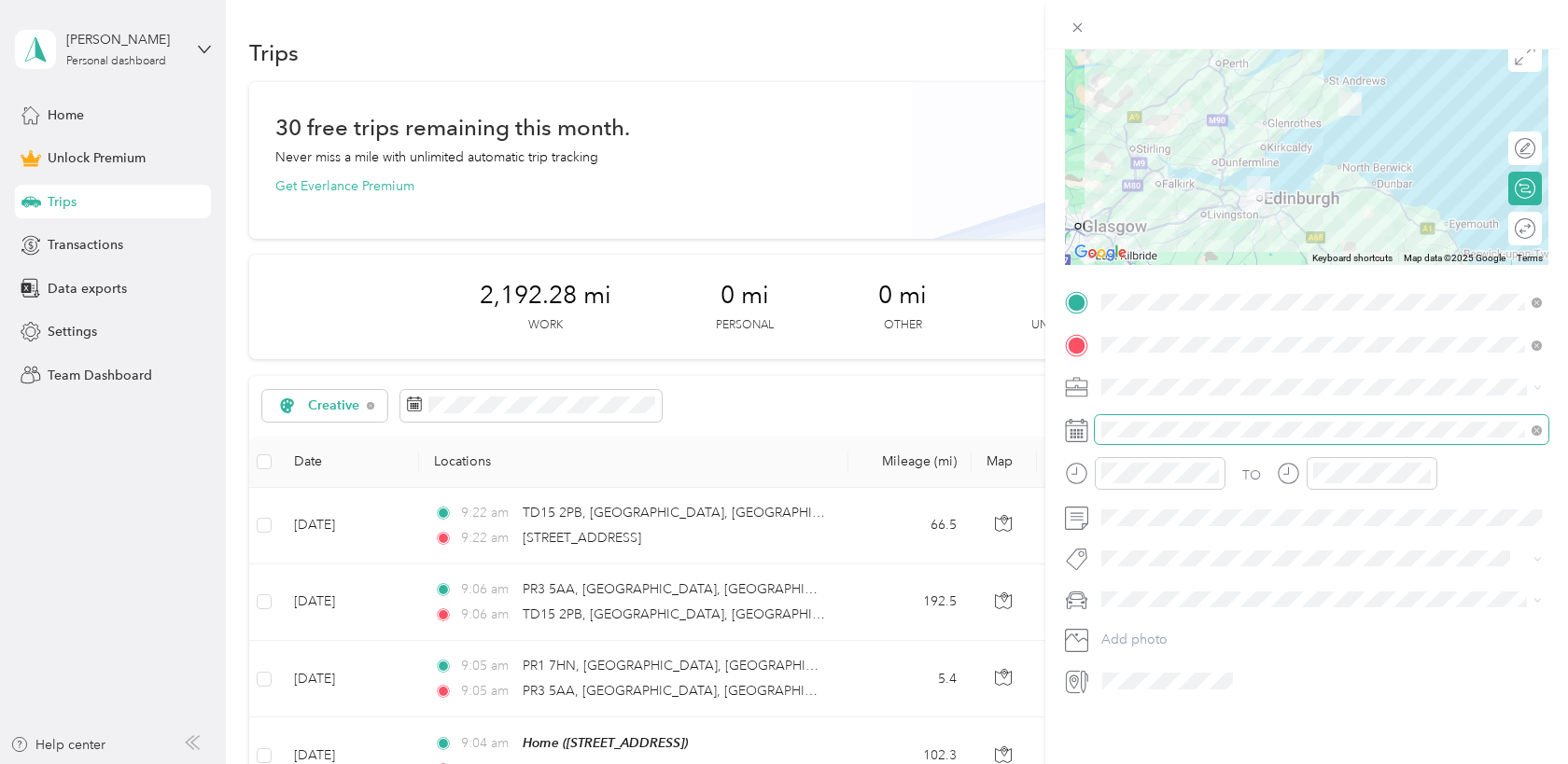
click at [1135, 420] on span at bounding box center [1321, 430] width 454 height 30
click at [1189, 415] on span at bounding box center [1321, 430] width 454 height 30
click at [1074, 421] on icon at bounding box center [1076, 431] width 23 height 23
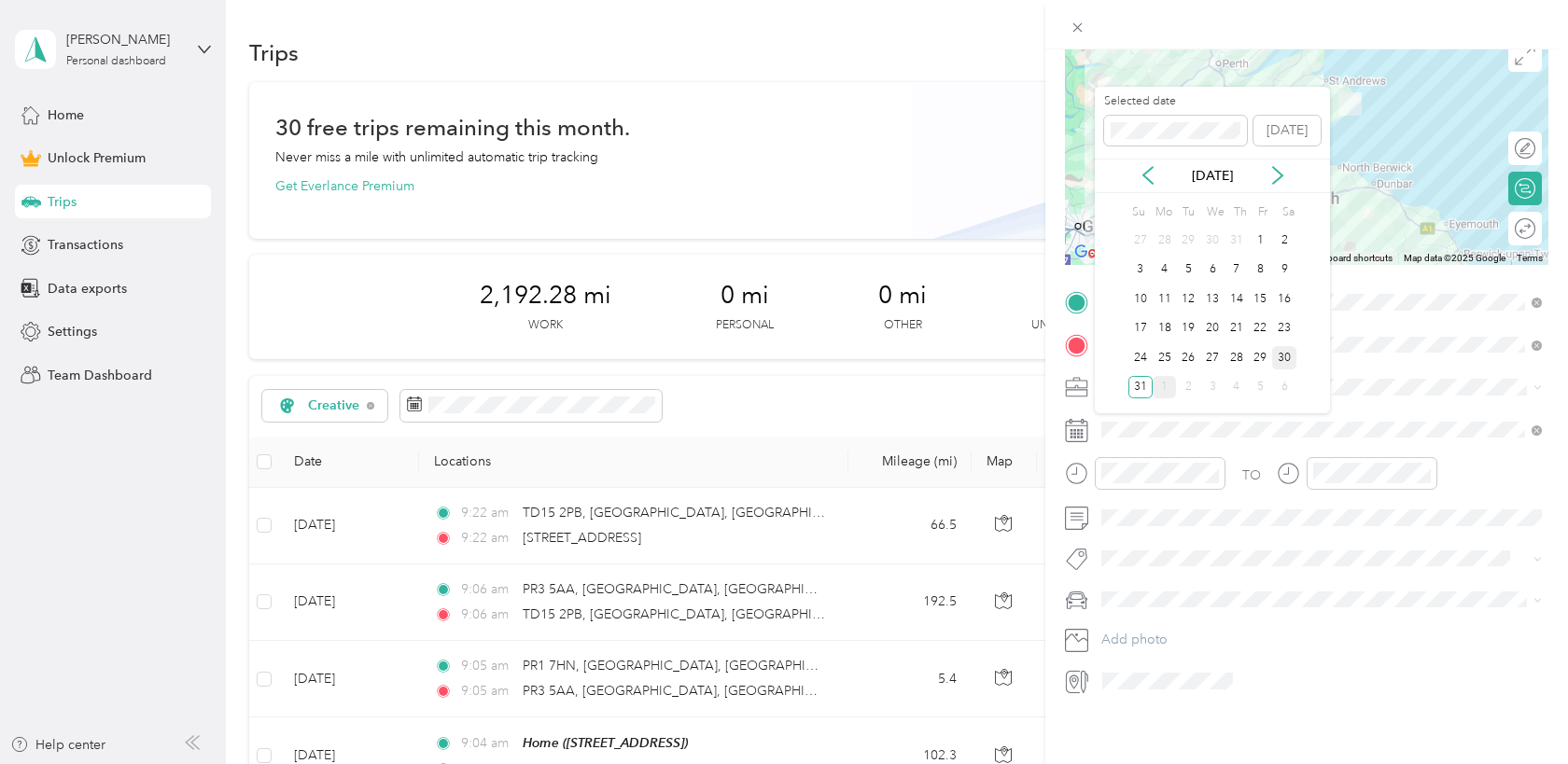
click at [1293, 353] on div "30" at bounding box center [1283, 357] width 24 height 23
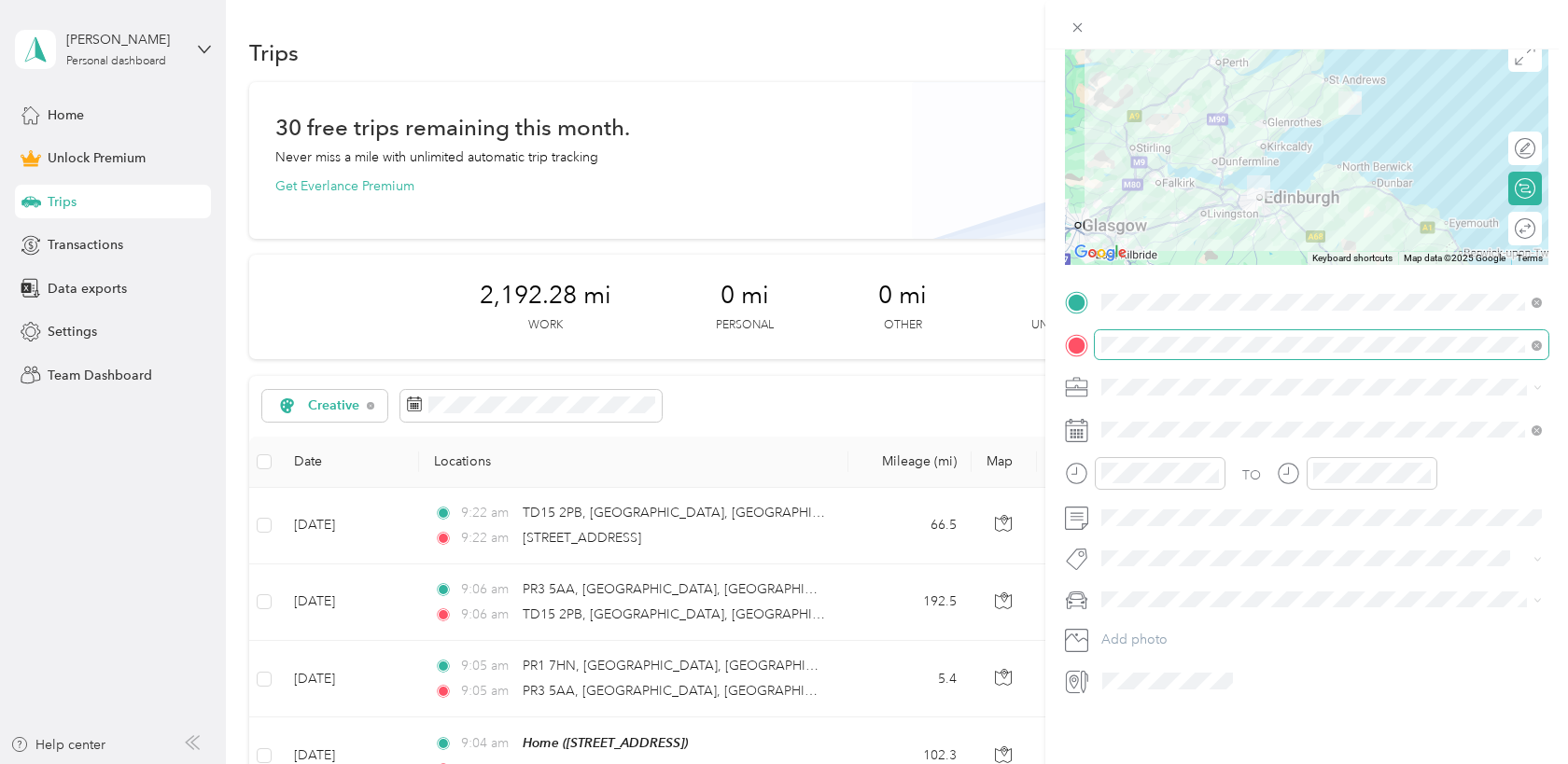
scroll to position [0, 0]
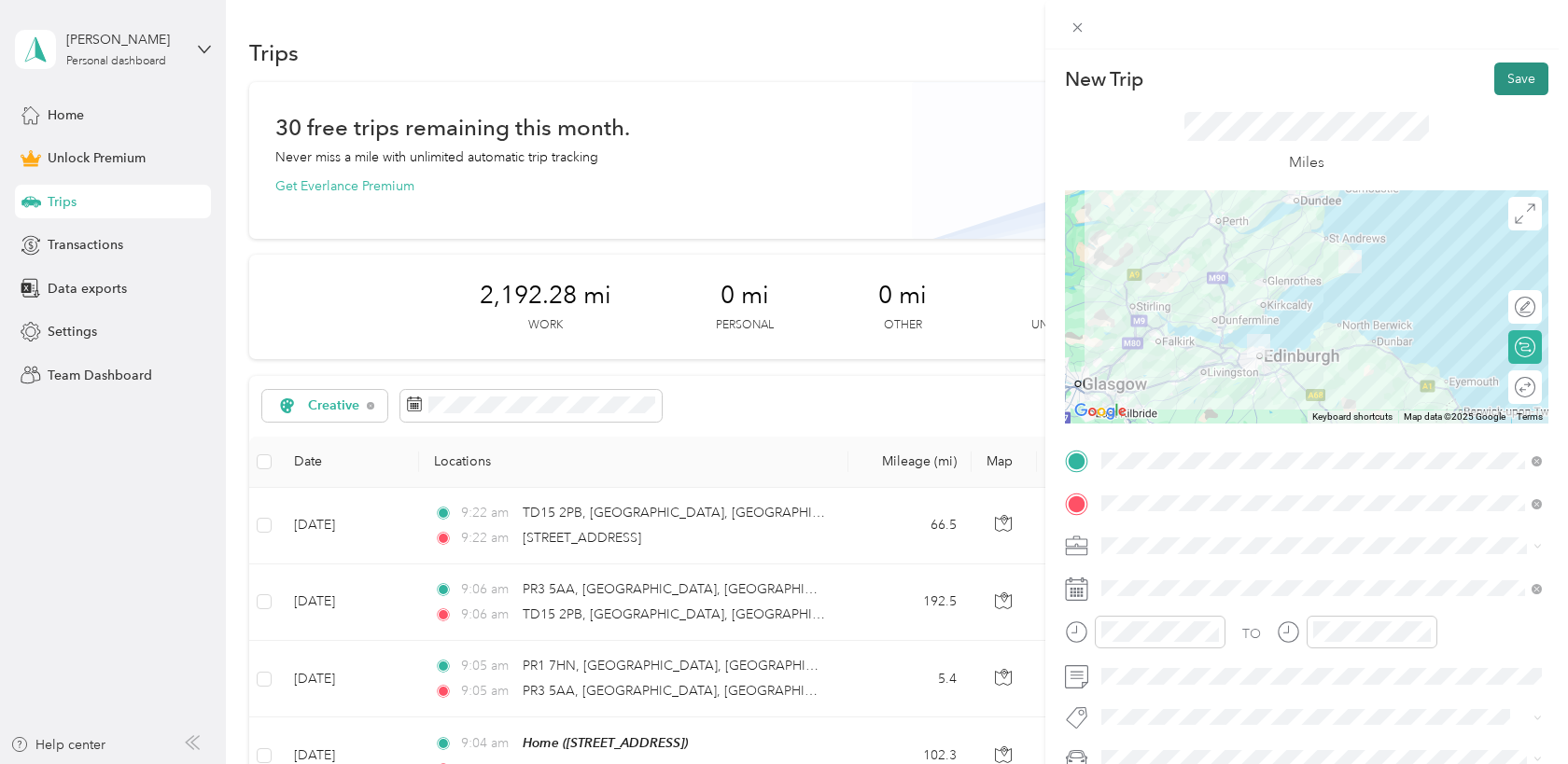
click at [1521, 89] on button "Save" at bounding box center [1521, 78] width 54 height 32
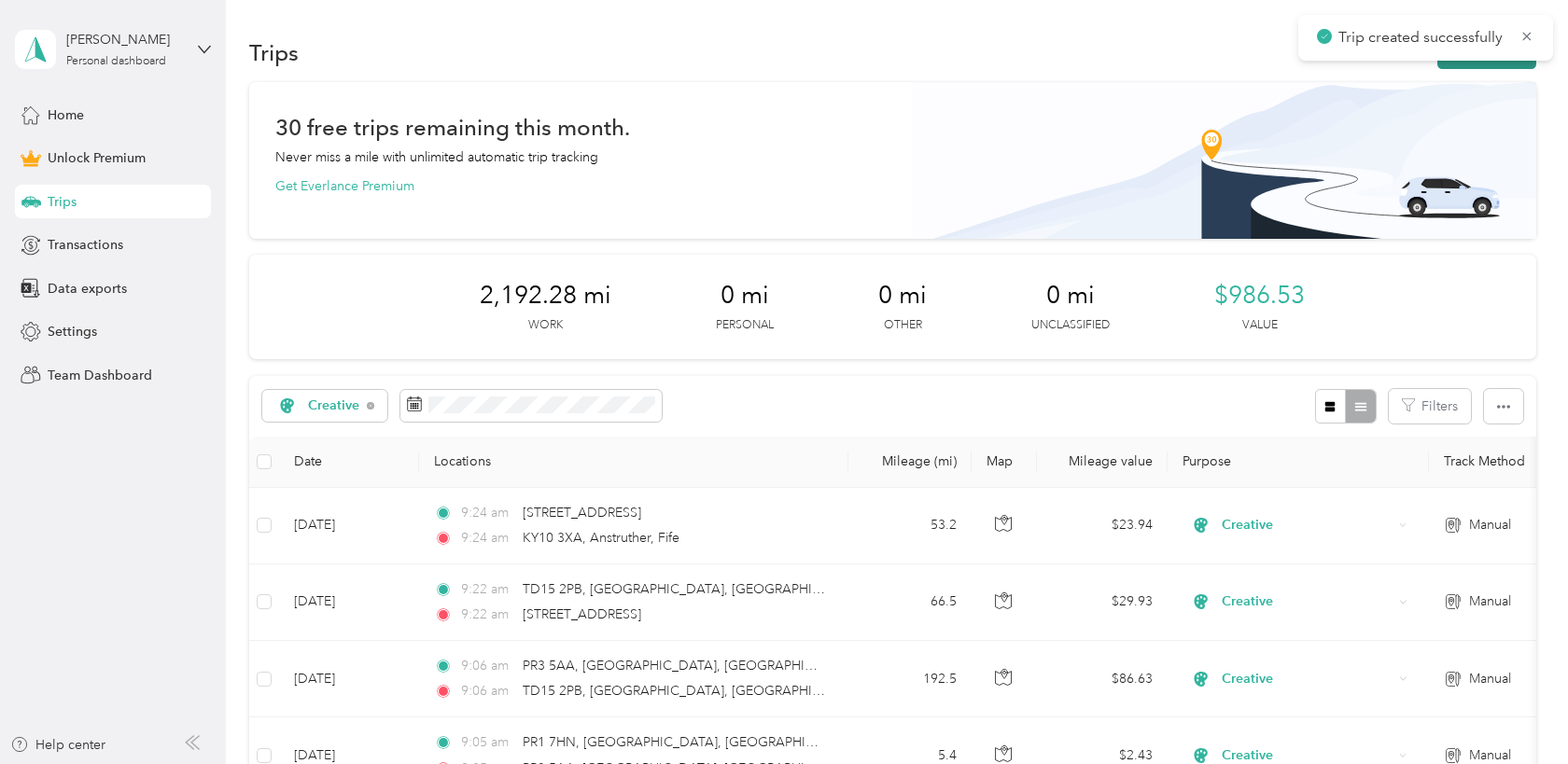
click at [1504, 64] on button "New trip" at bounding box center [1487, 53] width 99 height 32
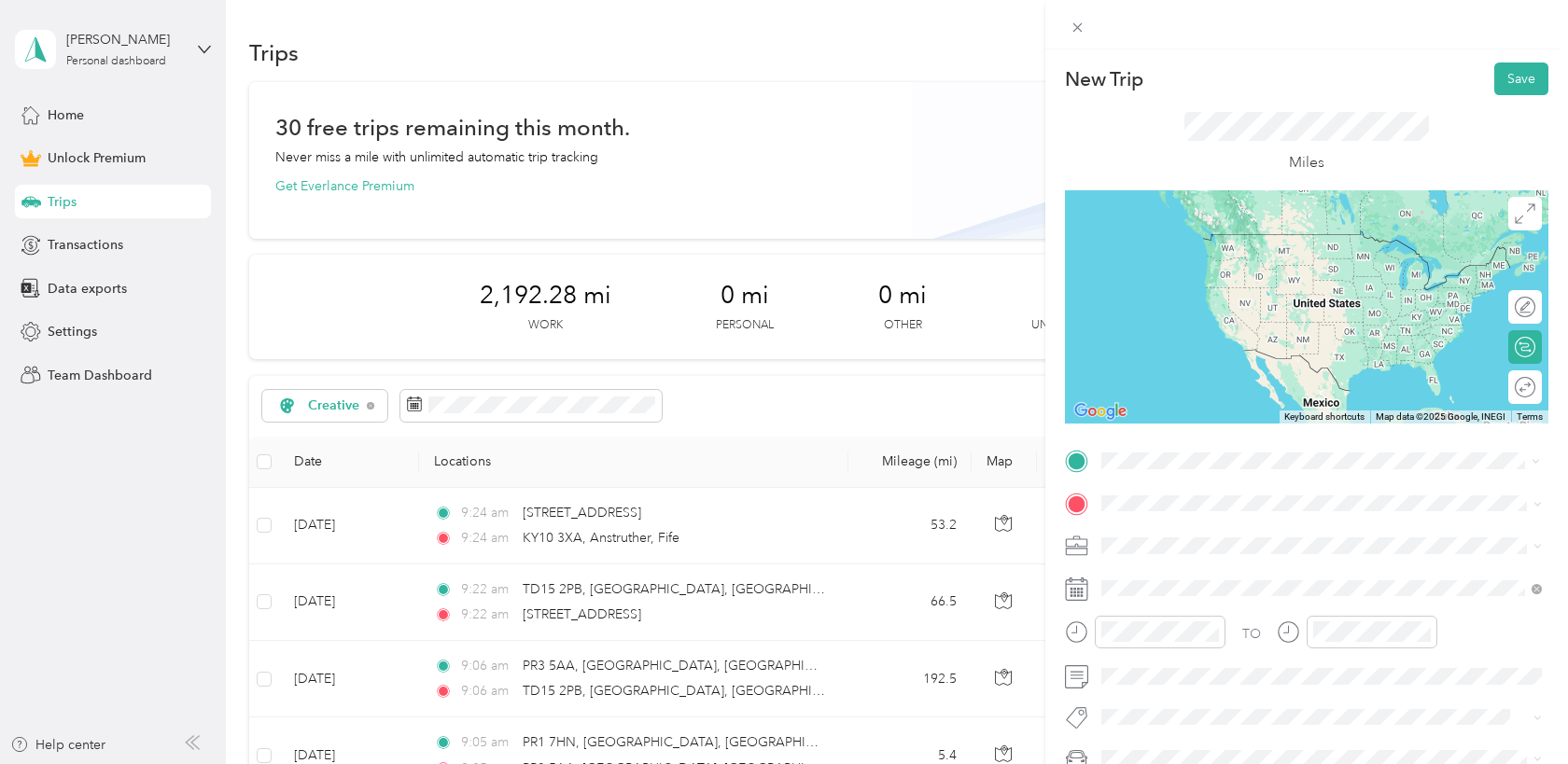
click at [1149, 531] on span "KY10 3XA Anstruther, [GEOGRAPHIC_DATA], [GEOGRAPHIC_DATA], [GEOGRAPHIC_DATA]" at bounding box center [1336, 544] width 398 height 50
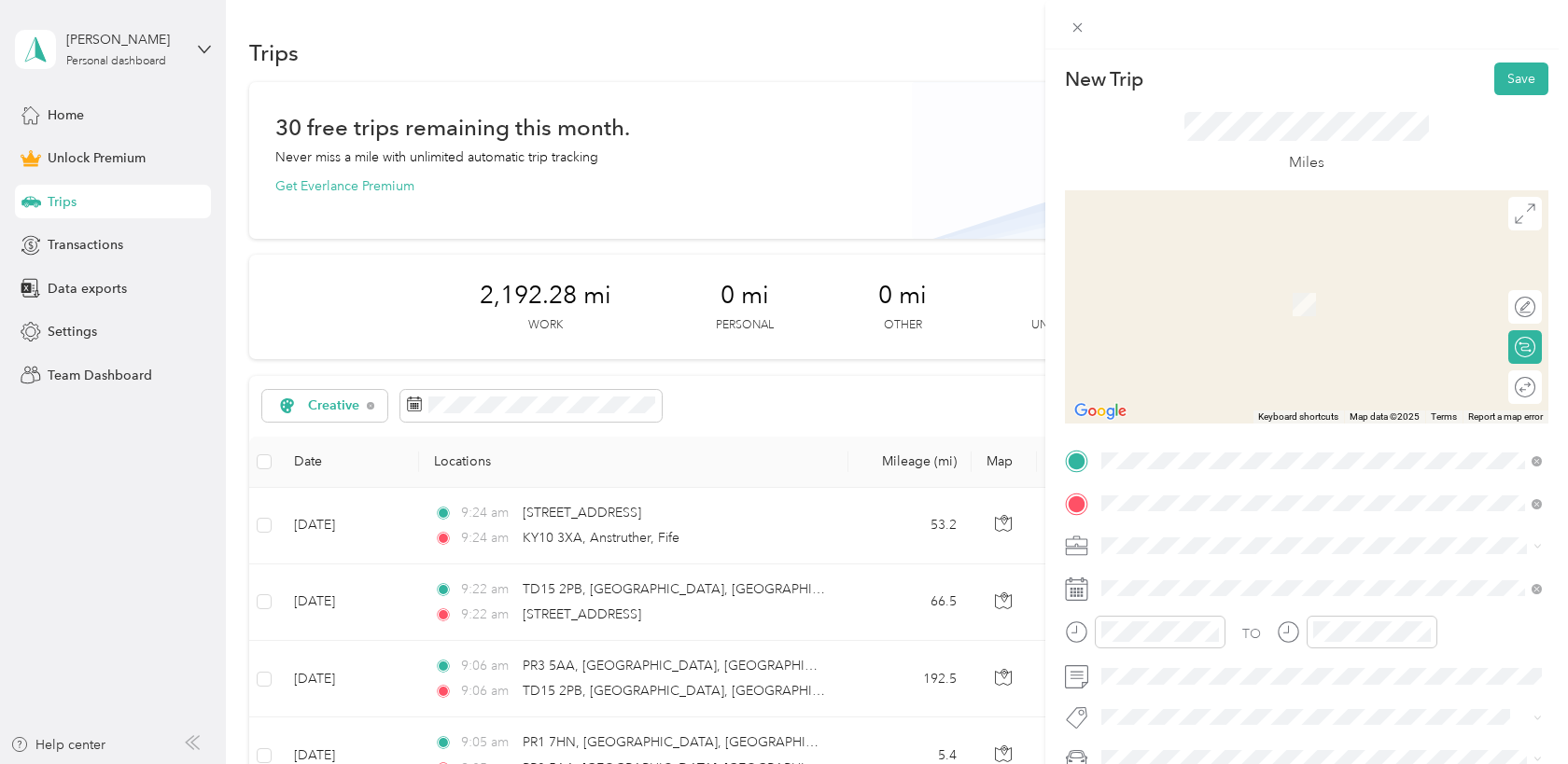
click at [1218, 590] on div "L31 4EQ [GEOGRAPHIC_DATA], [GEOGRAPHIC_DATA], [GEOGRAPHIC_DATA], [GEOGRAPHIC_DA…" at bounding box center [1321, 586] width 427 height 56
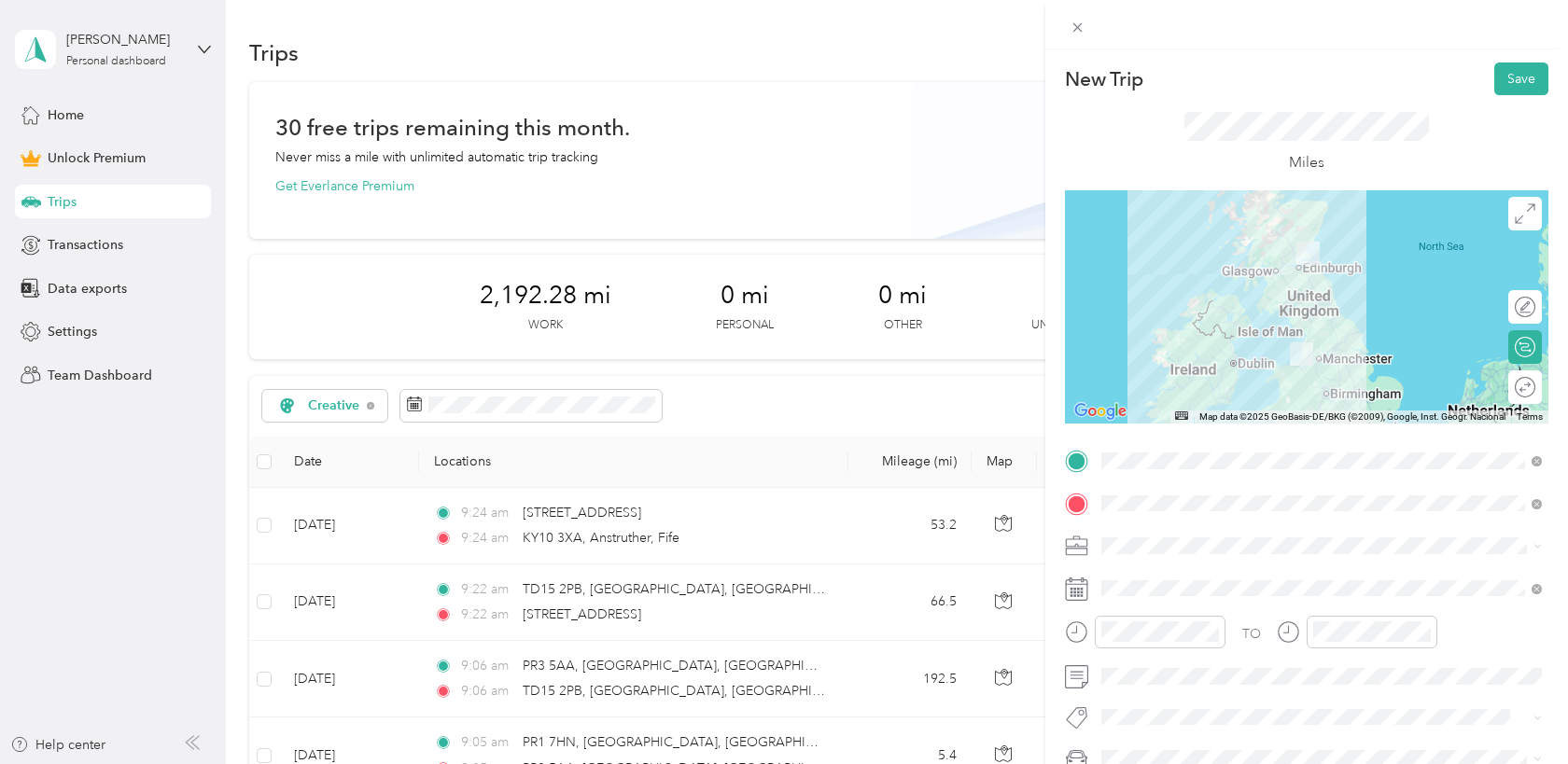
click at [1170, 556] on span at bounding box center [1321, 545] width 454 height 30
click at [1128, 296] on ol "Work Personal Creative Other Charity Medical Moving Commute Shopping Fun" at bounding box center [1321, 397] width 454 height 261
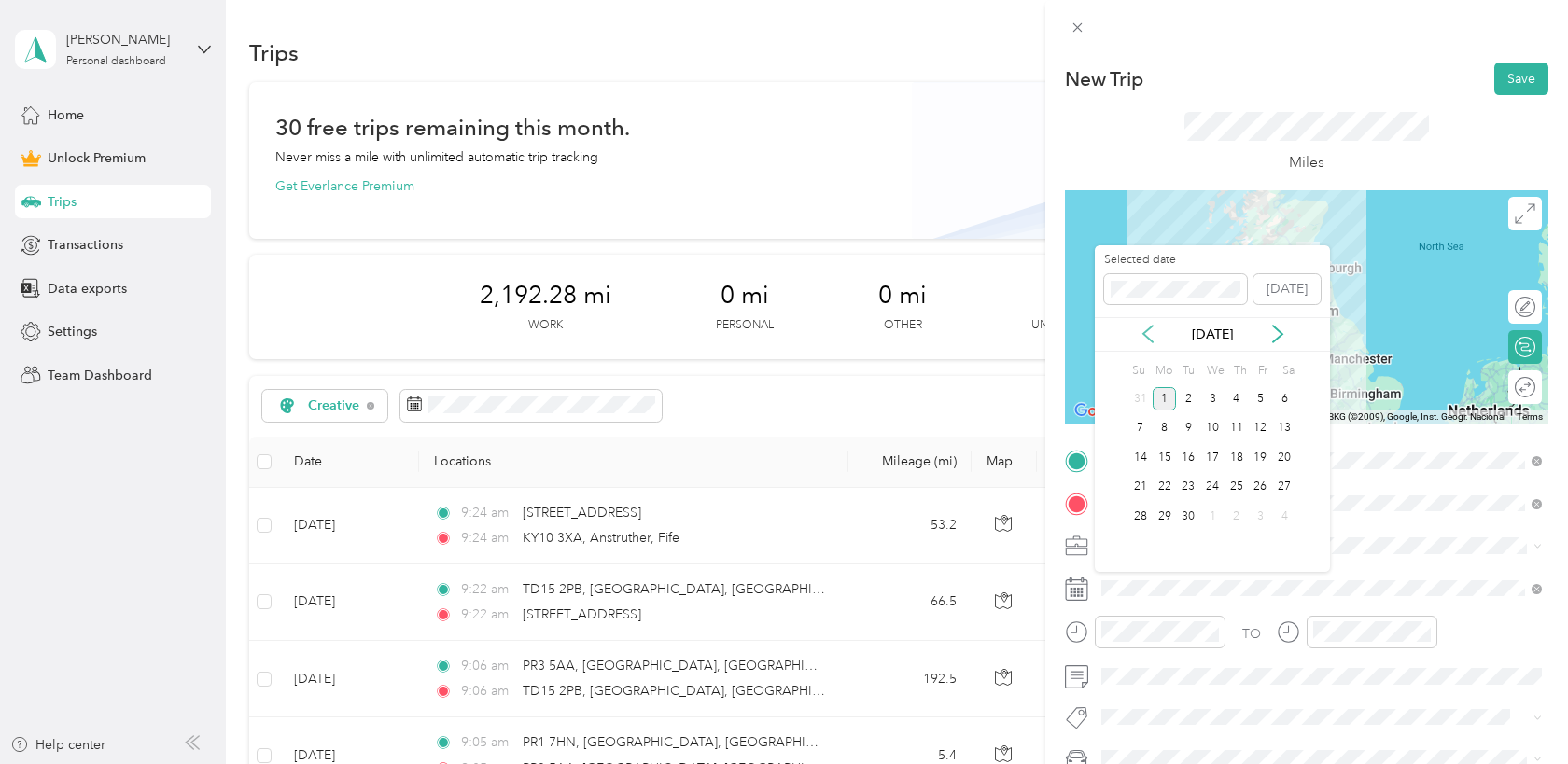
click at [1151, 340] on icon at bounding box center [1149, 334] width 19 height 19
click at [1136, 541] on div "31" at bounding box center [1140, 546] width 24 height 23
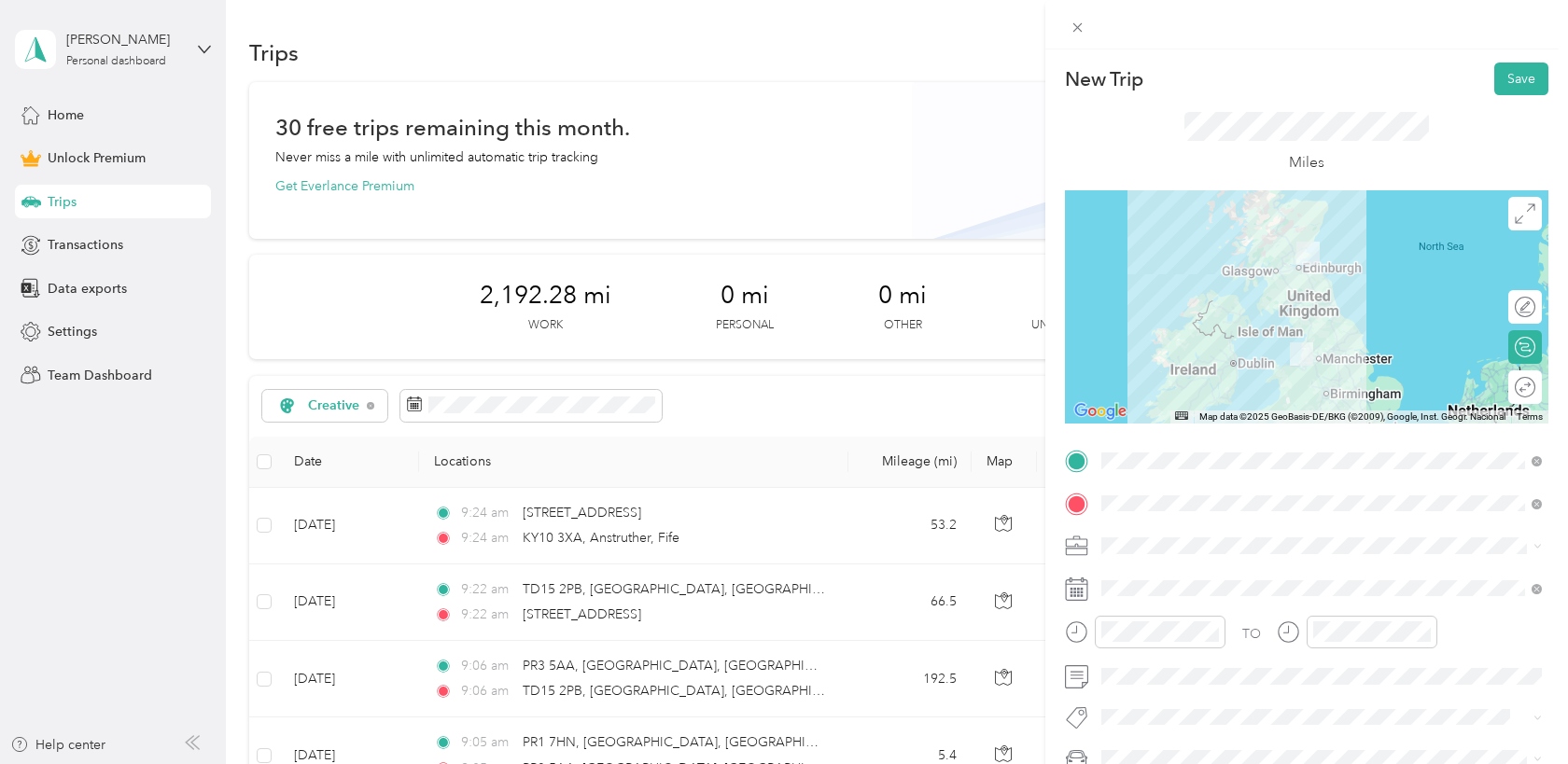
scroll to position [94, 0]
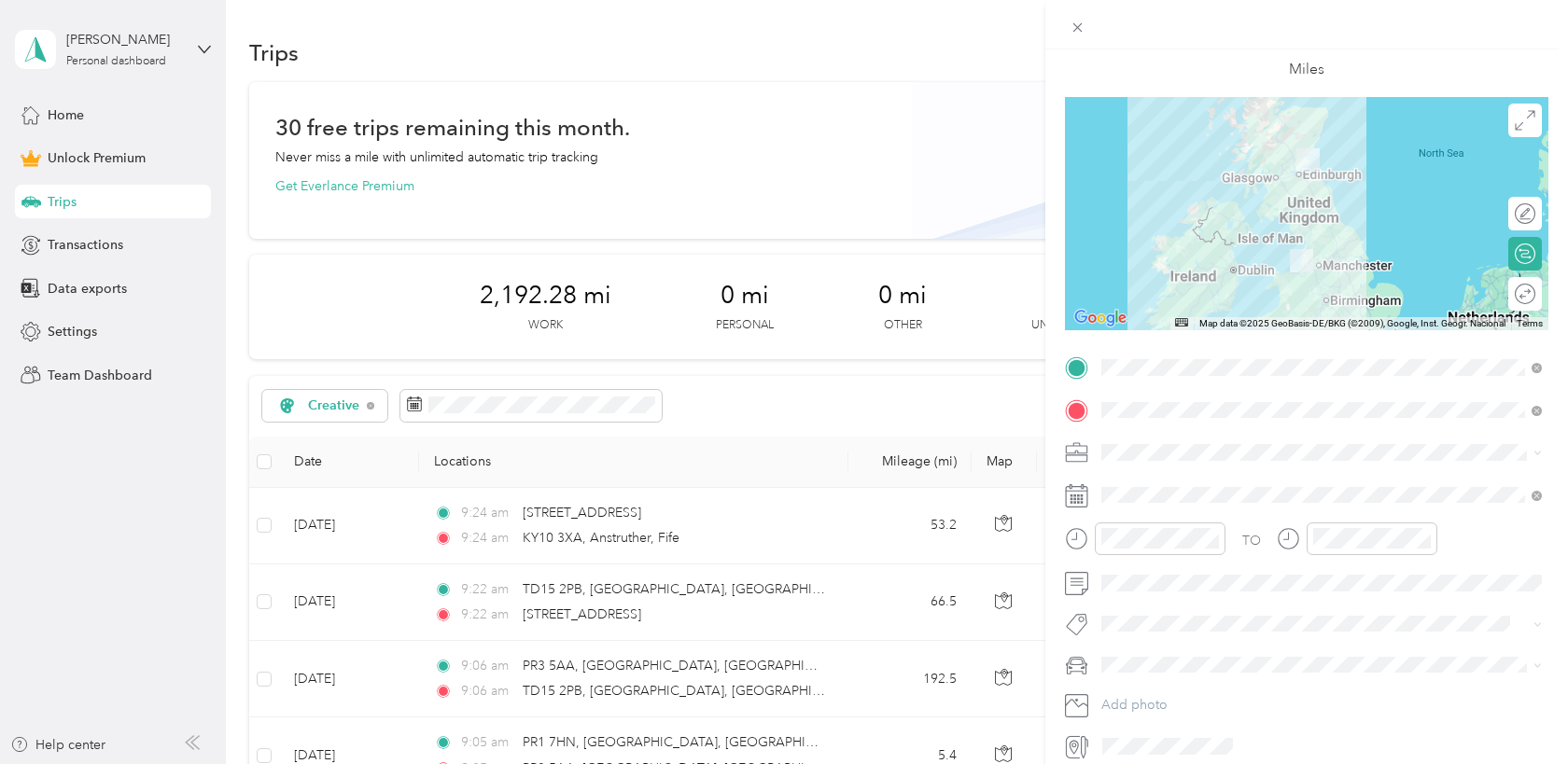
click at [1161, 677] on span at bounding box center [1321, 665] width 454 height 30
click at [1141, 692] on div "Orca" at bounding box center [1321, 697] width 427 height 20
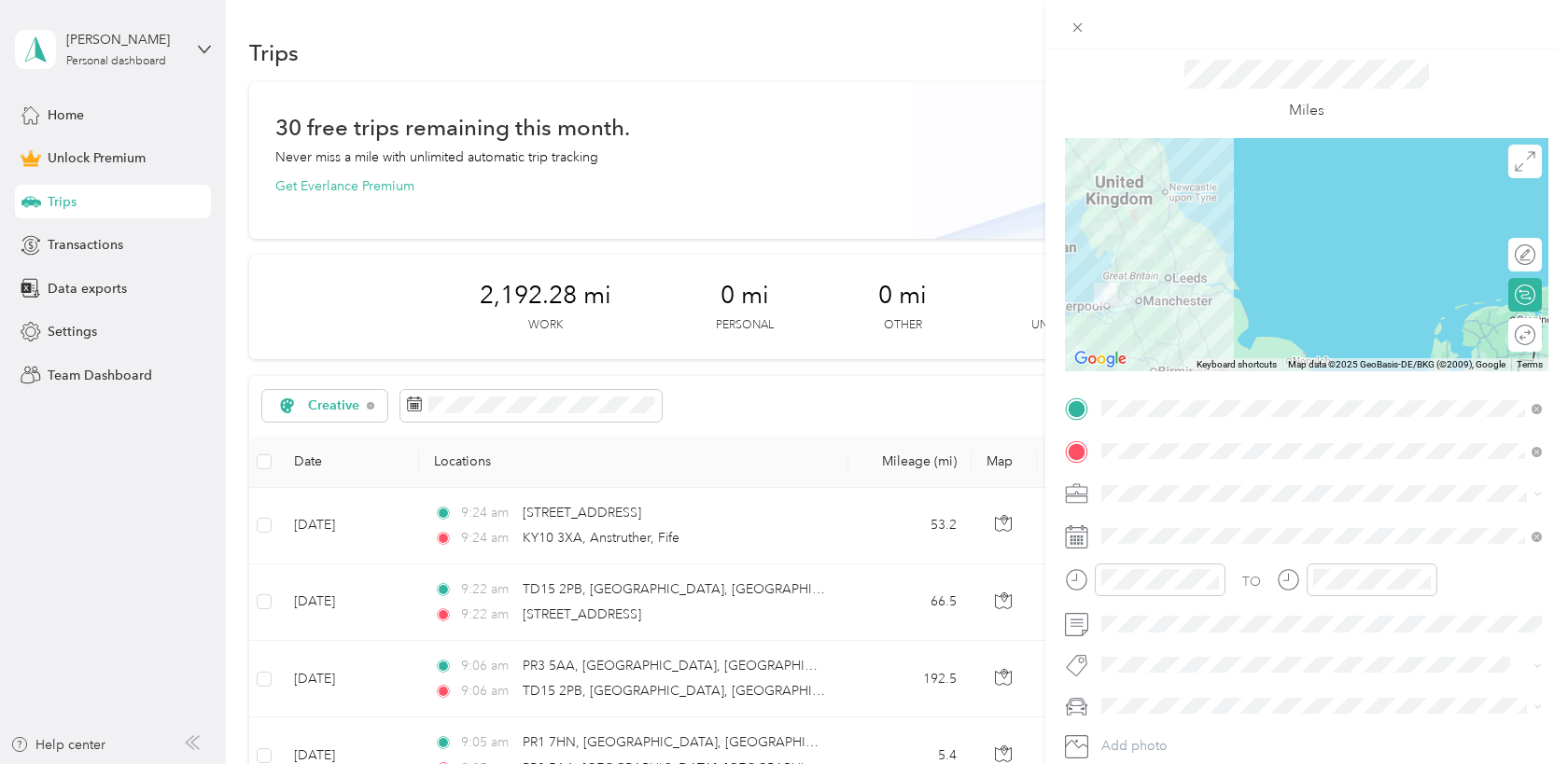
scroll to position [0, 0]
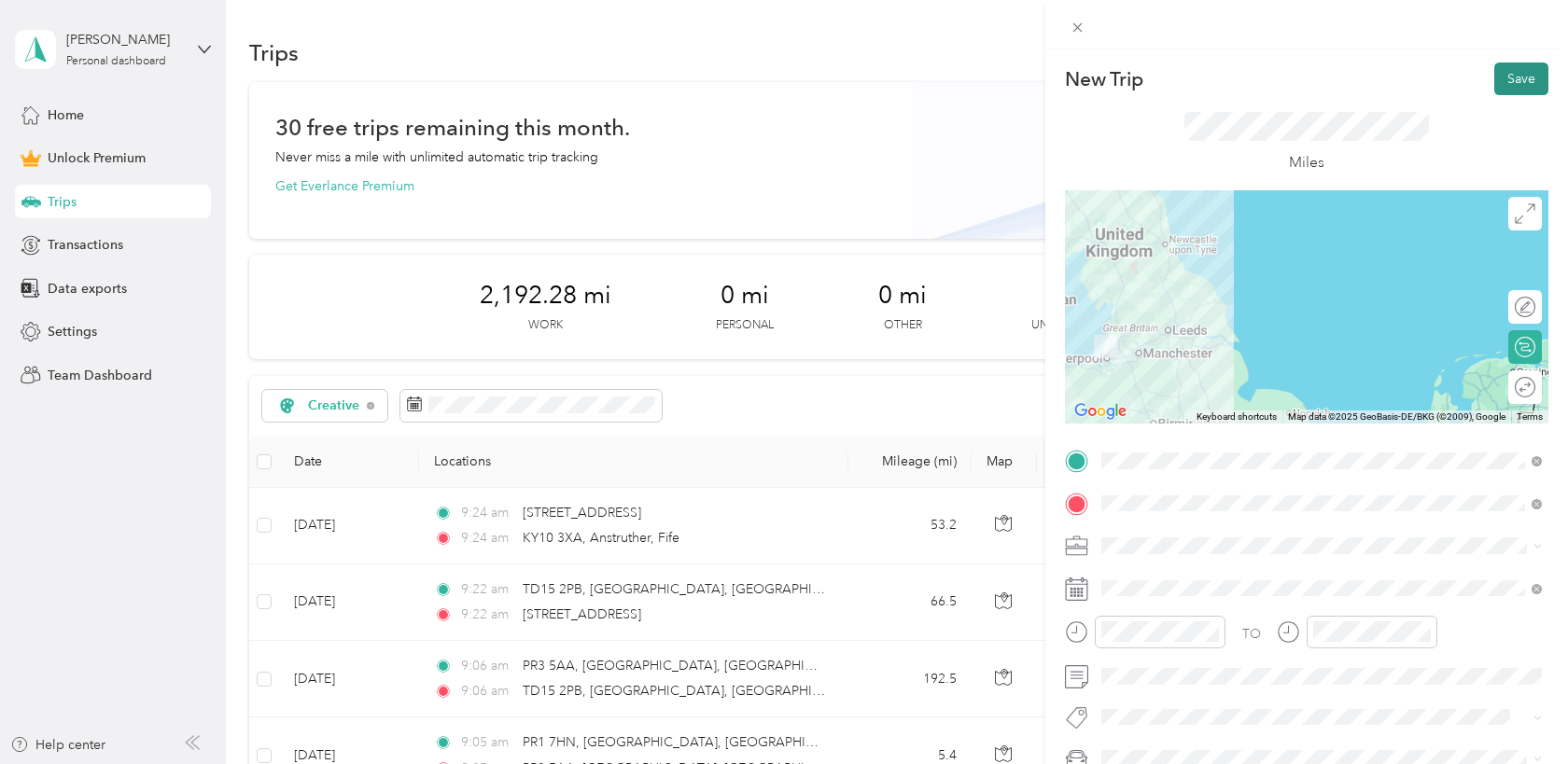
click at [1506, 90] on button "Save" at bounding box center [1521, 78] width 54 height 32
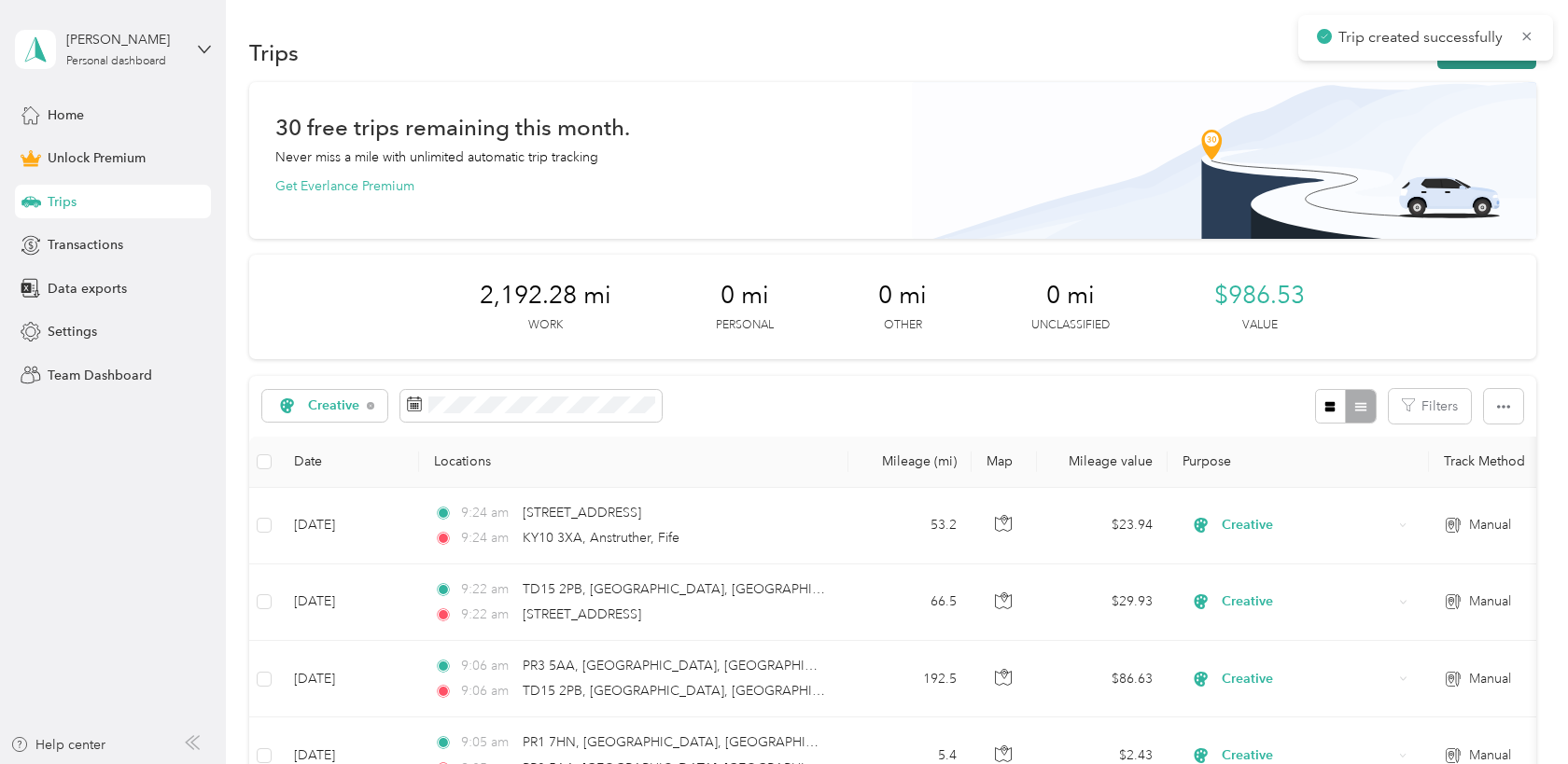
click at [1501, 65] on button "New trip" at bounding box center [1487, 53] width 99 height 32
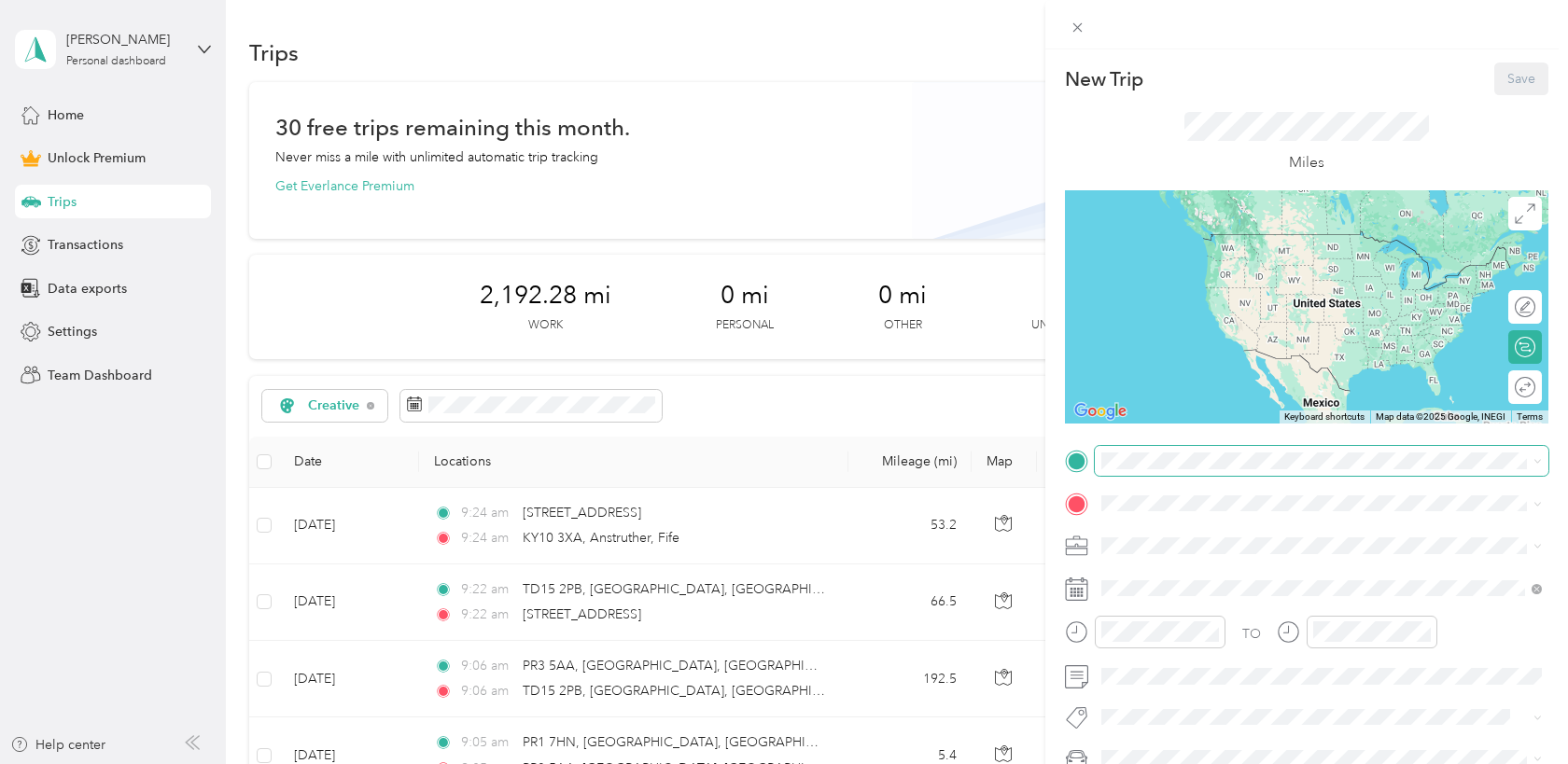
click at [1181, 469] on span at bounding box center [1321, 460] width 454 height 30
click at [1242, 528] on span "L31 4EQ [GEOGRAPHIC_DATA], [GEOGRAPHIC_DATA], [GEOGRAPHIC_DATA], [GEOGRAPHIC_DA…" at bounding box center [1336, 544] width 398 height 50
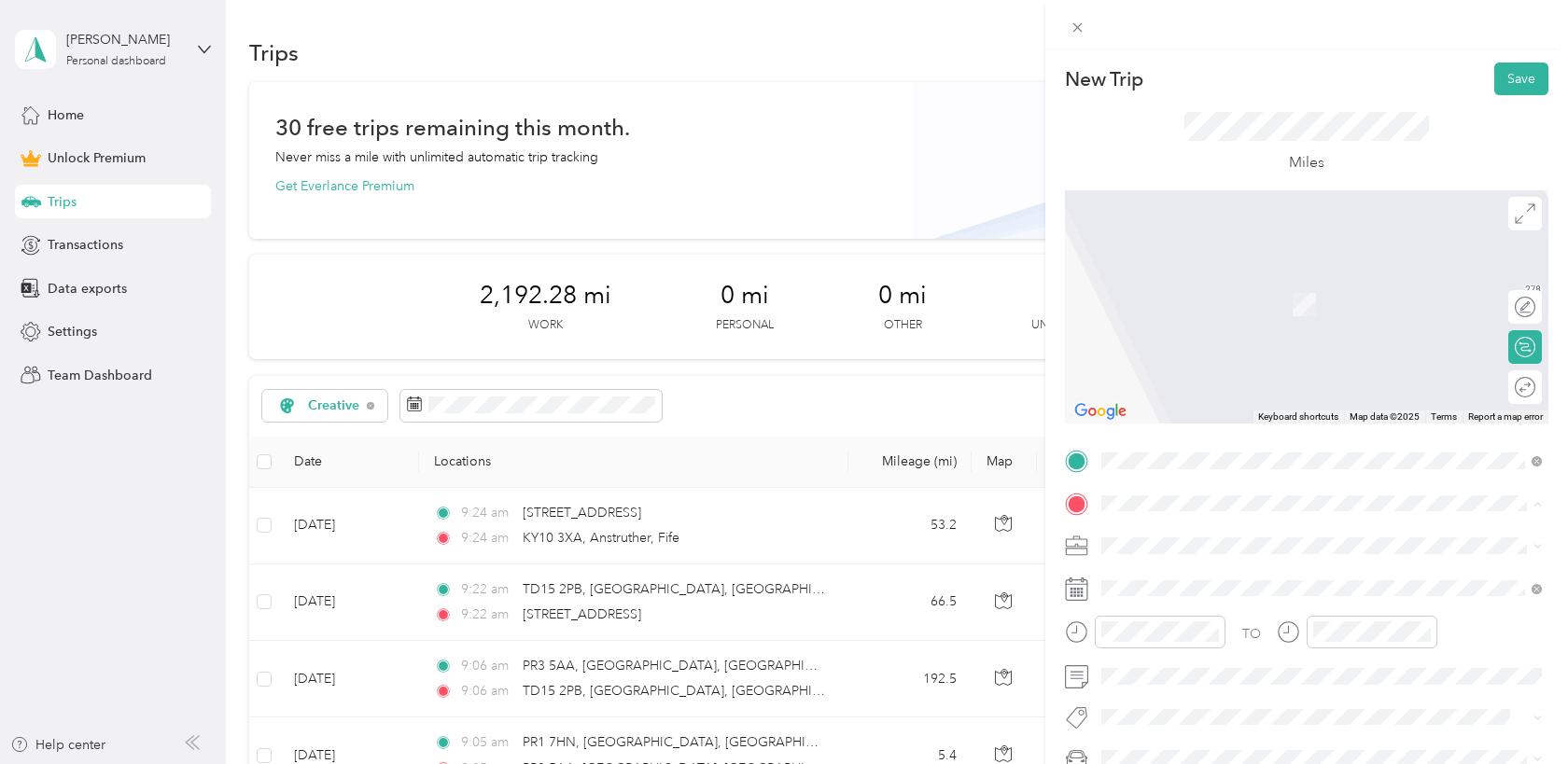
click at [1151, 580] on strong "Home" at bounding box center [1155, 578] width 36 height 17
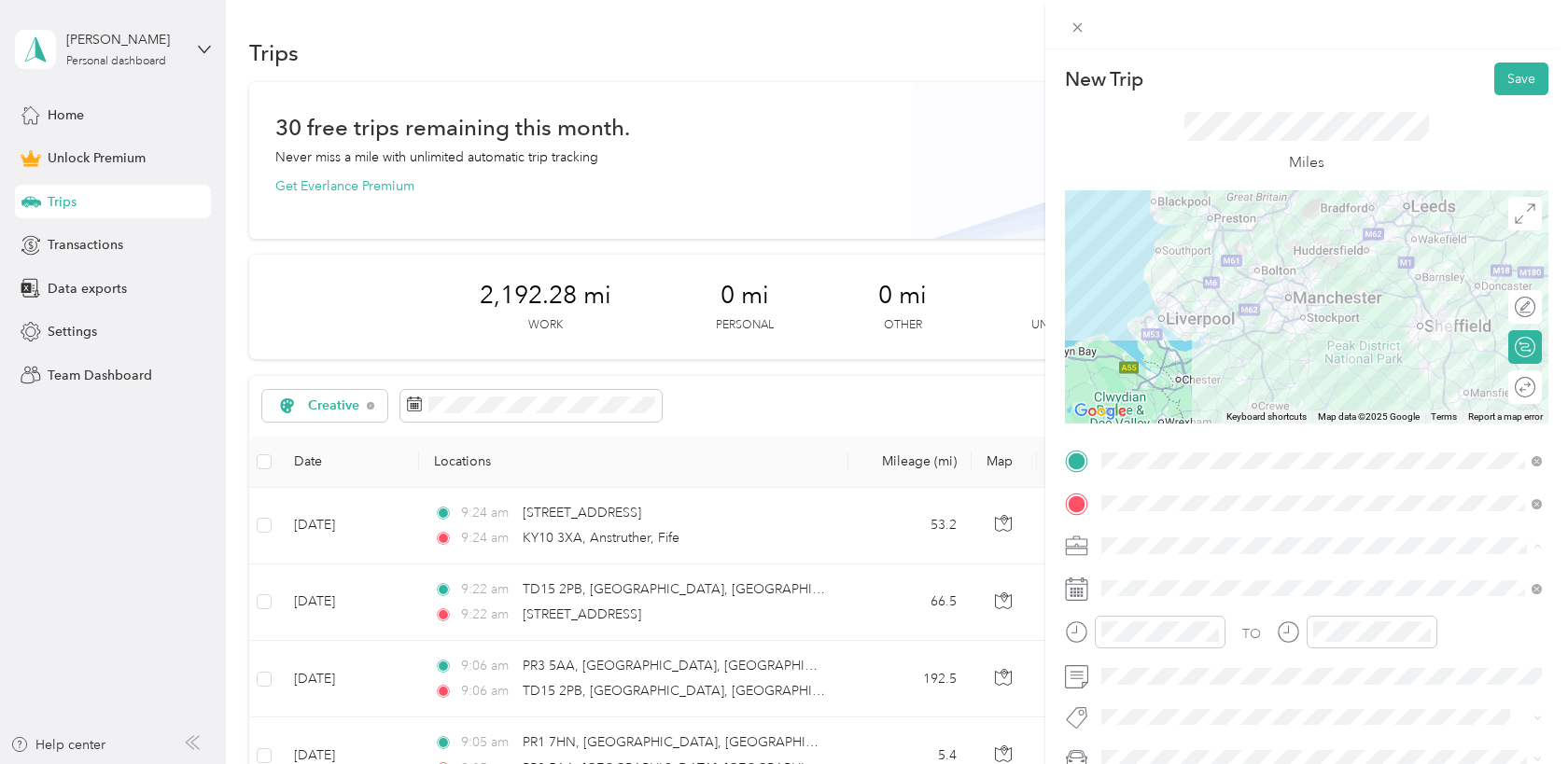
click at [1139, 354] on li "Creative" at bounding box center [1321, 350] width 454 height 32
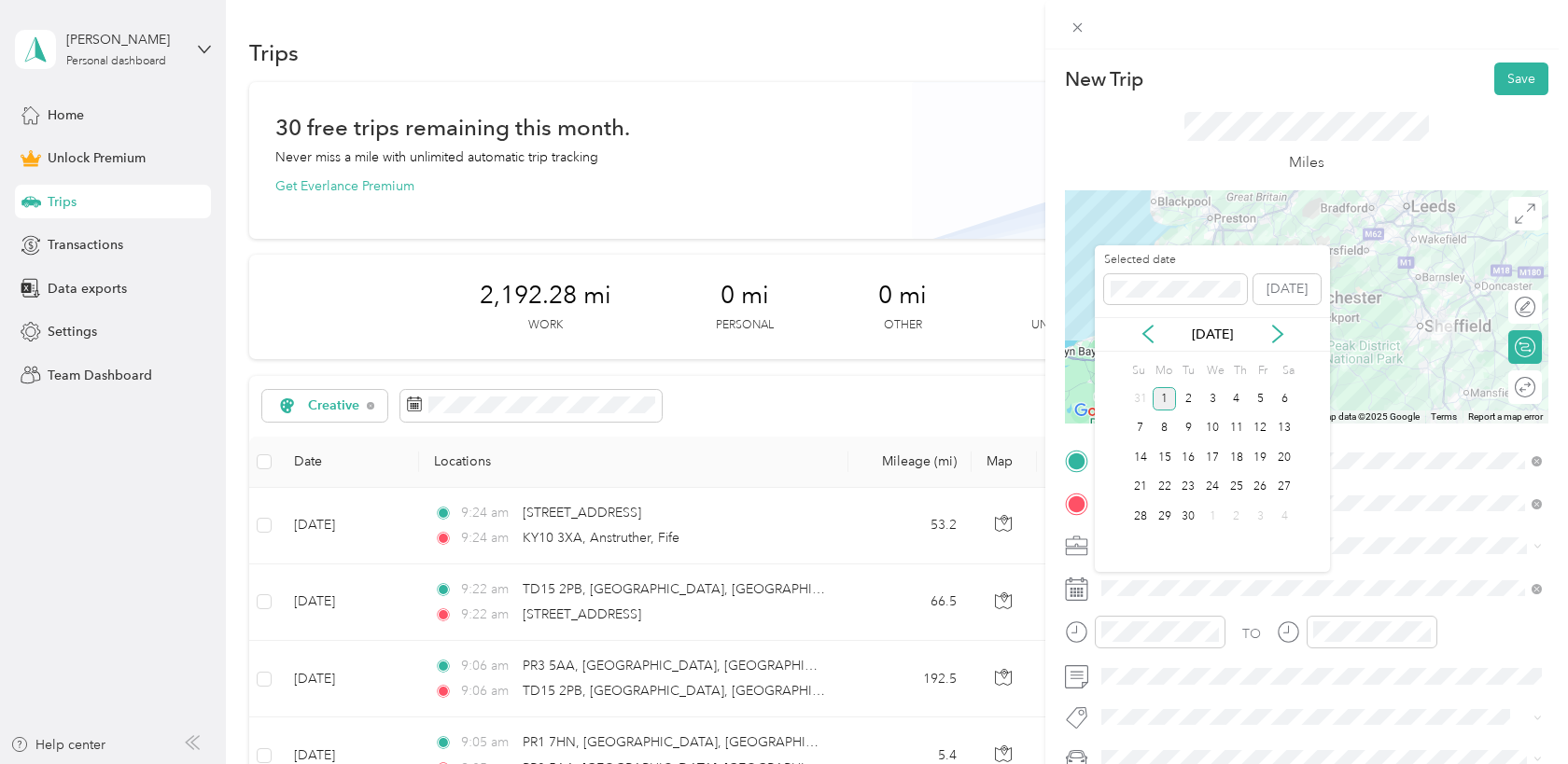
click at [1136, 326] on div "[DATE]" at bounding box center [1213, 334] width 235 height 20
click at [1144, 329] on icon at bounding box center [1149, 334] width 19 height 19
click at [1137, 545] on div "31" at bounding box center [1140, 546] width 24 height 23
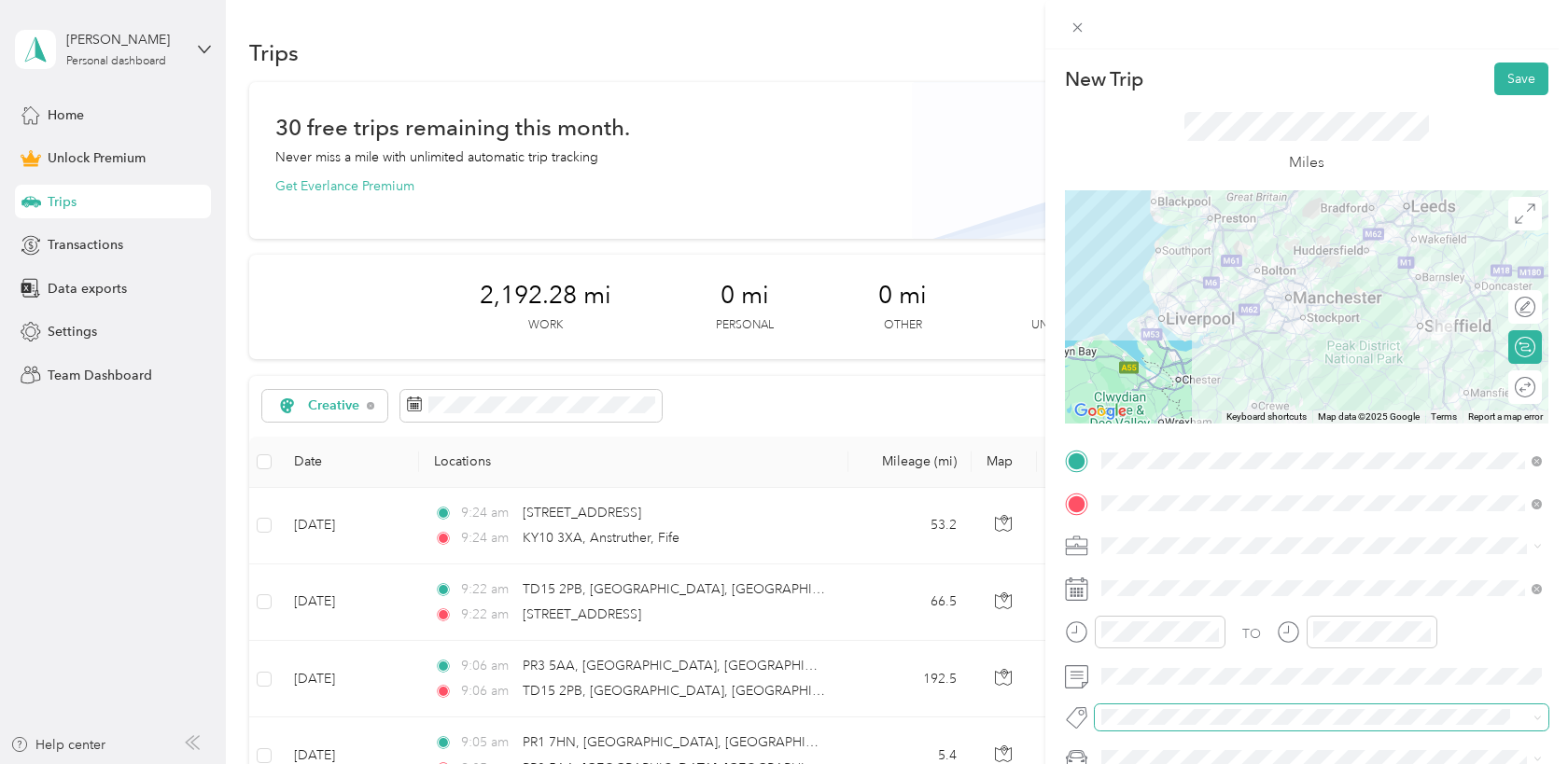
scroll to position [25, 0]
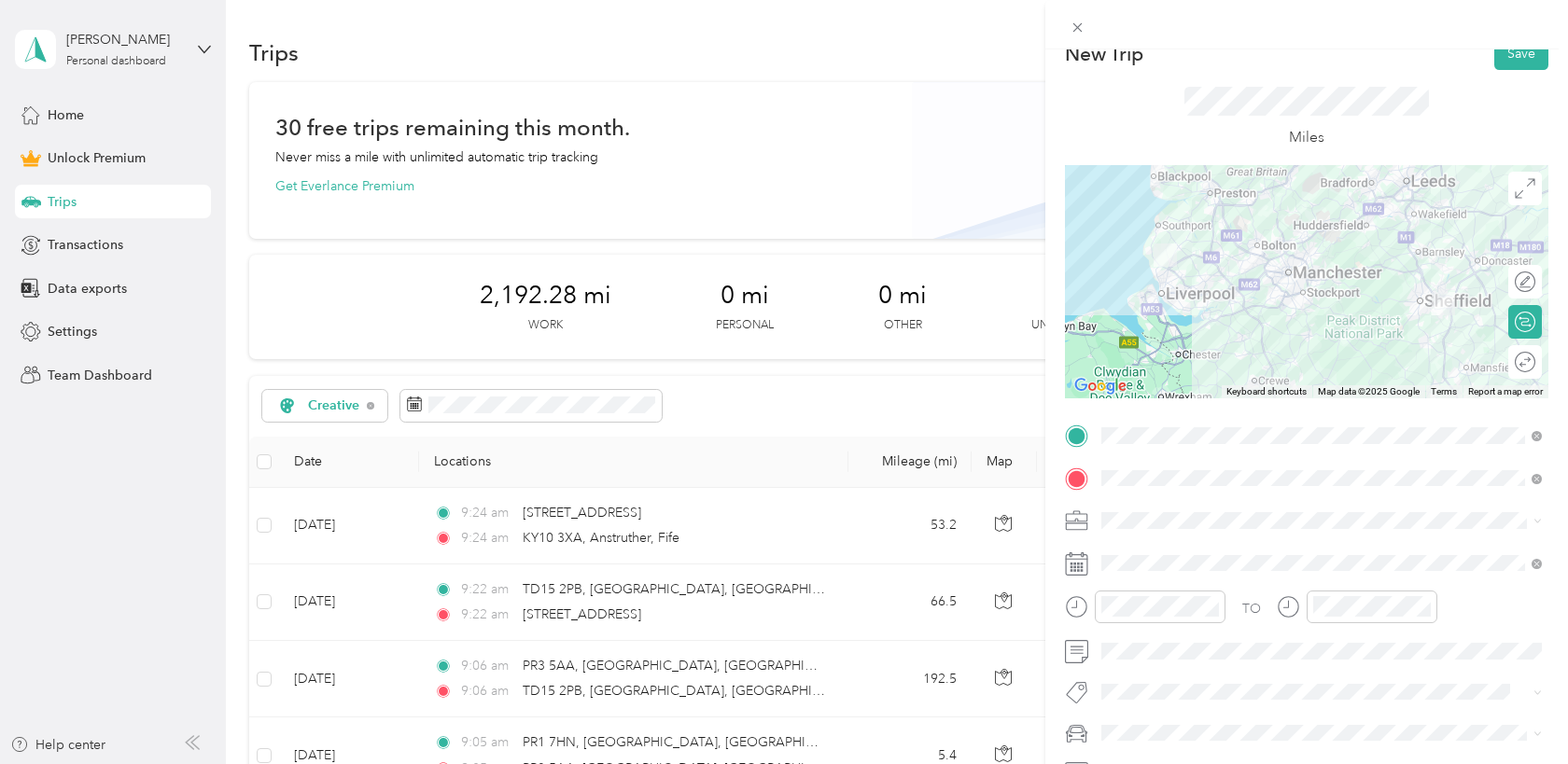
click at [1124, 700] on span "Orca" at bounding box center [1122, 698] width 29 height 16
click at [1508, 52] on button "Save" at bounding box center [1521, 53] width 54 height 32
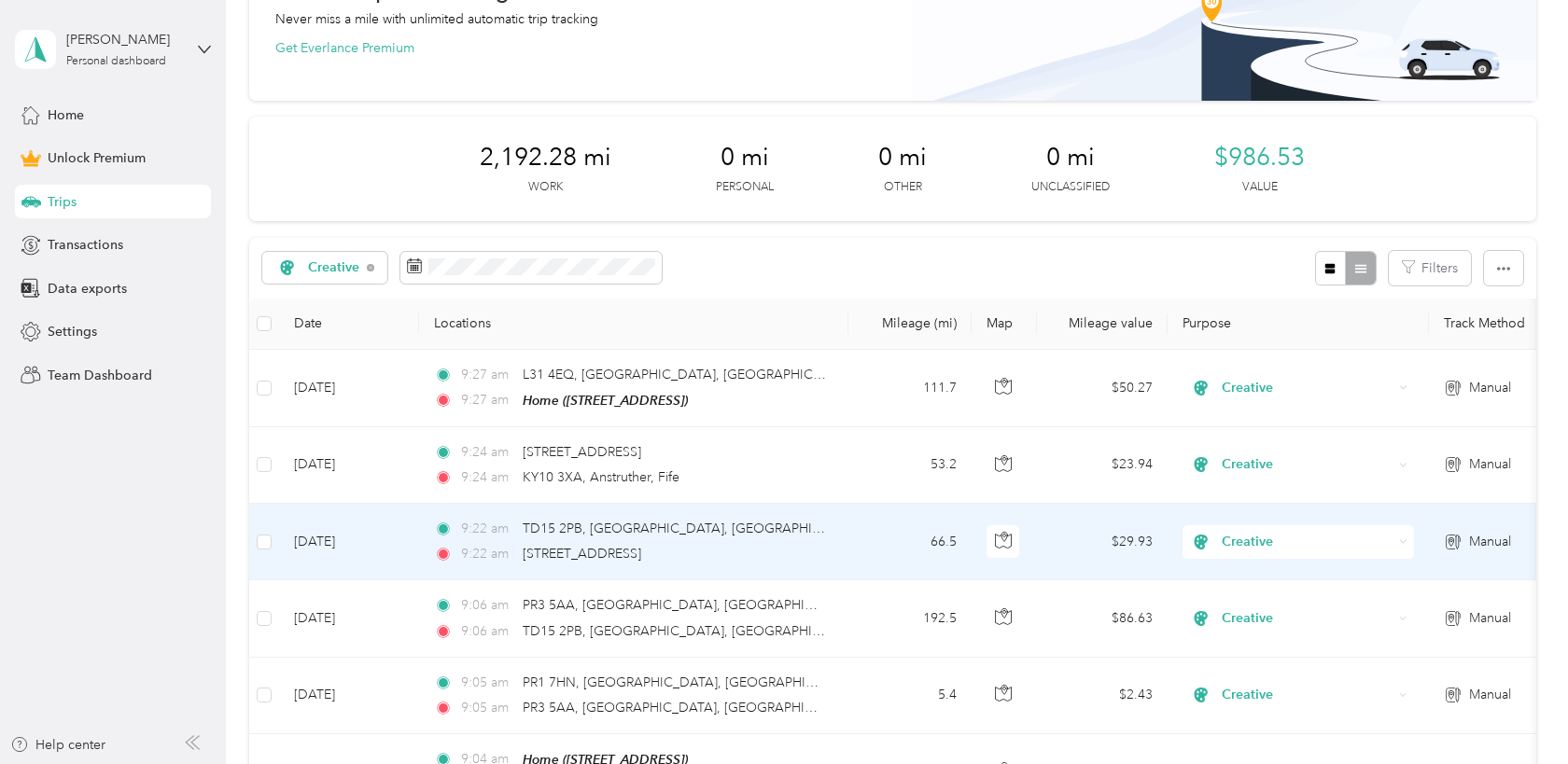
scroll to position [140, 0]
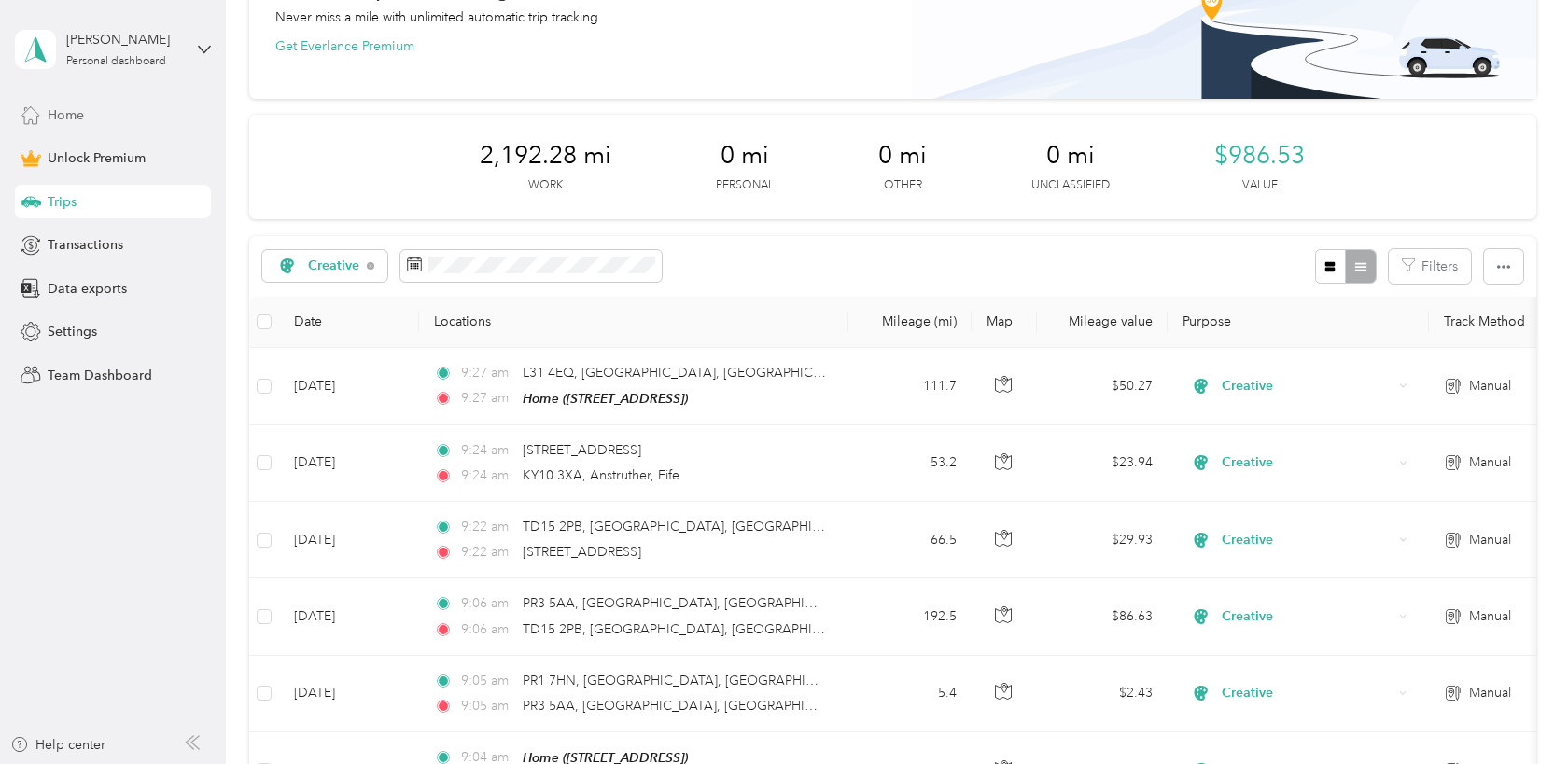
click at [66, 107] on span "Home" at bounding box center [66, 115] width 36 height 20
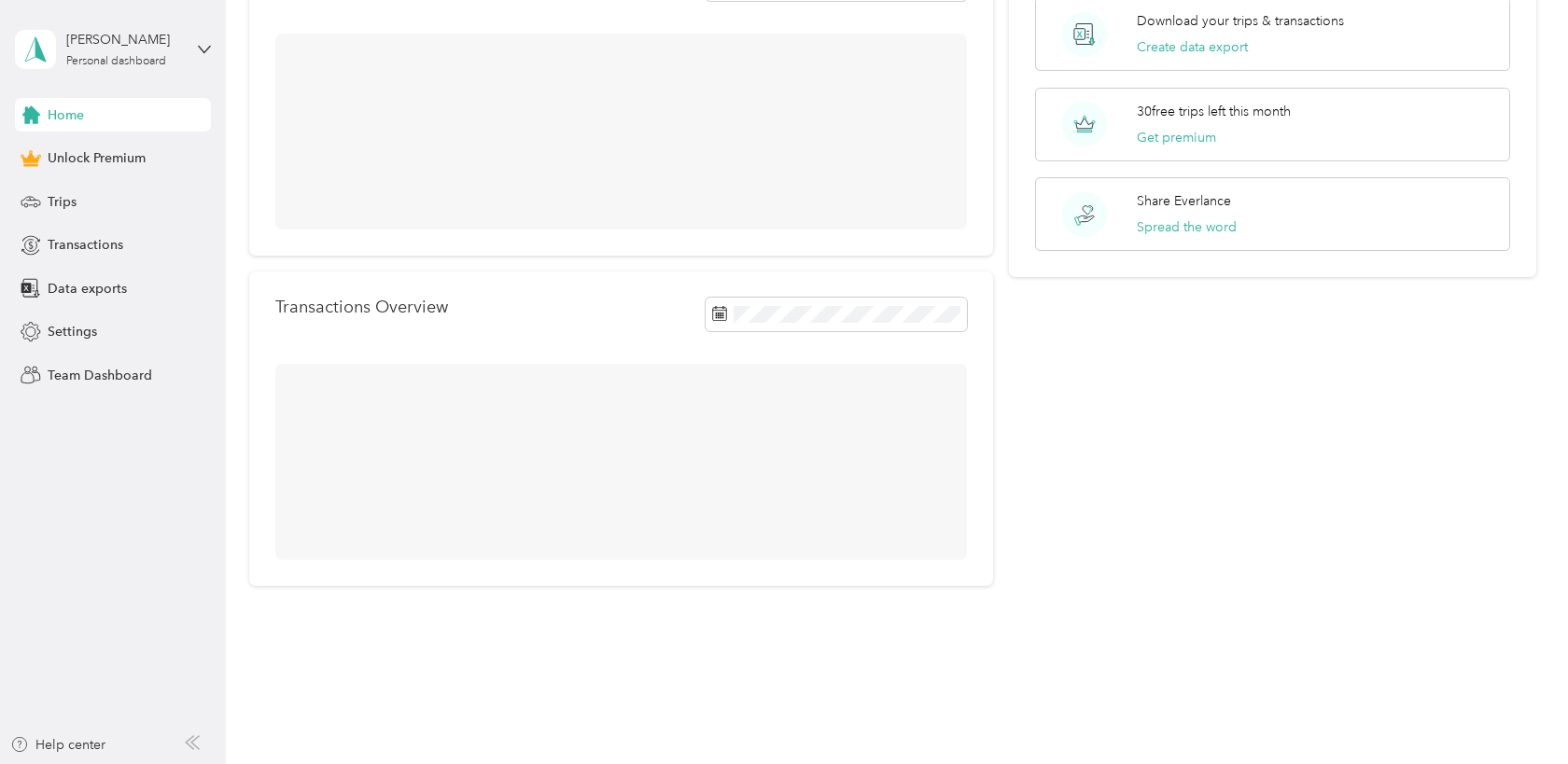
click at [67, 123] on span "Home" at bounding box center [66, 115] width 36 height 20
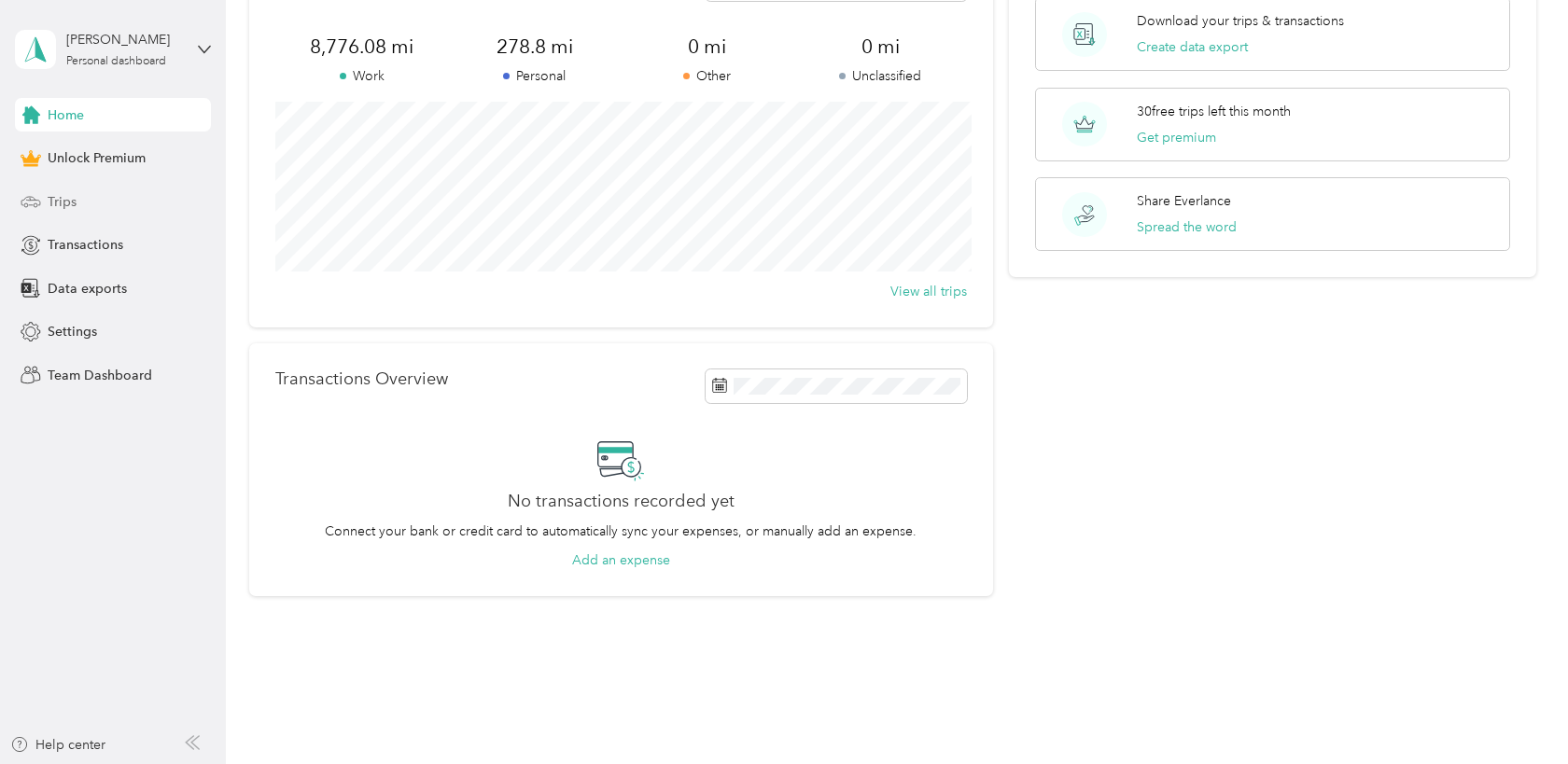
click at [47, 197] on div "Trips" at bounding box center [113, 201] width 196 height 33
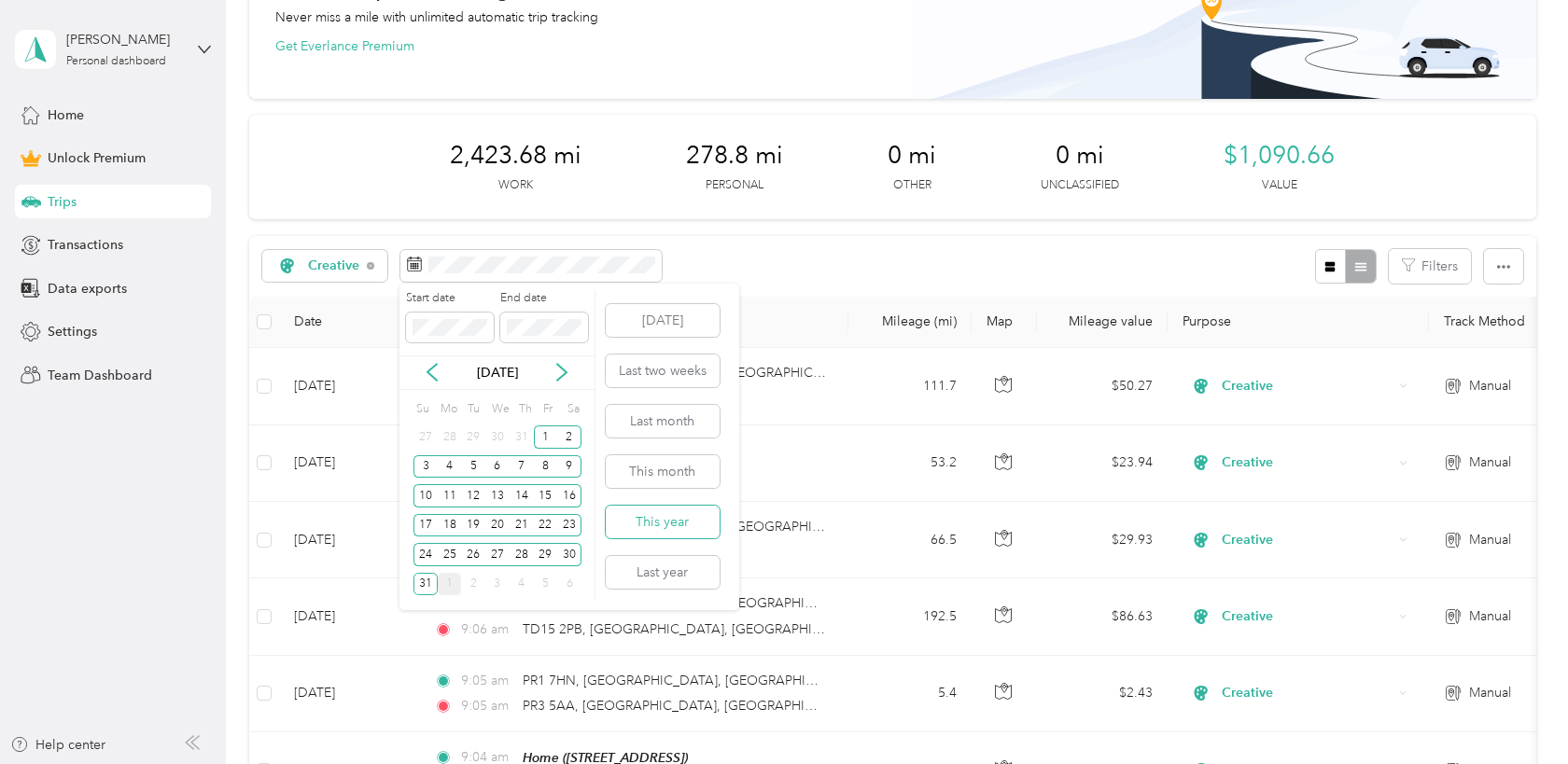
click at [675, 523] on button "This year" at bounding box center [662, 521] width 114 height 32
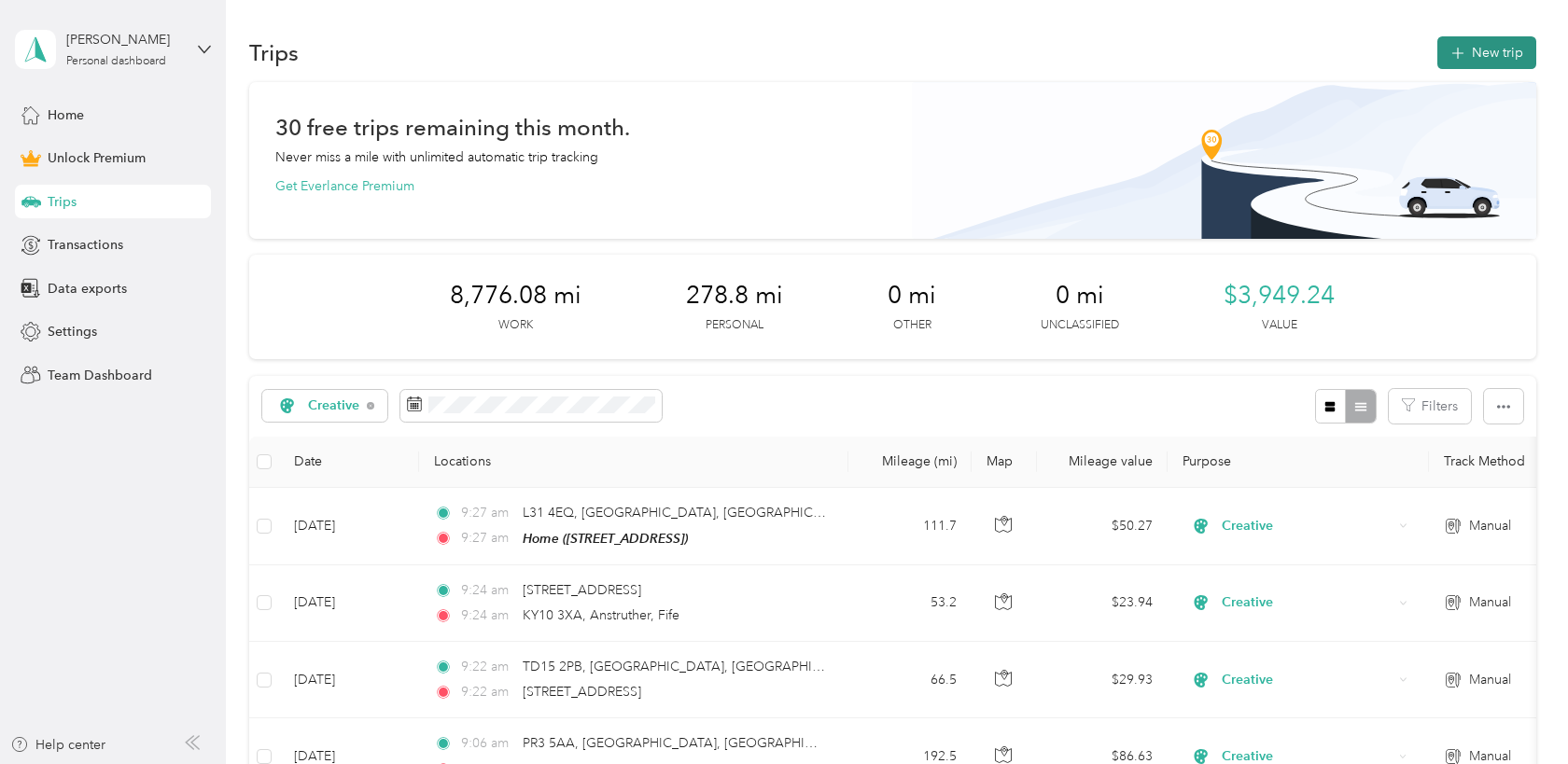
click at [1468, 53] on icon "button" at bounding box center [1457, 53] width 21 height 21
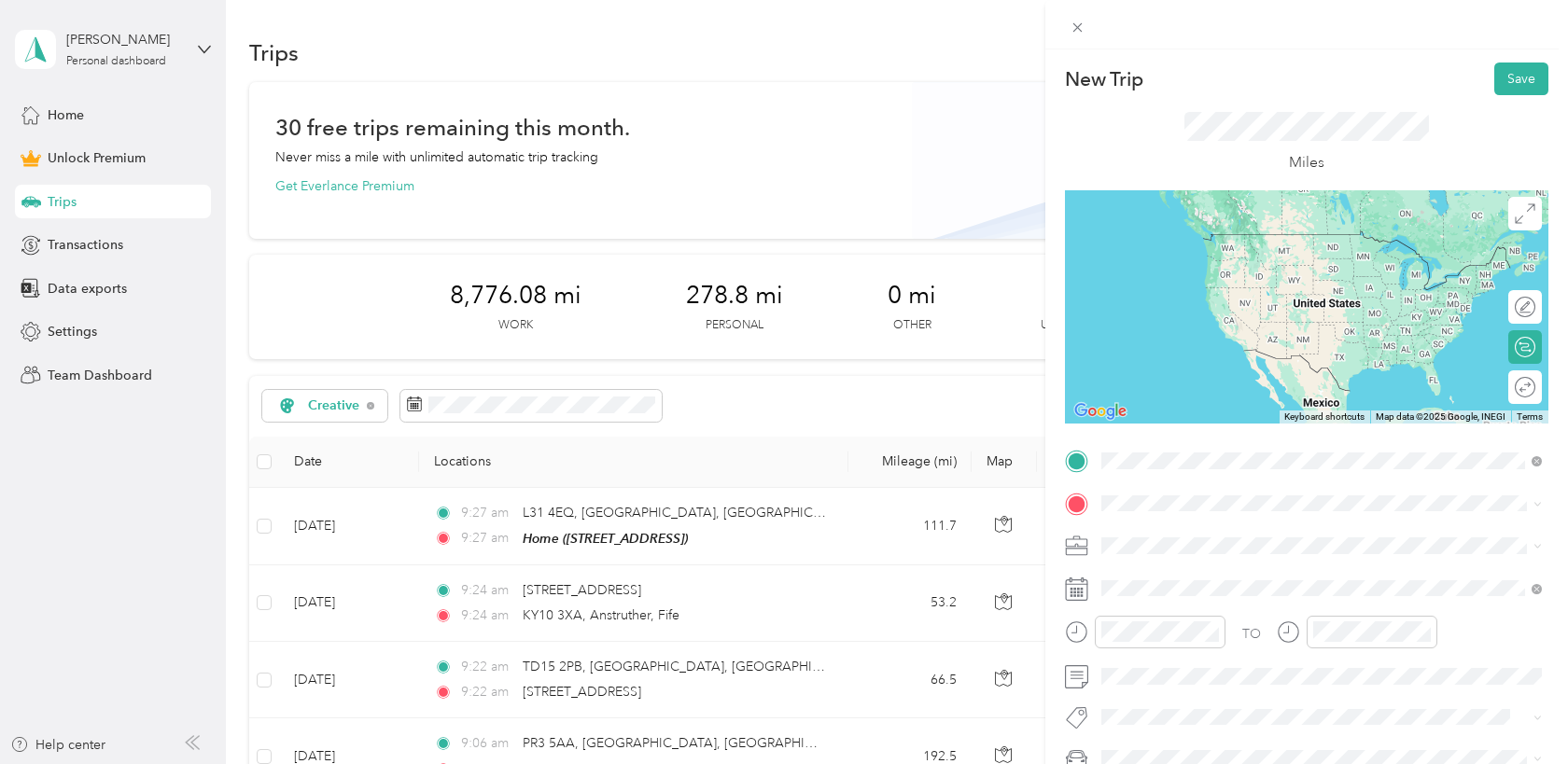
click at [1162, 535] on span "KY10 3XA Anstruther, [GEOGRAPHIC_DATA], [GEOGRAPHIC_DATA], [GEOGRAPHIC_DATA]" at bounding box center [1336, 544] width 398 height 50
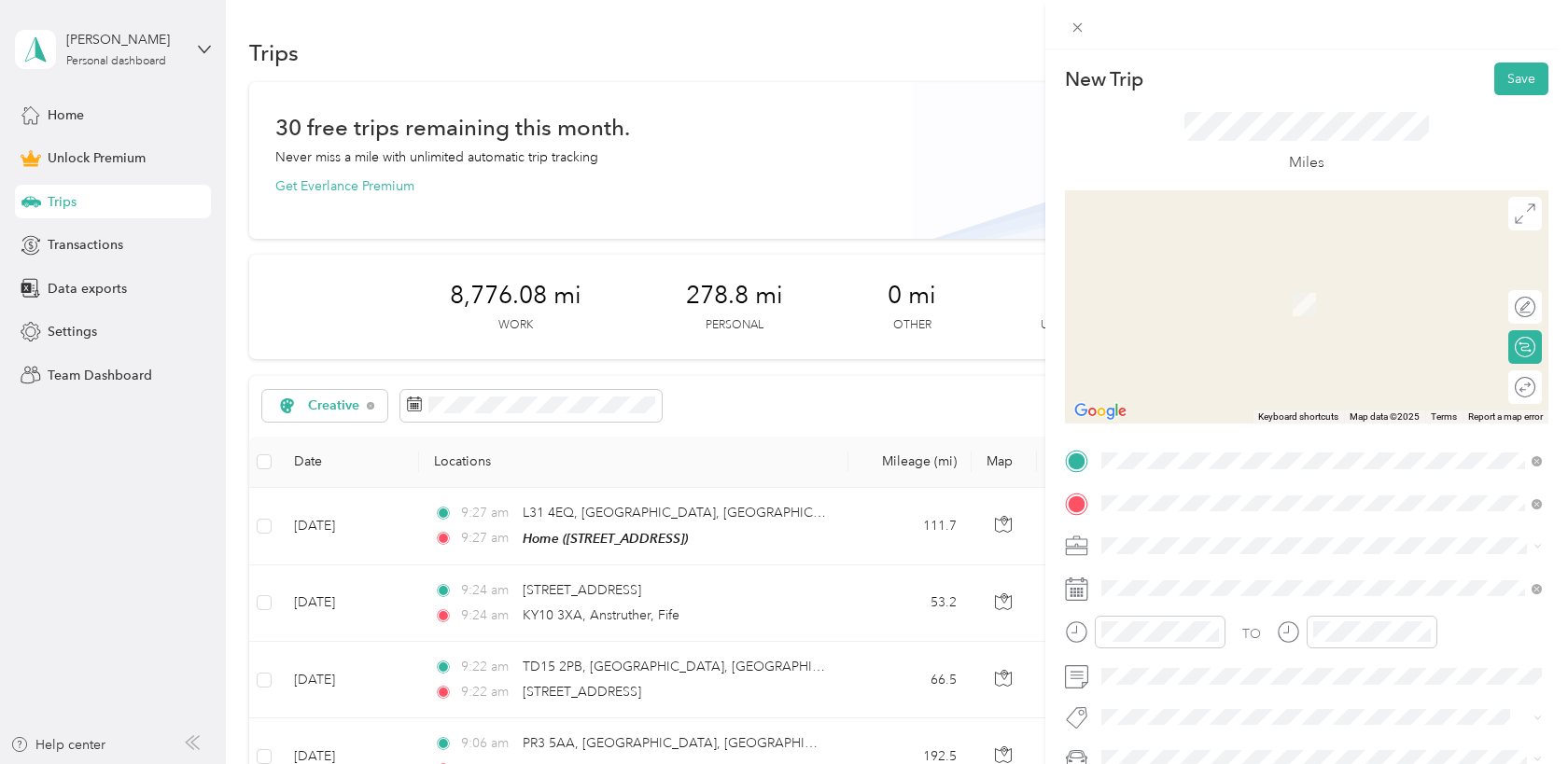
click at [1188, 571] on span "L31 4EQ [GEOGRAPHIC_DATA], [GEOGRAPHIC_DATA], [GEOGRAPHIC_DATA], [GEOGRAPHIC_DA…" at bounding box center [1336, 587] width 398 height 50
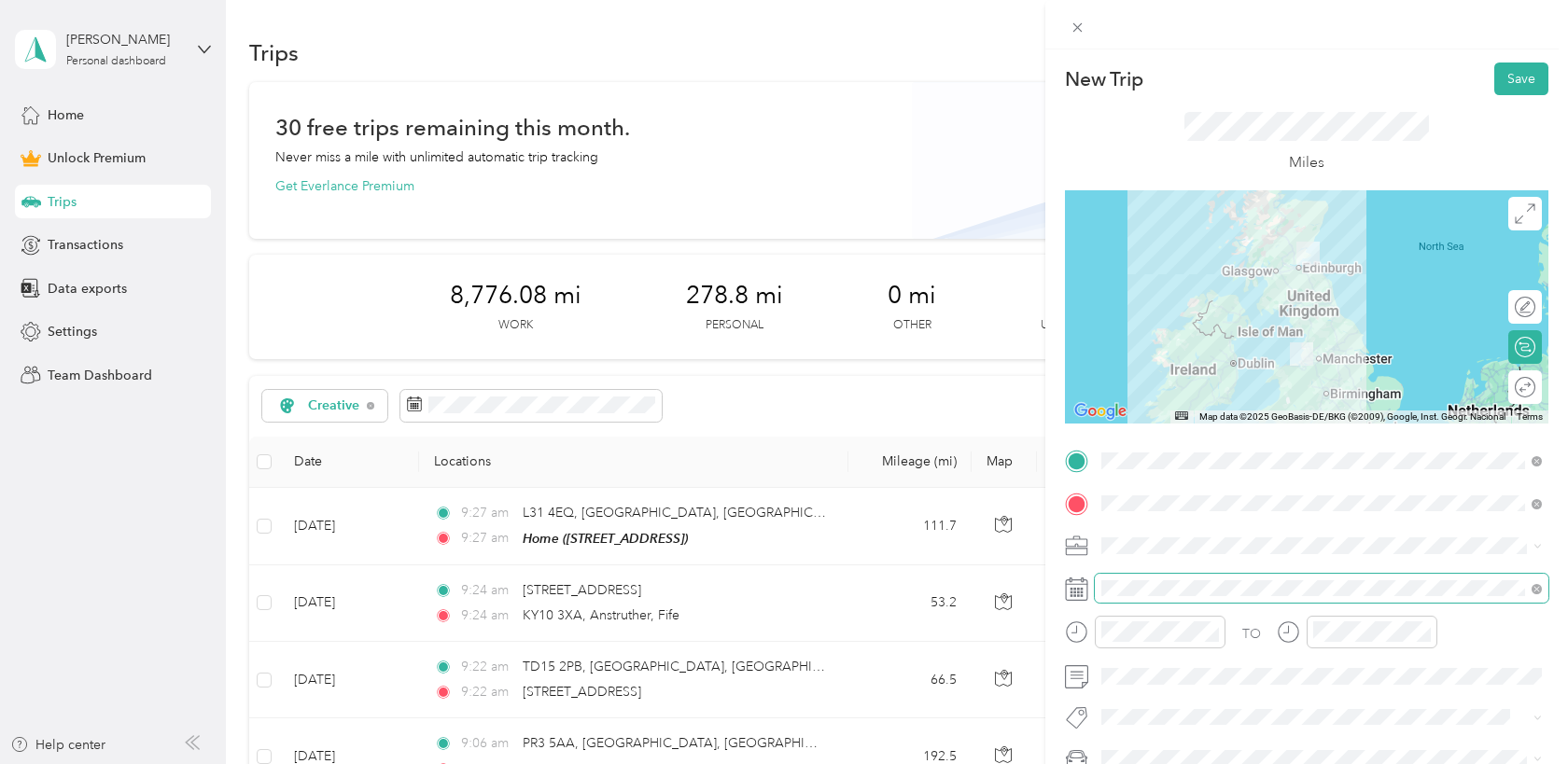
click at [1153, 579] on span at bounding box center [1321, 588] width 454 height 30
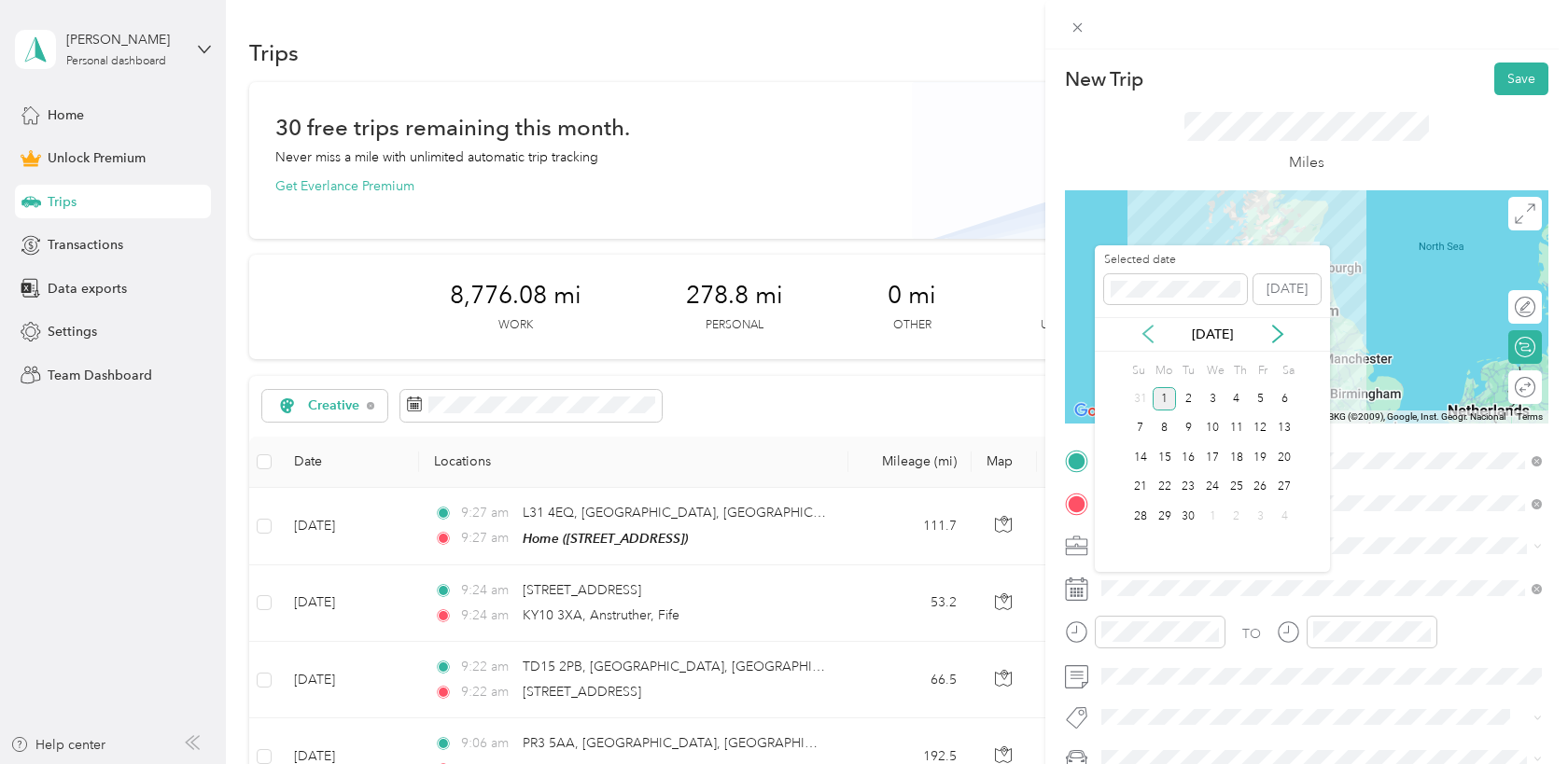
click at [1148, 341] on icon at bounding box center [1149, 334] width 19 height 19
click at [1144, 539] on div "31" at bounding box center [1140, 546] width 24 height 23
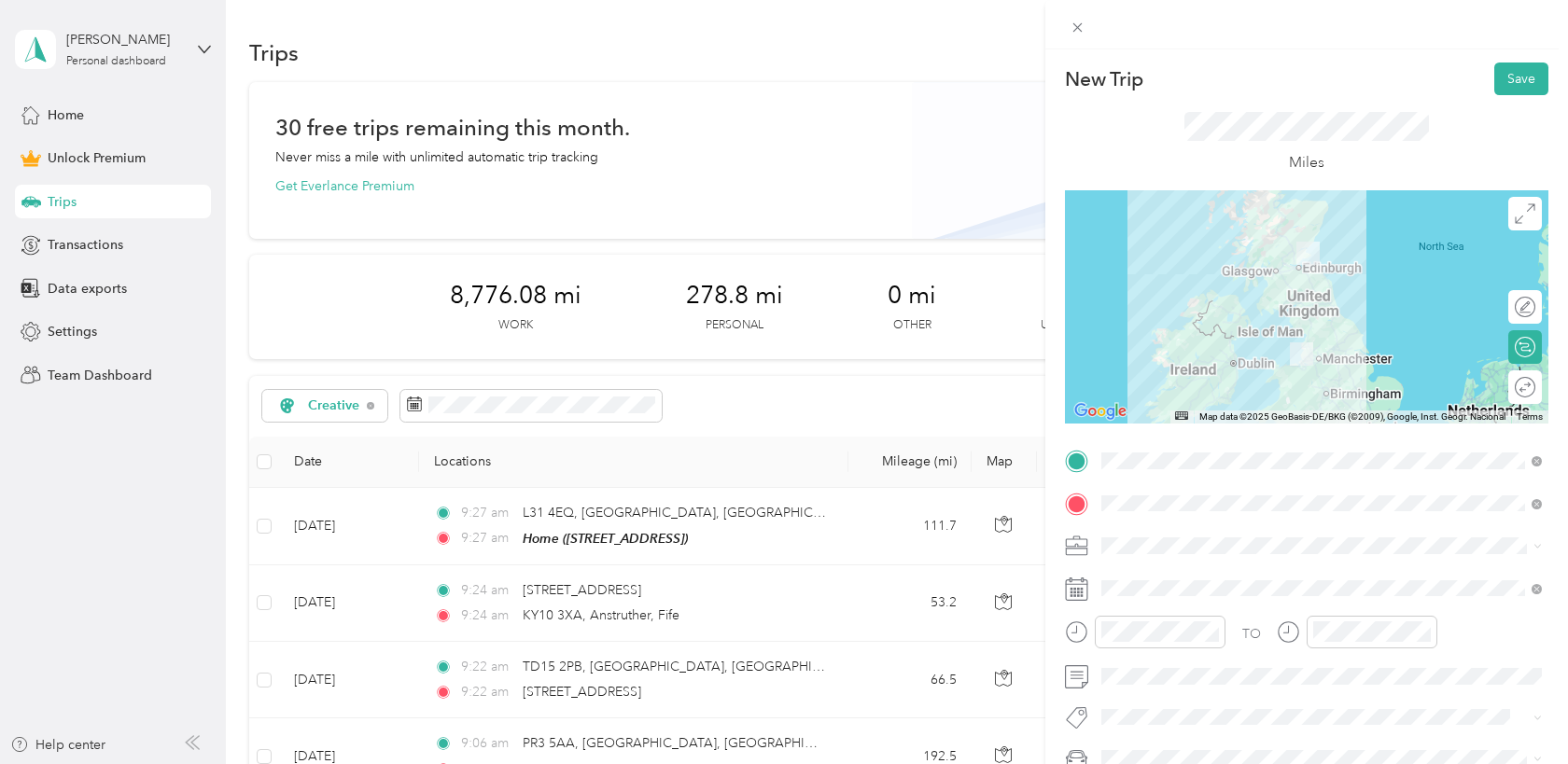
click at [1138, 349] on span "Creative" at bounding box center [1131, 346] width 49 height 16
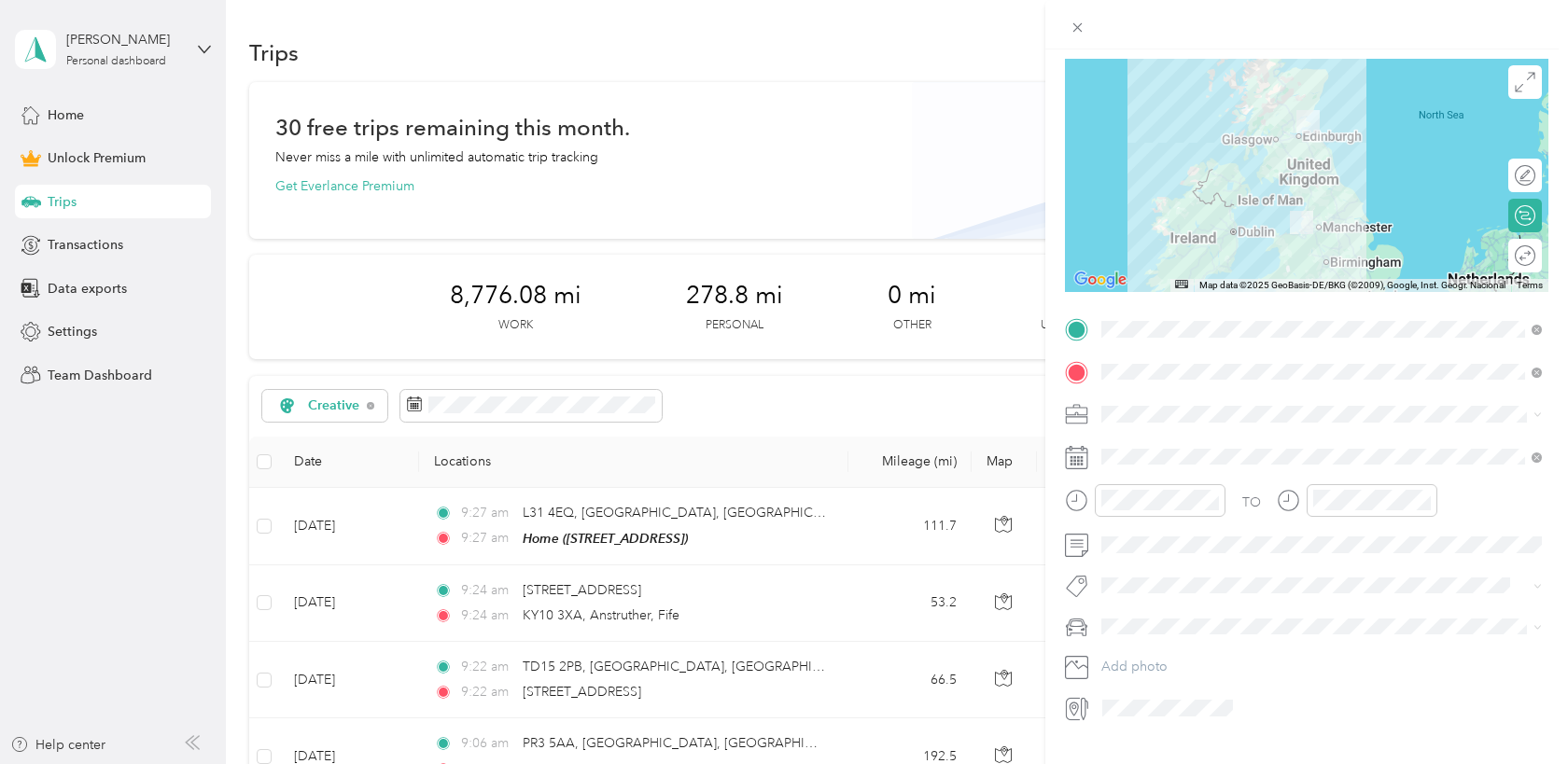
scroll to position [135, 0]
click at [1125, 650] on span "Orca" at bounding box center [1122, 656] width 29 height 16
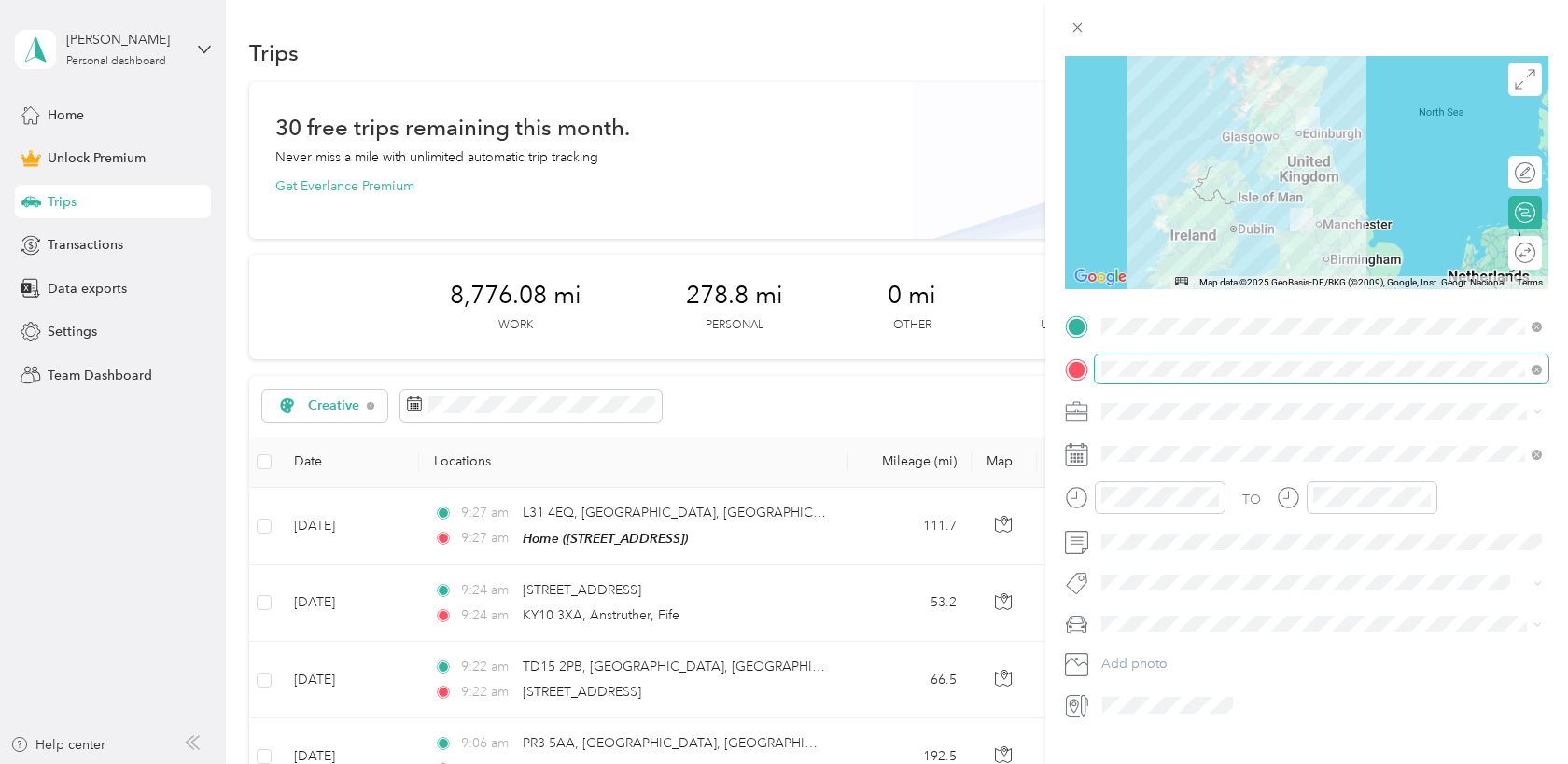
scroll to position [0, 0]
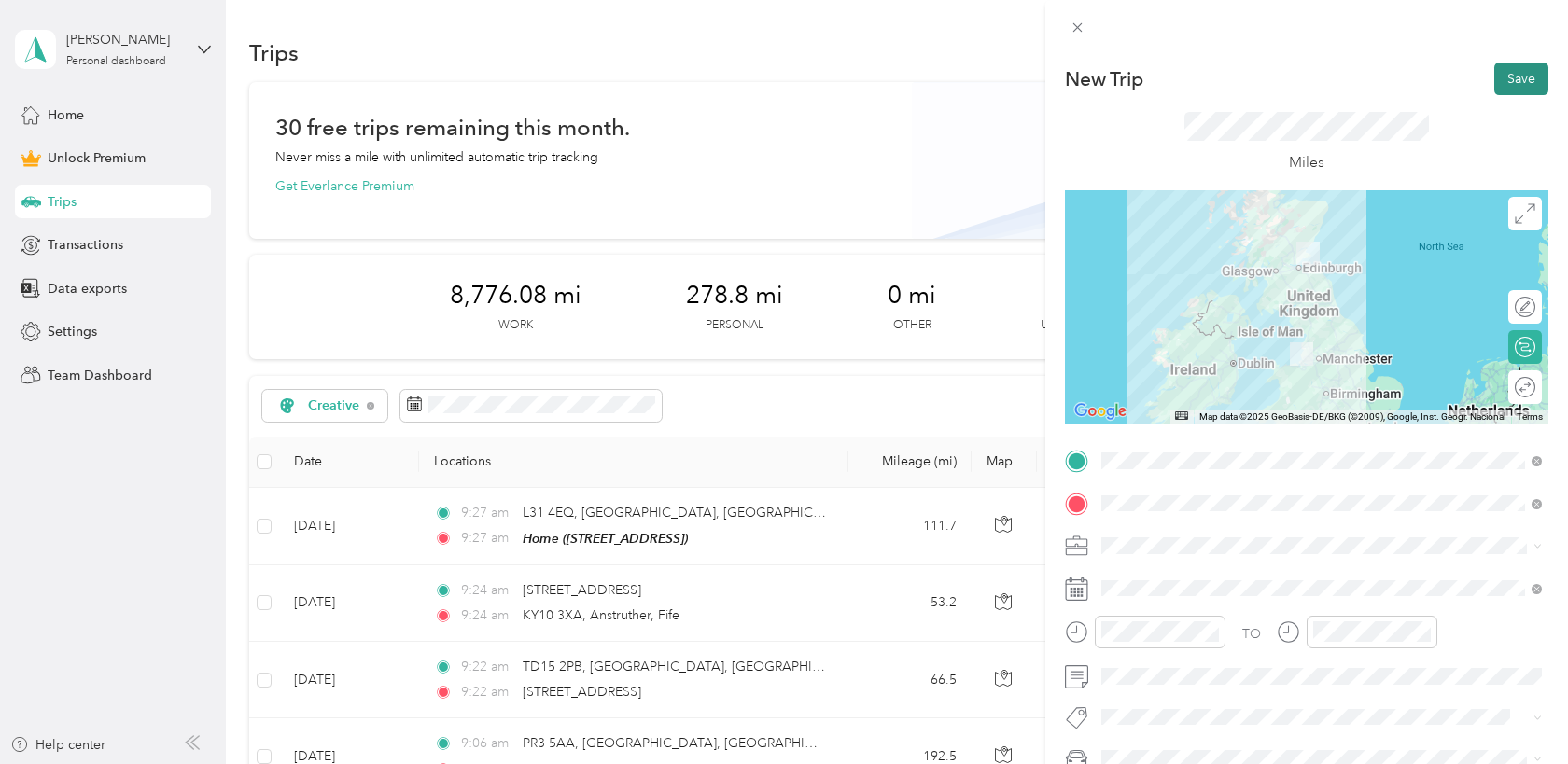
click at [1532, 75] on button "Save" at bounding box center [1521, 78] width 54 height 32
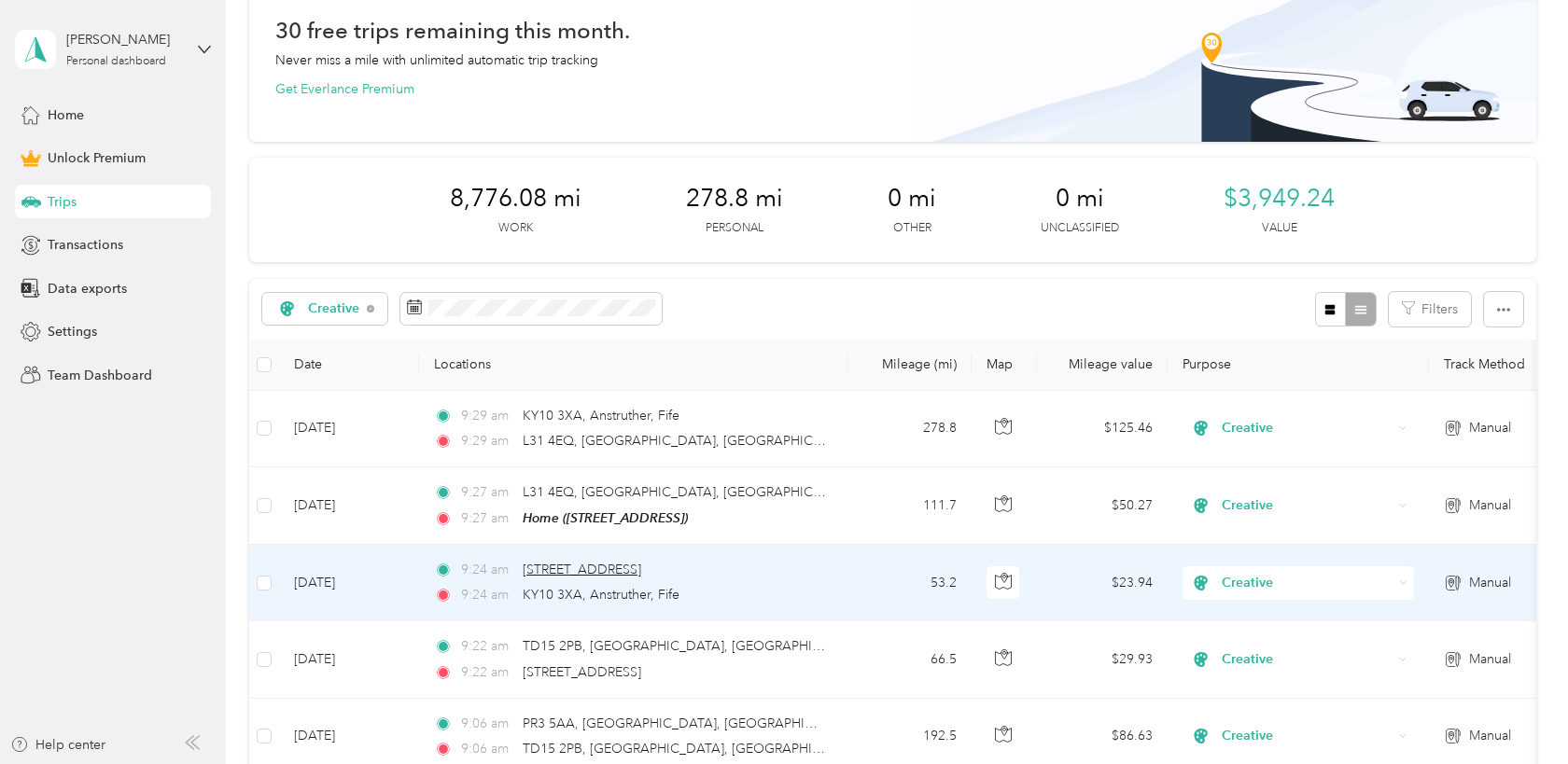
scroll to position [86, 0]
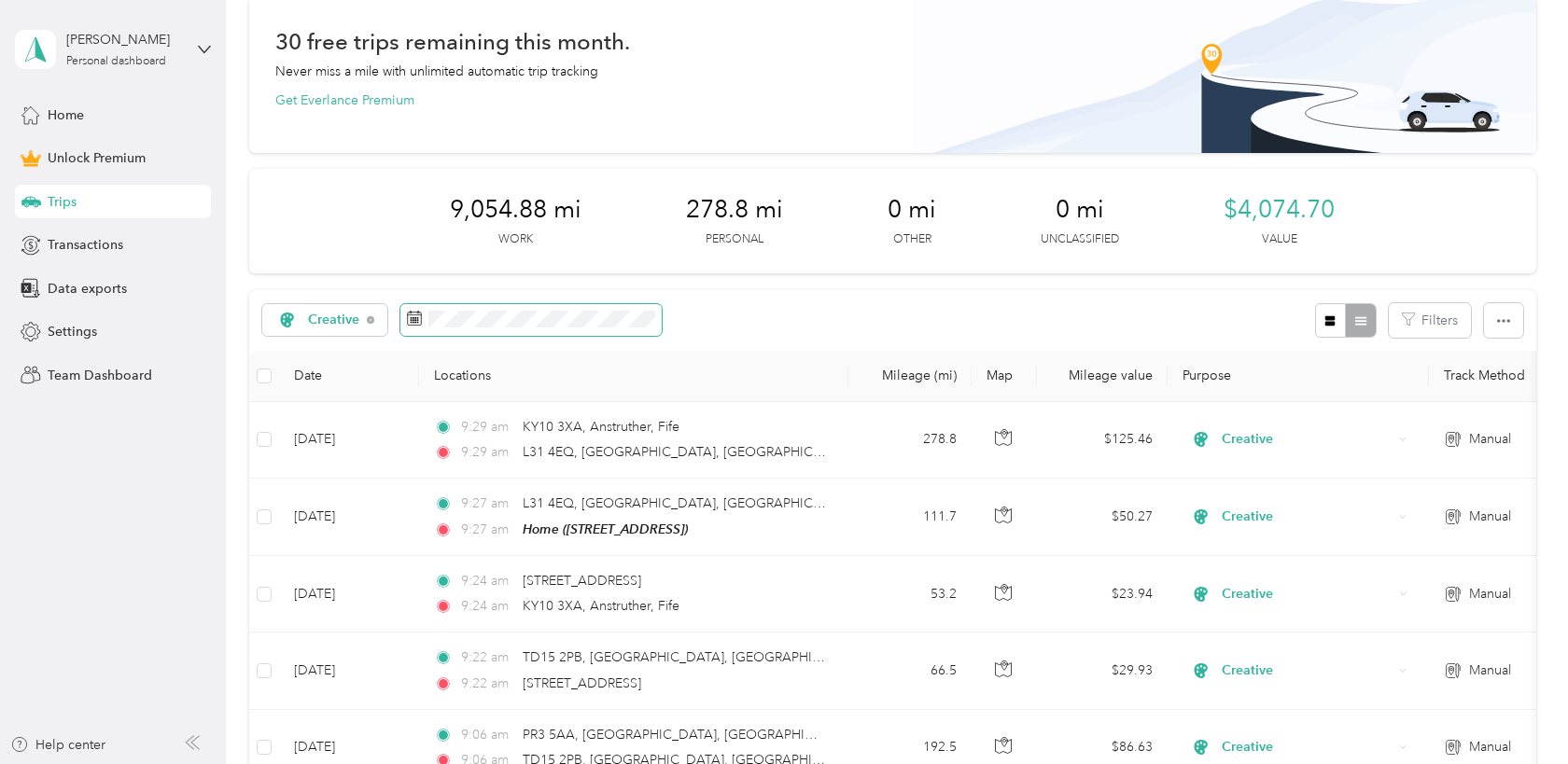
click at [562, 331] on span at bounding box center [530, 319] width 261 height 32
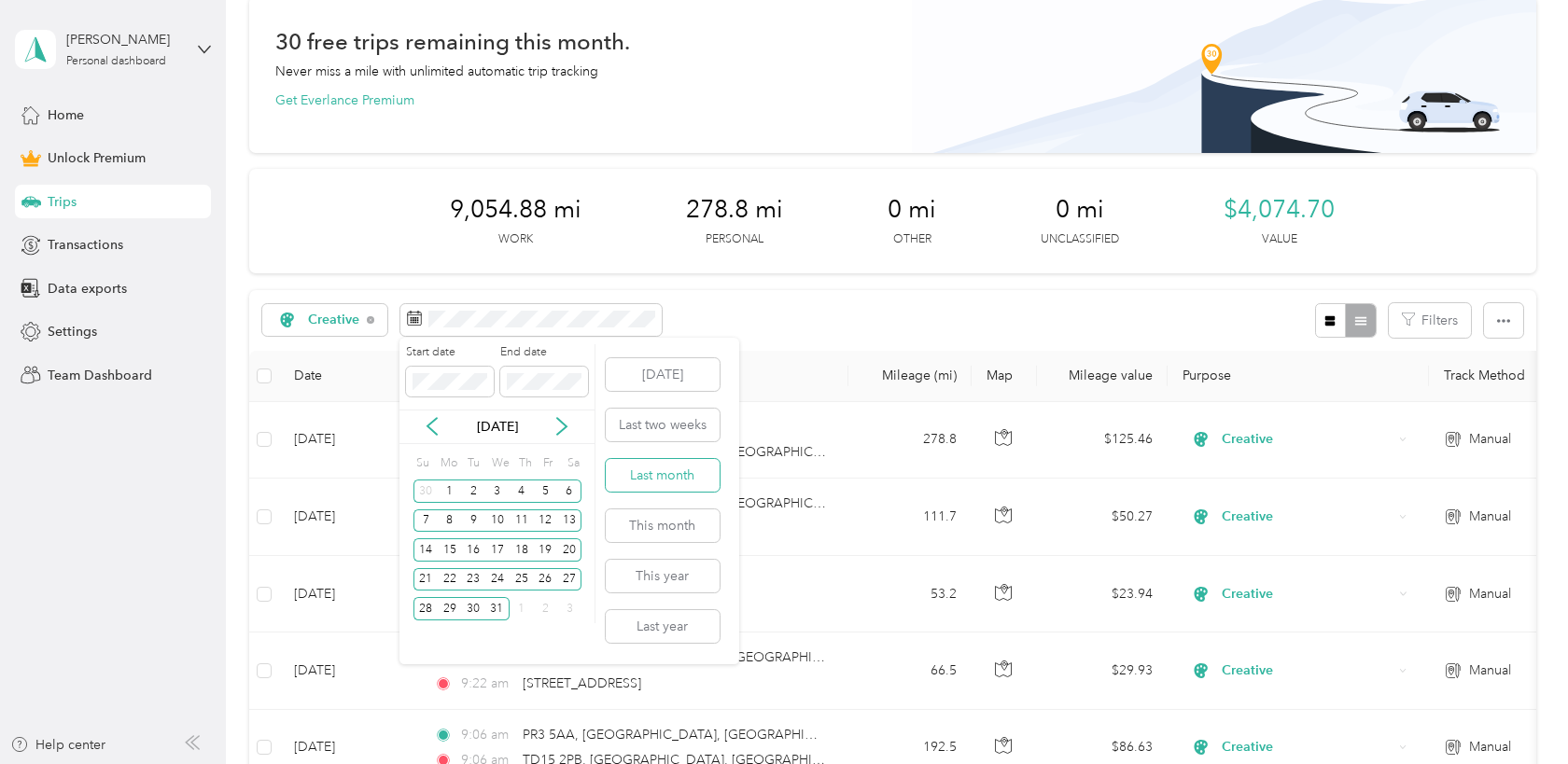
click at [652, 479] on button "Last month" at bounding box center [662, 476] width 114 height 32
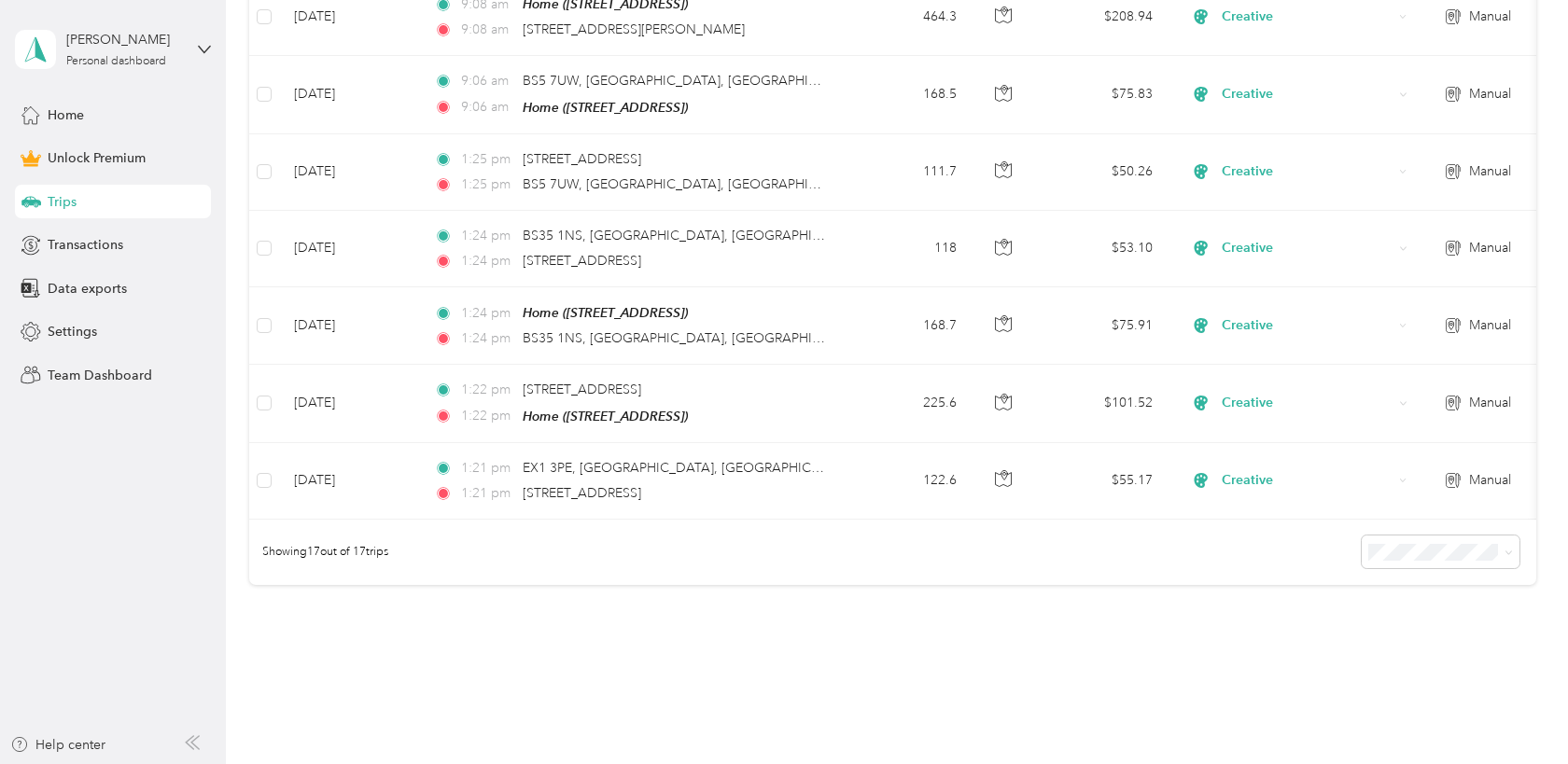
scroll to position [1282, 0]
